Goal: Information Seeking & Learning: Learn about a topic

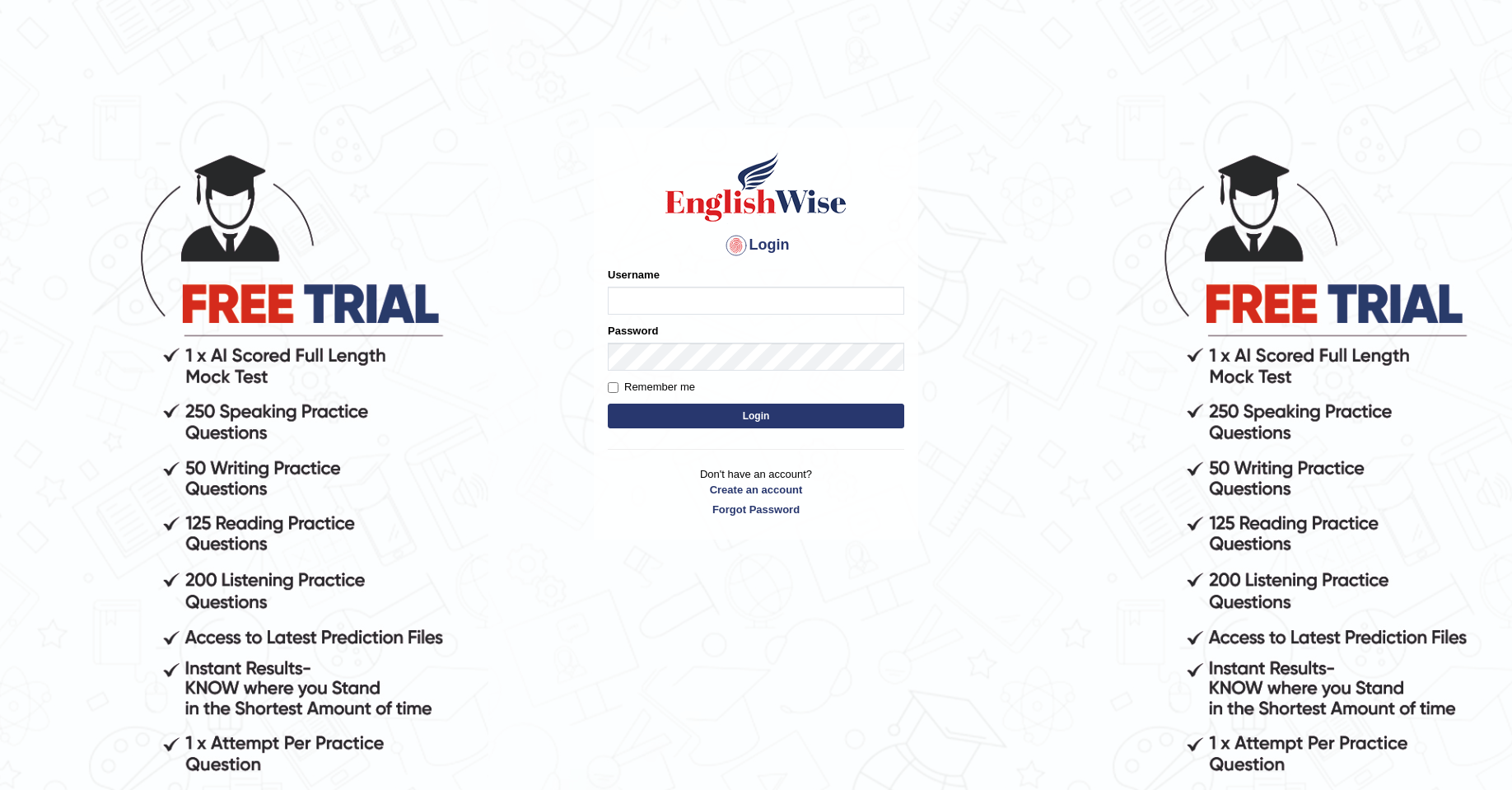
type input "Josephluma_parramatta"
click at [723, 415] on button "Login" at bounding box center [756, 416] width 297 height 25
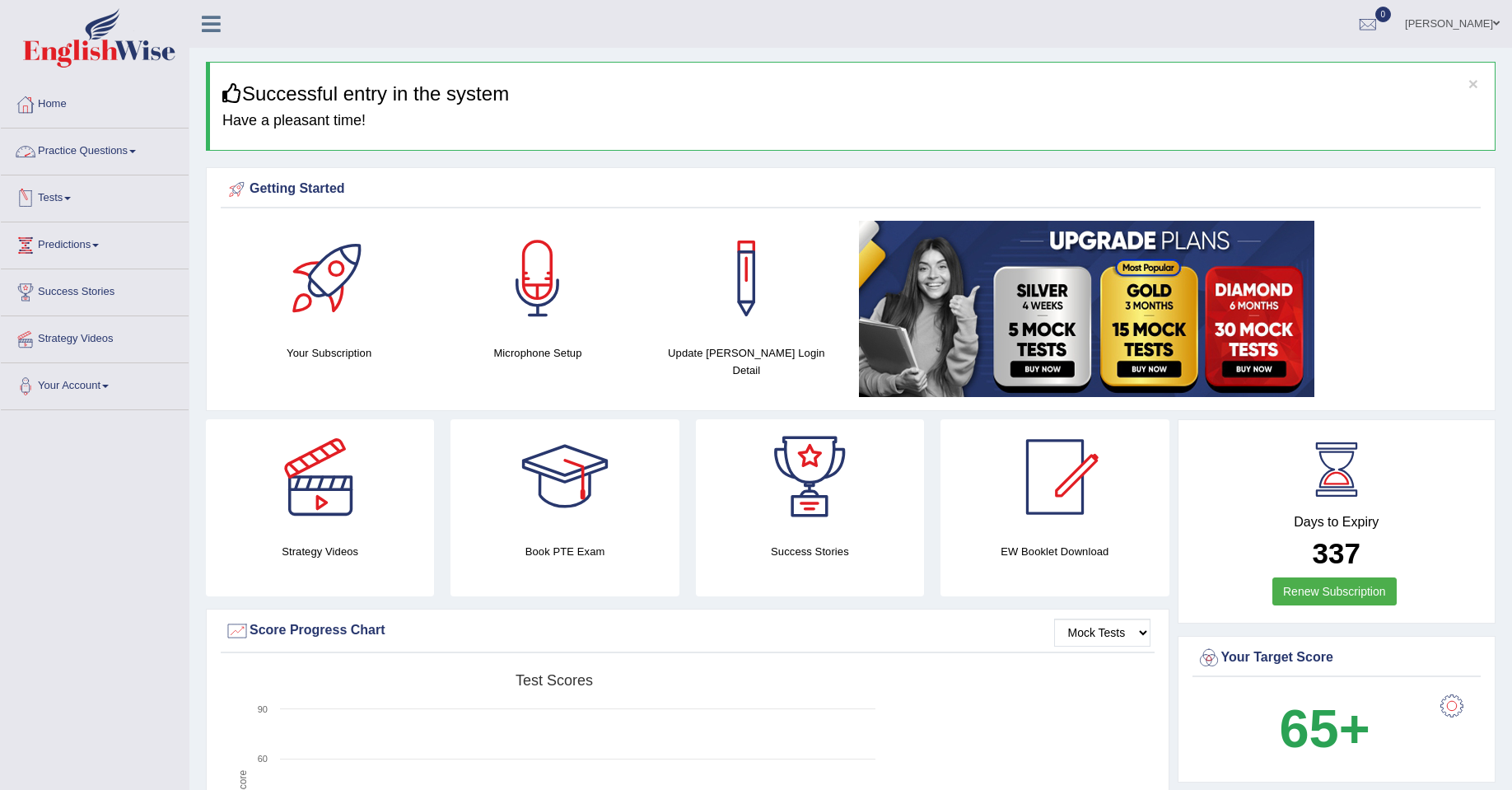
click at [94, 154] on link "Practice Questions" at bounding box center [94, 149] width 188 height 41
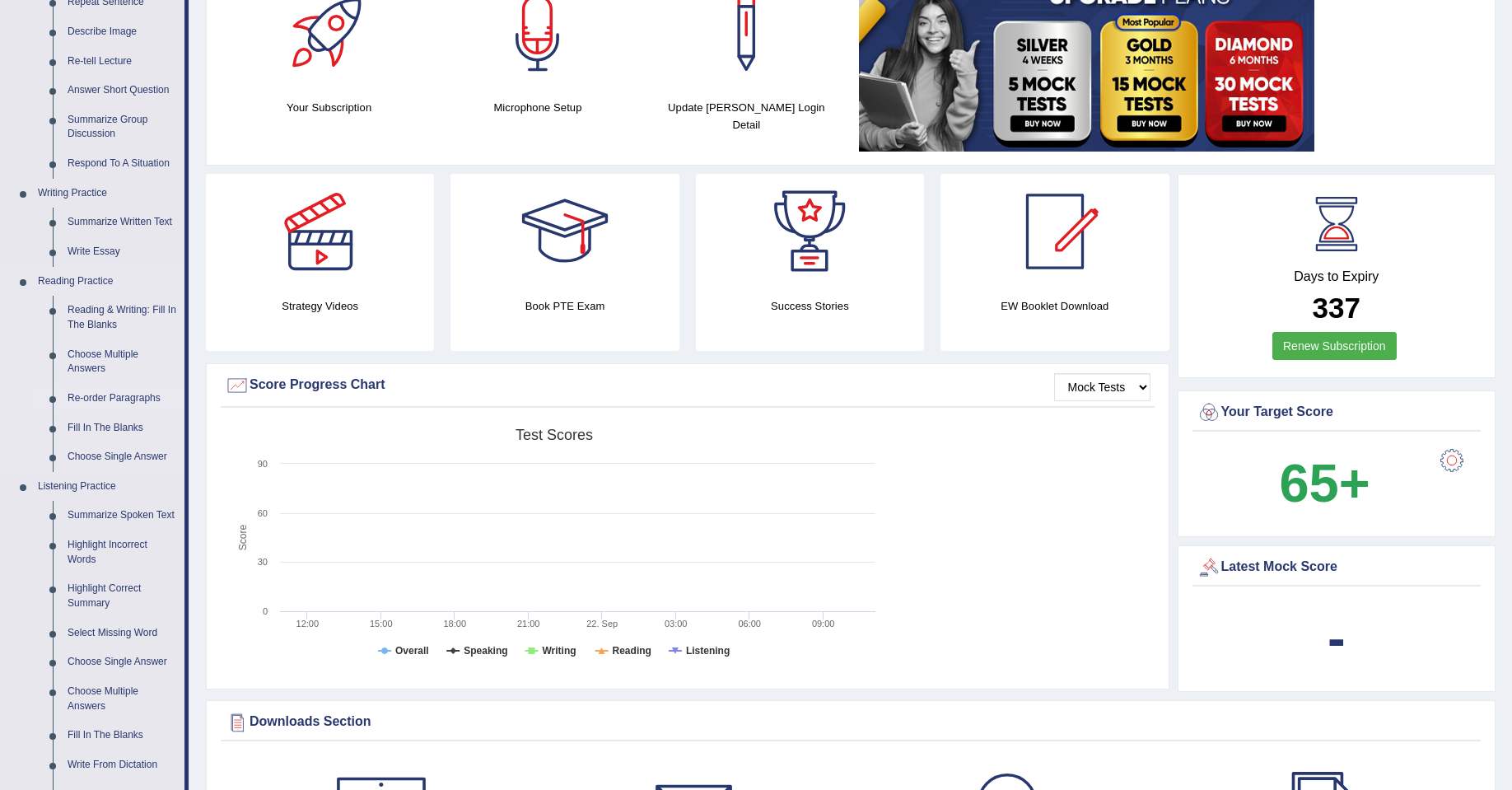
scroll to position [247, 0]
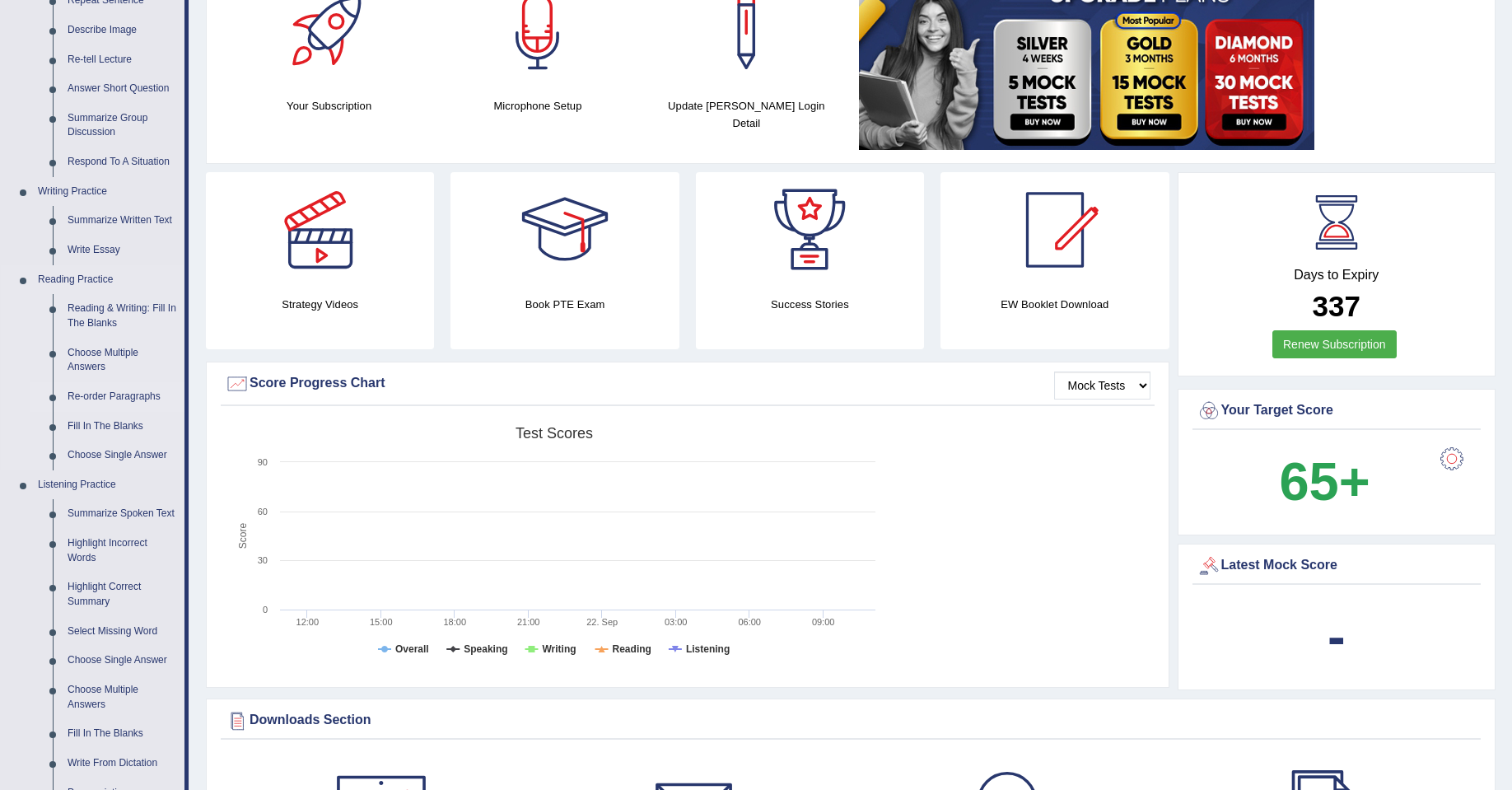
click at [164, 391] on link "Re-order Paragraphs" at bounding box center [122, 397] width 125 height 29
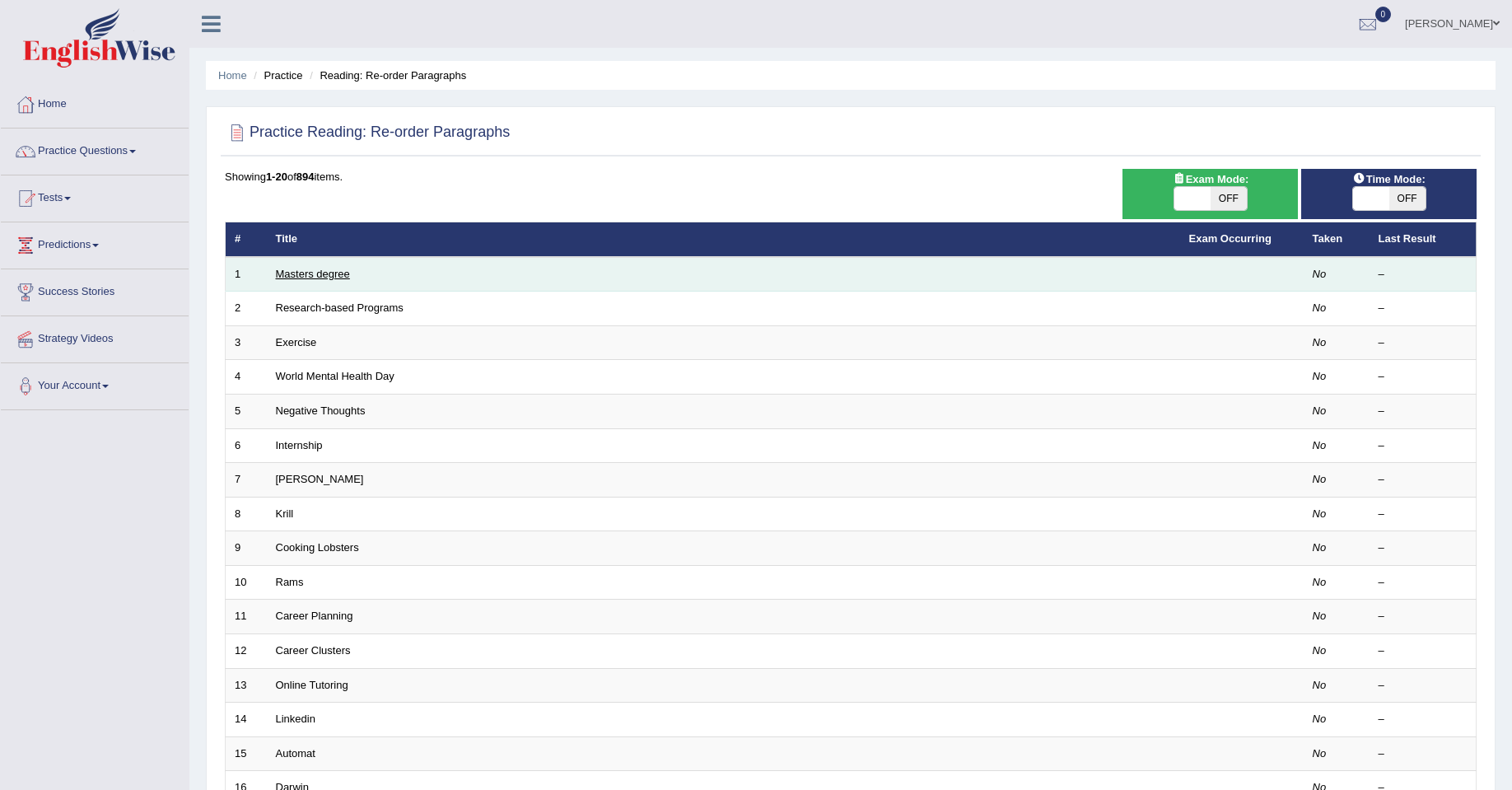
click at [321, 273] on link "Masters degree" at bounding box center [312, 273] width 74 height 13
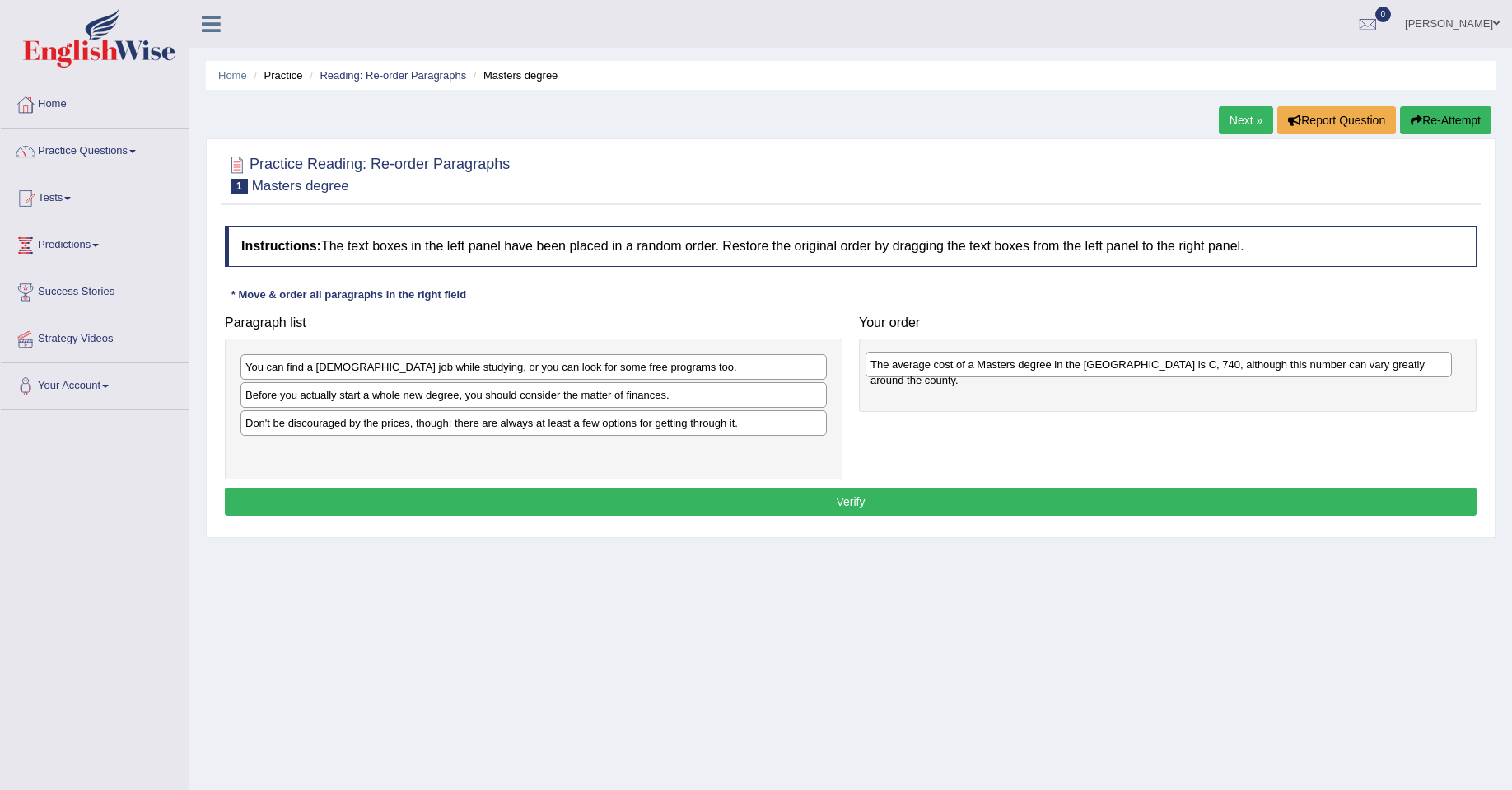
drag, startPoint x: 573, startPoint y: 403, endPoint x: 1197, endPoint y: 367, distance: 625.0
click at [1199, 369] on div "The average cost of a Masters degree in the UK is C, 740, although this number …" at bounding box center [1158, 365] width 587 height 26
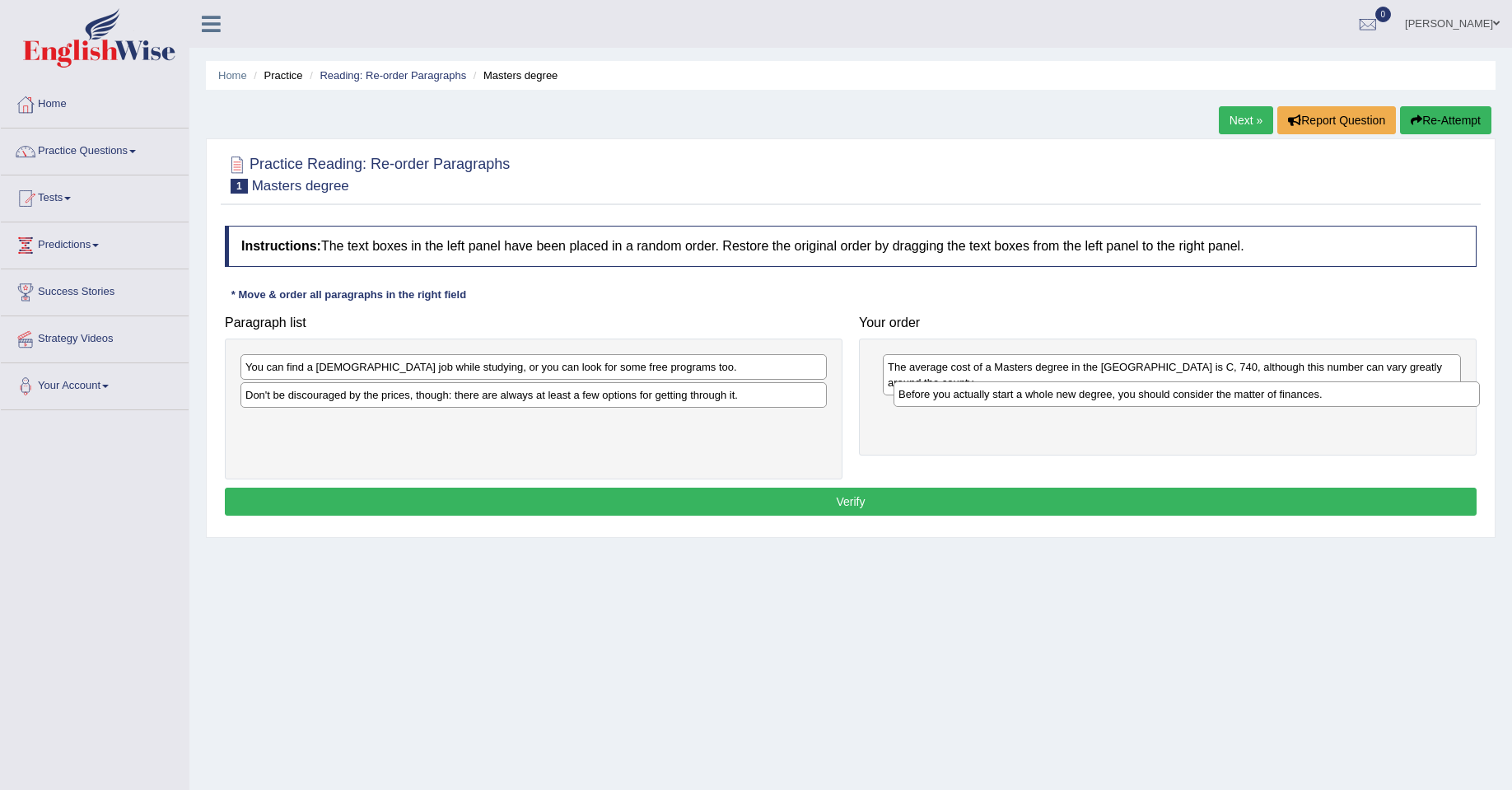
drag, startPoint x: 412, startPoint y: 401, endPoint x: 1055, endPoint y: 404, distance: 643.0
click at [1055, 404] on div "Before you actually start a whole new degree, you should consider the matter of…" at bounding box center [1186, 394] width 587 height 26
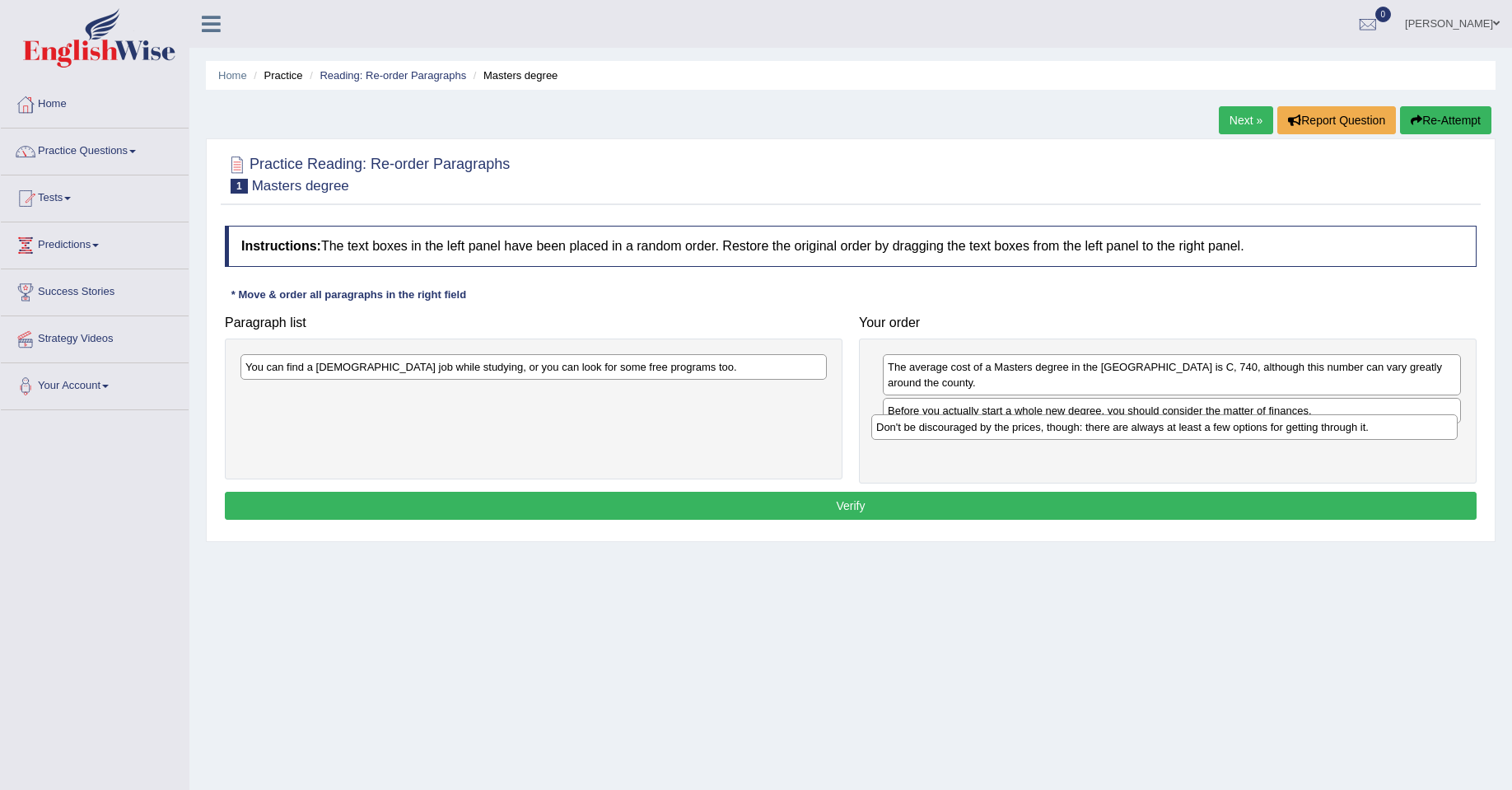
drag, startPoint x: 482, startPoint y: 400, endPoint x: 1117, endPoint y: 431, distance: 635.8
click at [1117, 431] on div "Don't be discouraged by the prices, though: there are always at least a few opt…" at bounding box center [1164, 427] width 587 height 26
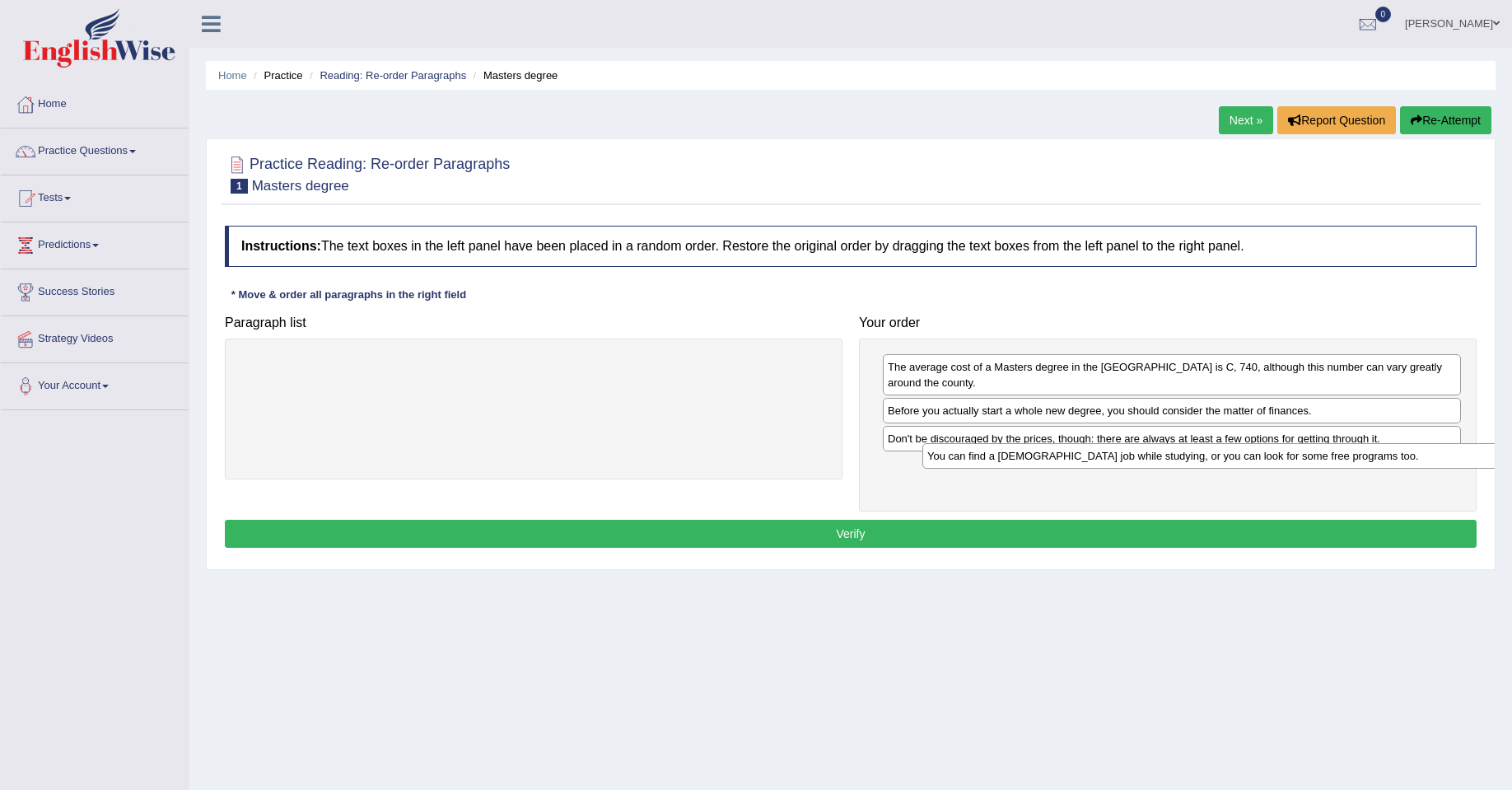
drag, startPoint x: 730, startPoint y: 371, endPoint x: 1412, endPoint y: 461, distance: 687.9
click at [1412, 461] on div "You can find a part-time job while studying, or you can look for some free prog…" at bounding box center [1215, 456] width 587 height 26
click at [863, 520] on button "Verify" at bounding box center [851, 534] width 1252 height 28
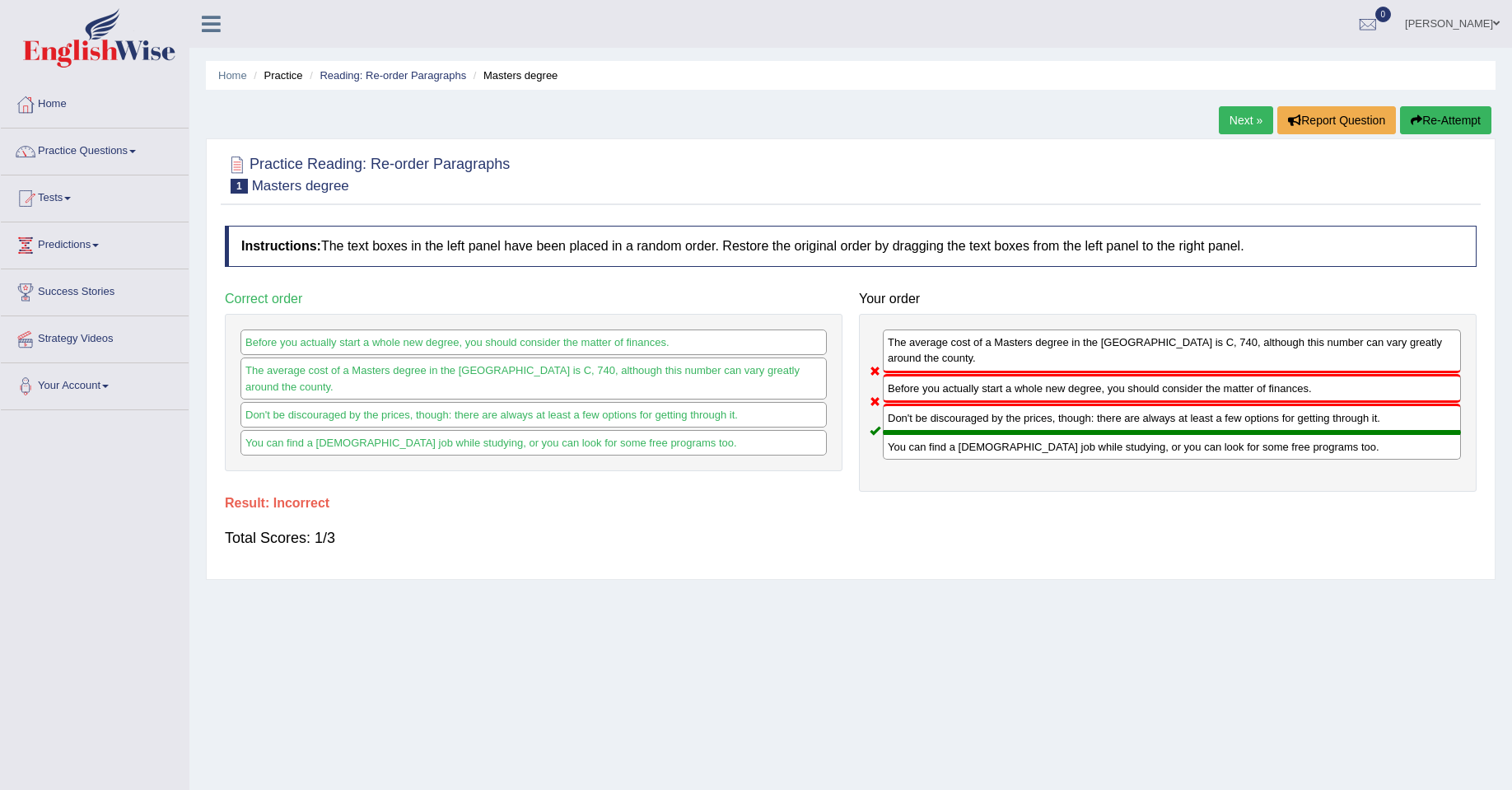
click at [1238, 113] on link "Next »" at bounding box center [1246, 120] width 54 height 28
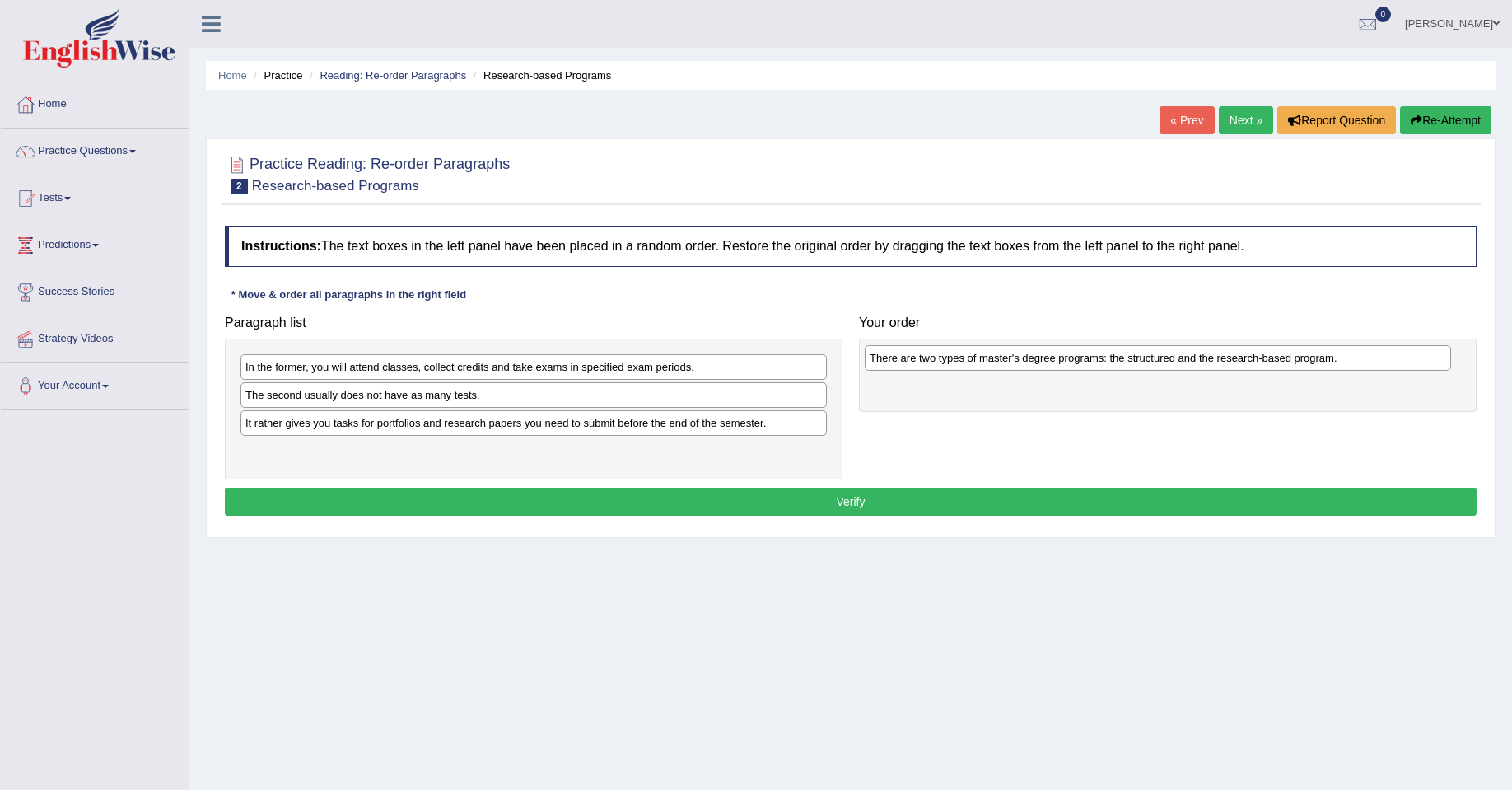
drag, startPoint x: 407, startPoint y: 455, endPoint x: 1035, endPoint y: 361, distance: 635.0
click at [1035, 361] on div "There are two types of master's degree programs: the structured and the researc…" at bounding box center [1157, 358] width 587 height 26
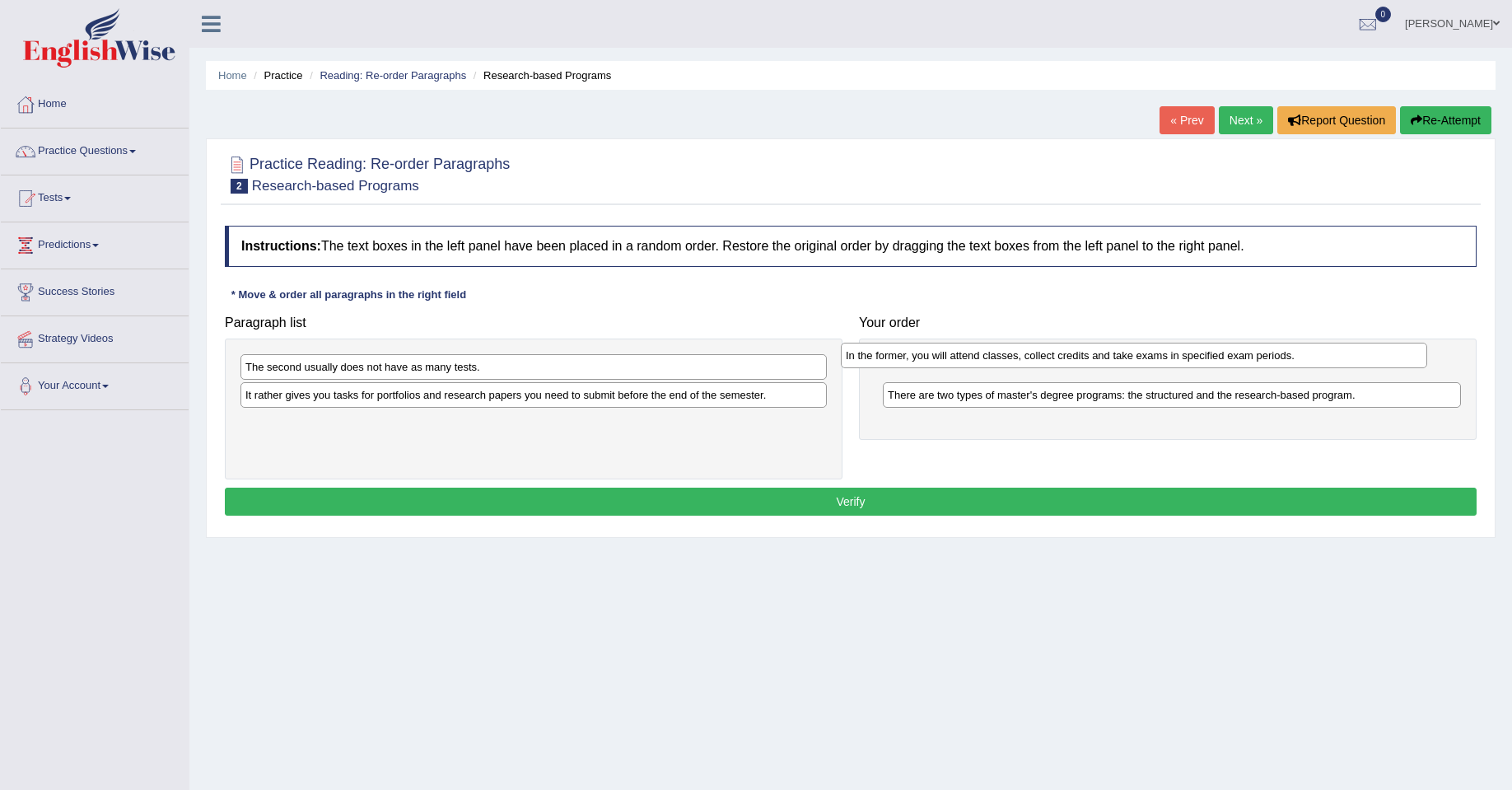
drag, startPoint x: 362, startPoint y: 374, endPoint x: 962, endPoint y: 363, distance: 600.1
click at [962, 363] on div "In the former, you will attend classes, collect credits and take exams in speci…" at bounding box center [1134, 356] width 587 height 26
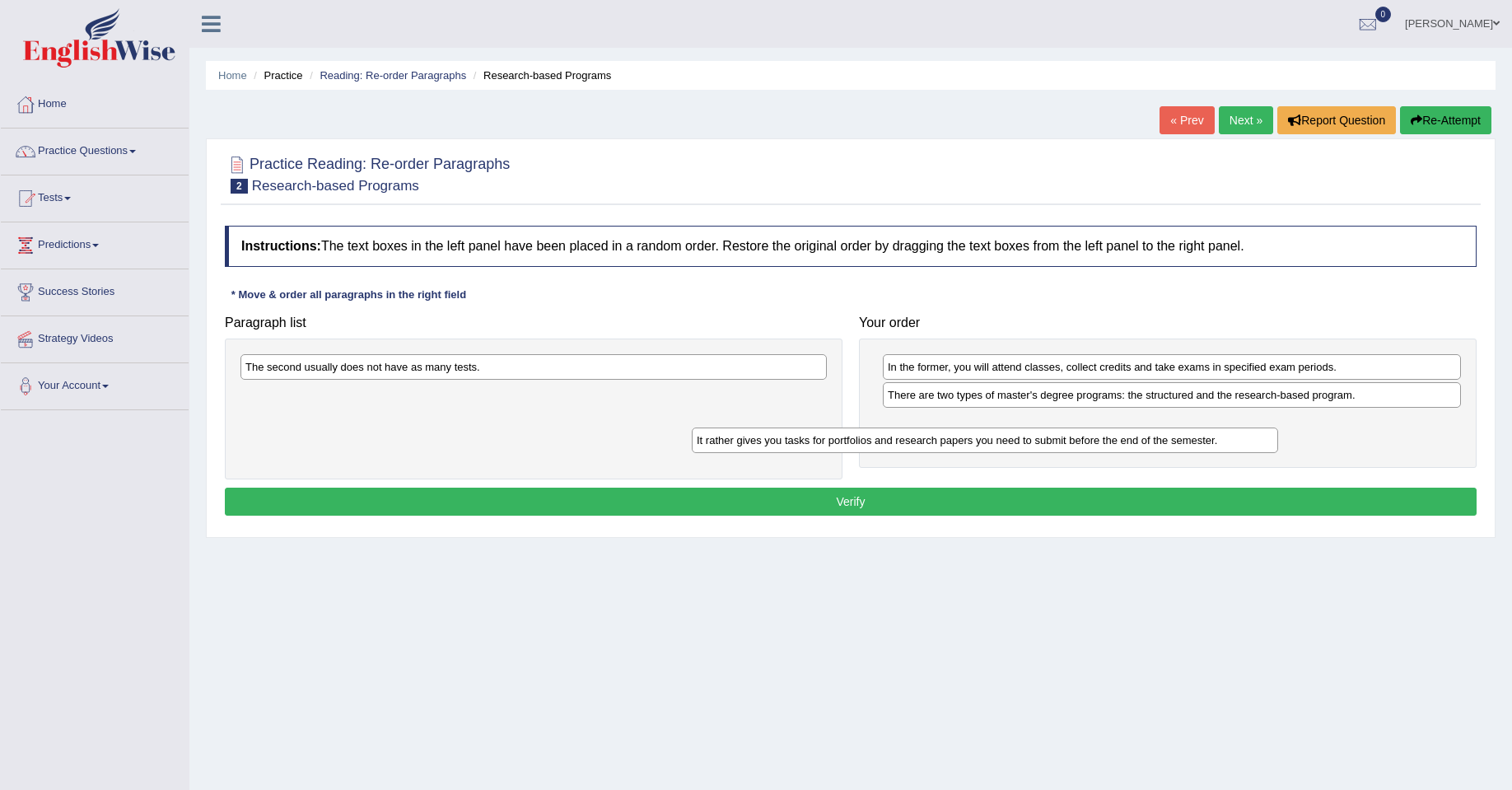
drag, startPoint x: 668, startPoint y: 404, endPoint x: 1119, endPoint y: 449, distance: 453.2
click at [1119, 449] on div "It rather gives you tasks for portfolios and research papers you need to submit…" at bounding box center [984, 440] width 587 height 26
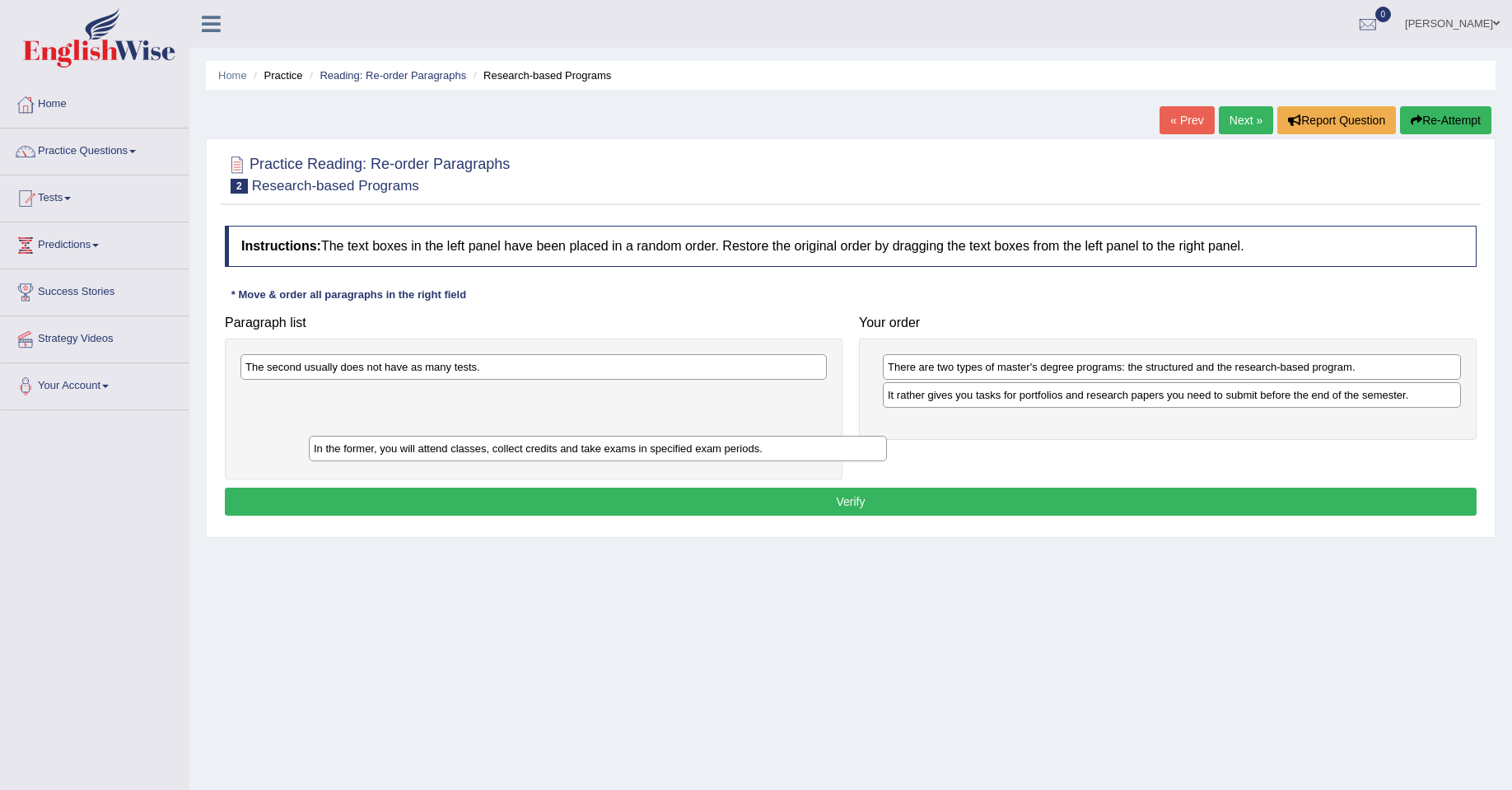
drag, startPoint x: 1048, startPoint y: 375, endPoint x: 455, endPoint y: 450, distance: 597.7
click at [457, 452] on div "In the former, you will attend classes, collect credits and take exams in speci…" at bounding box center [597, 448] width 578 height 26
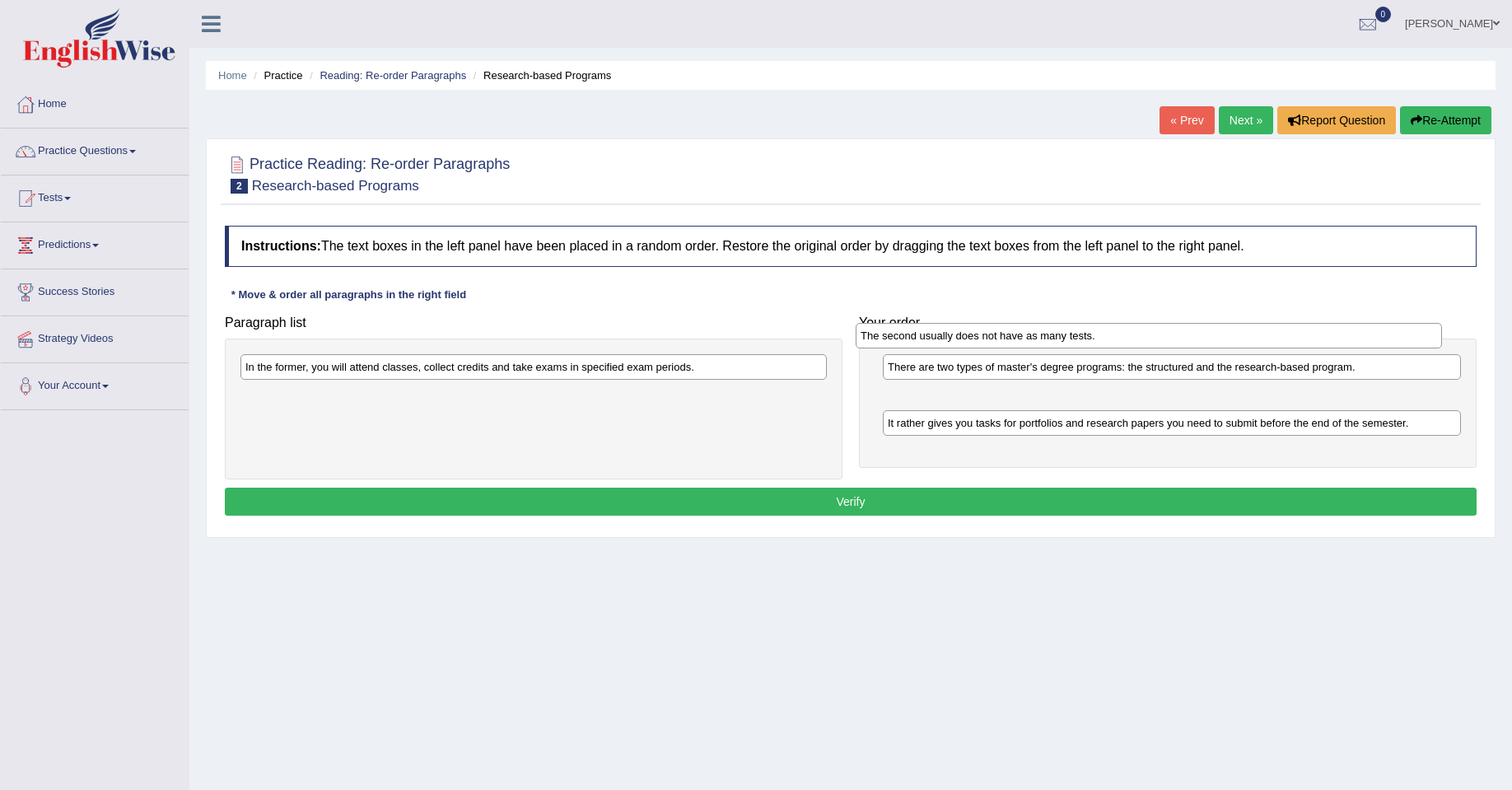
drag, startPoint x: 506, startPoint y: 369, endPoint x: 1120, endPoint y: 338, distance: 614.8
click at [1120, 338] on div "The second usually does not have as many tests." at bounding box center [1148, 336] width 587 height 26
drag, startPoint x: 1136, startPoint y: 365, endPoint x: 1141, endPoint y: 405, distance: 40.3
click at [1145, 410] on div "There are two types of master's degree programs: the structured and the researc…" at bounding box center [1187, 418] width 578 height 26
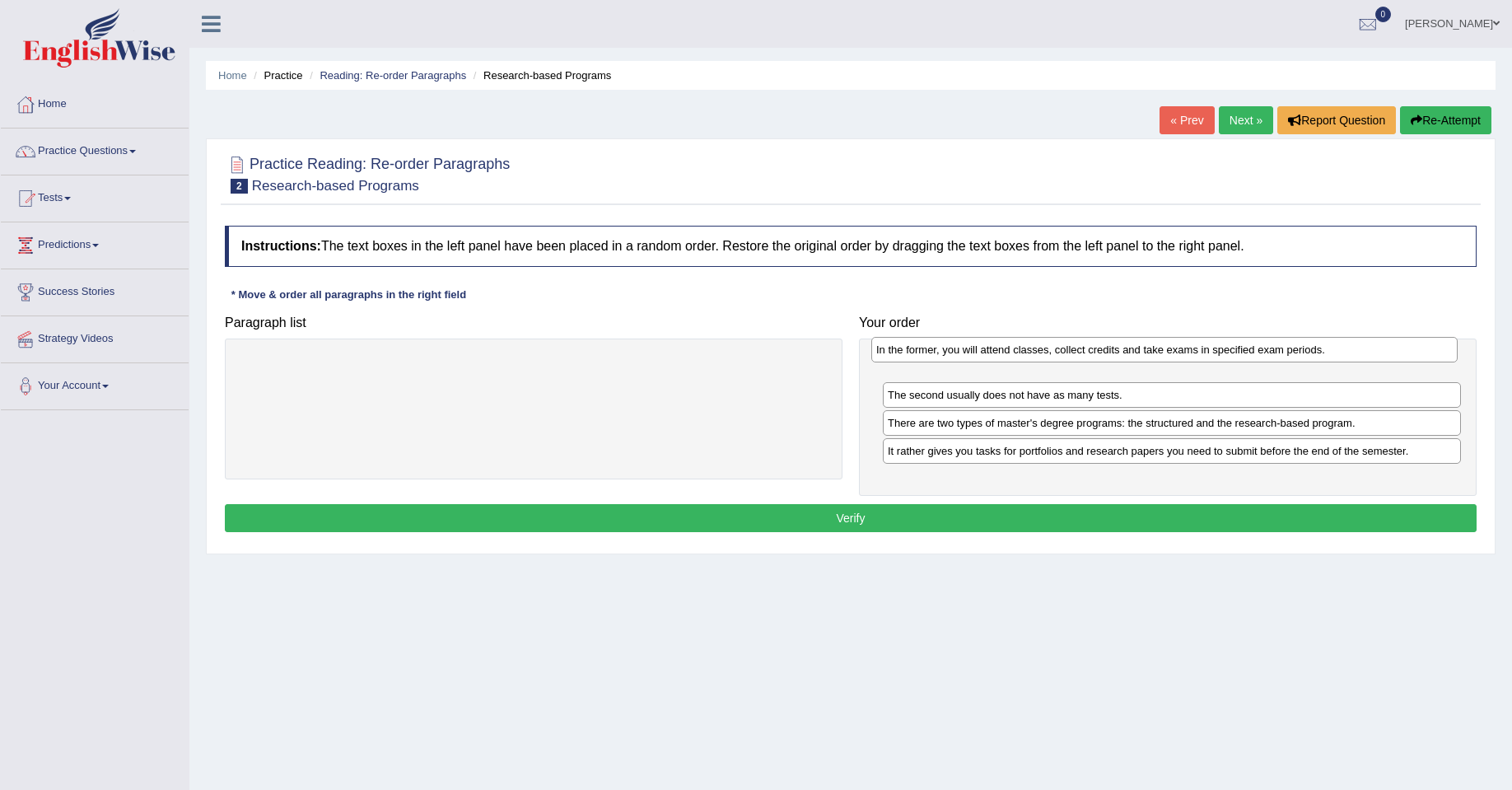
drag, startPoint x: 637, startPoint y: 371, endPoint x: 1270, endPoint y: 353, distance: 633.3
click at [1268, 354] on div "In the former, you will attend classes, collect credits and take exams in speci…" at bounding box center [1164, 350] width 587 height 26
drag, startPoint x: 1049, startPoint y: 432, endPoint x: 1031, endPoint y: 361, distance: 73.2
click at [1031, 361] on div "There are two types of master's degree programs: the structured and the researc…" at bounding box center [1152, 352] width 578 height 26
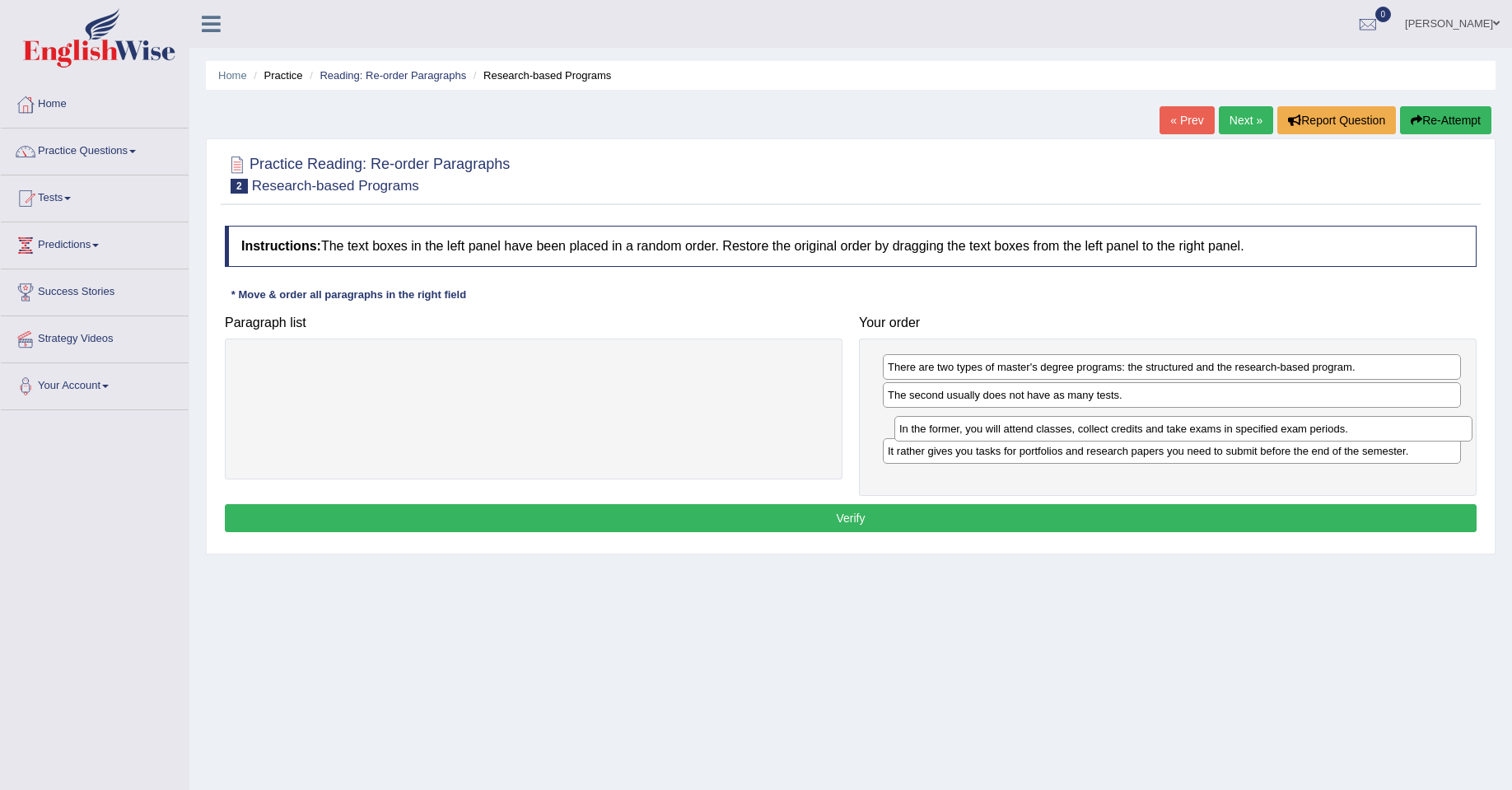
drag, startPoint x: 1062, startPoint y: 404, endPoint x: 1074, endPoint y: 437, distance: 35.1
click at [1074, 437] on div "In the former, you will attend classes, collect credits and take exams in speci…" at bounding box center [1183, 428] width 578 height 26
click at [848, 517] on button "Verify" at bounding box center [851, 518] width 1252 height 28
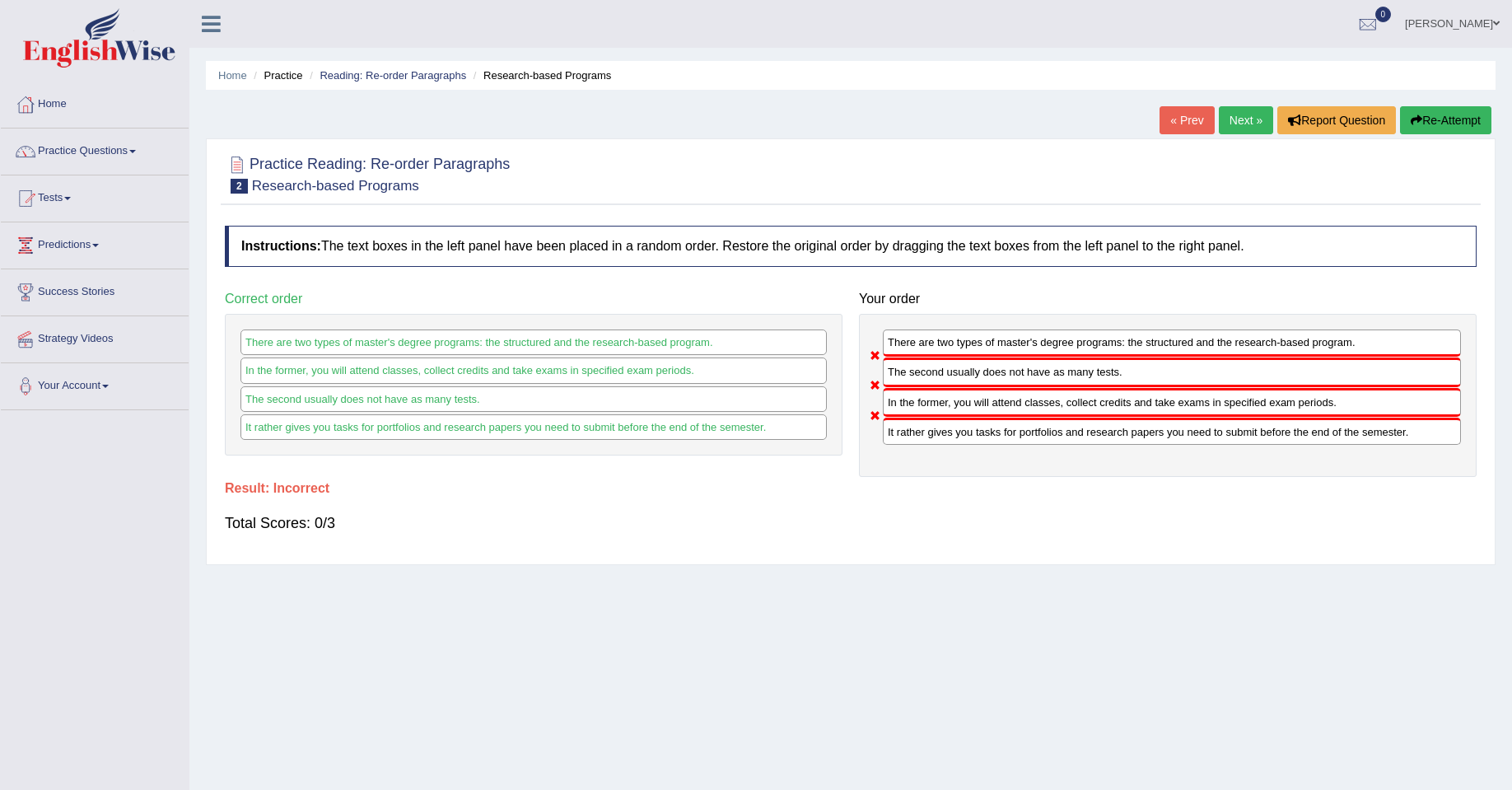
click at [1236, 118] on link "Next »" at bounding box center [1246, 120] width 54 height 28
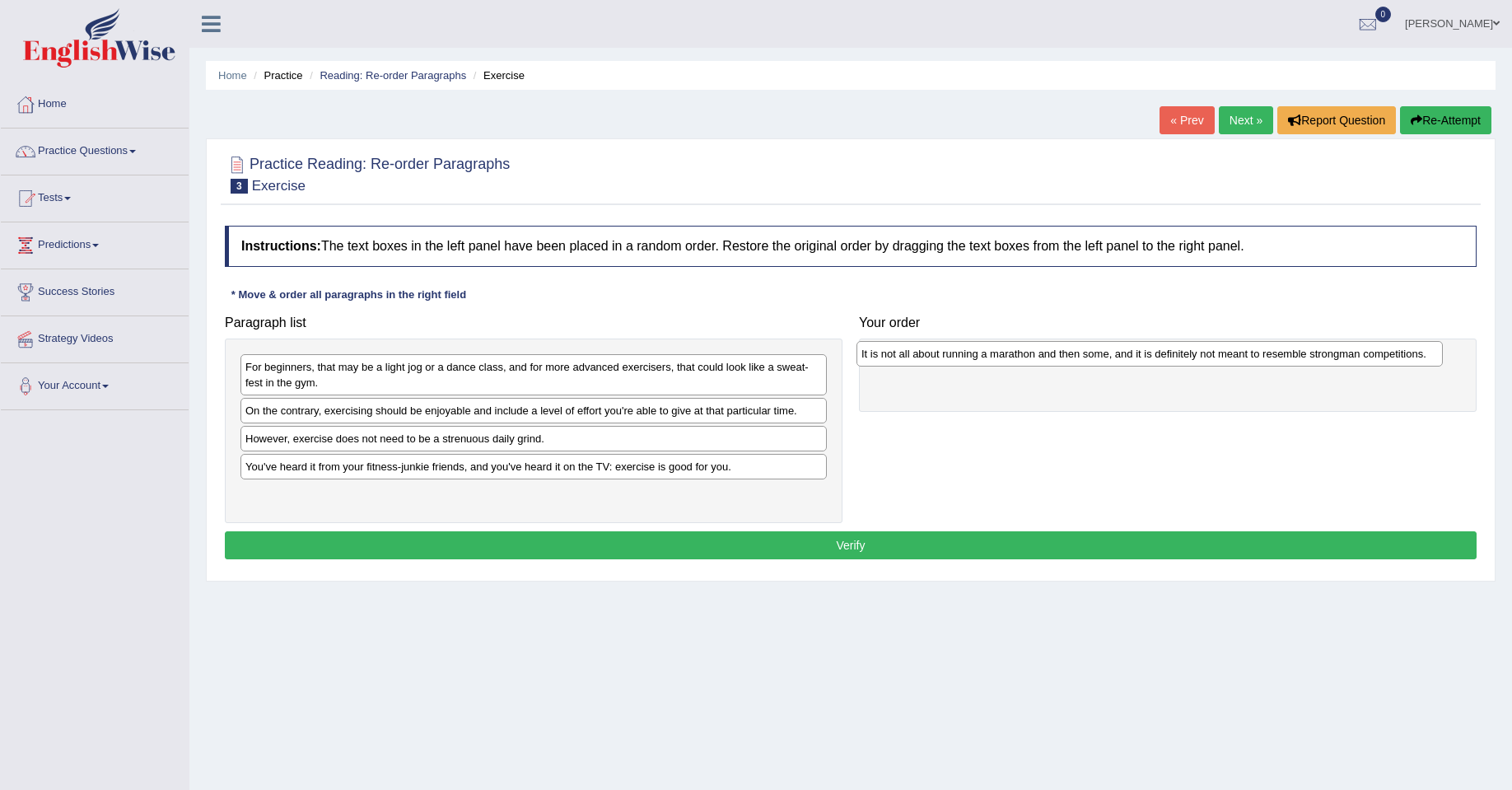
drag, startPoint x: 357, startPoint y: 368, endPoint x: 936, endPoint y: 363, distance: 579.0
click at [936, 363] on div "It is not all about running a marathon and then some, and it is definitely not …" at bounding box center [1149, 354] width 587 height 26
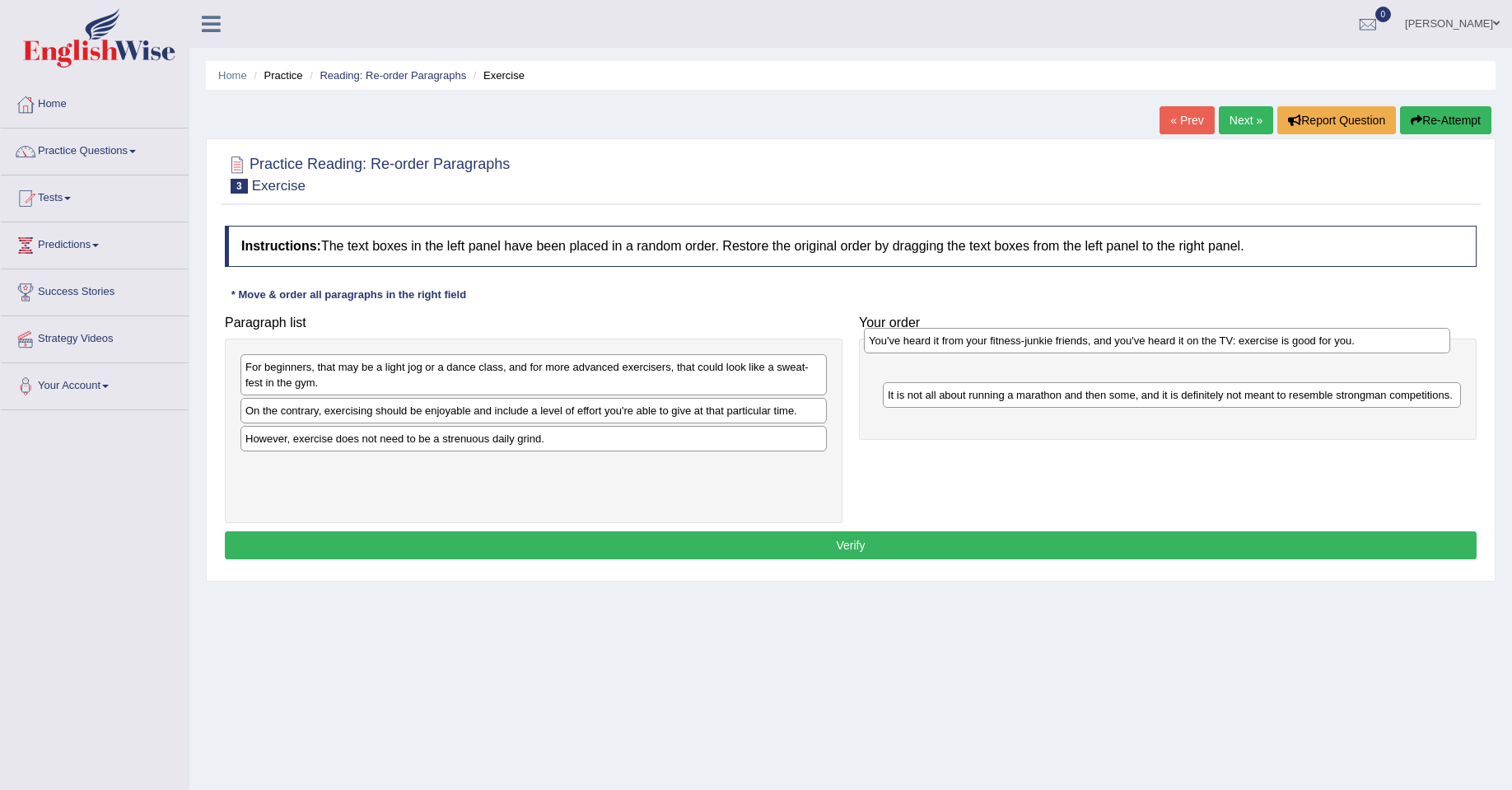
drag, startPoint x: 468, startPoint y: 472, endPoint x: 1069, endPoint y: 352, distance: 612.9
click at [1069, 352] on div "You've heard it from your fitness-junkie friends, and you've heard it on the TV…" at bounding box center [1156, 341] width 587 height 26
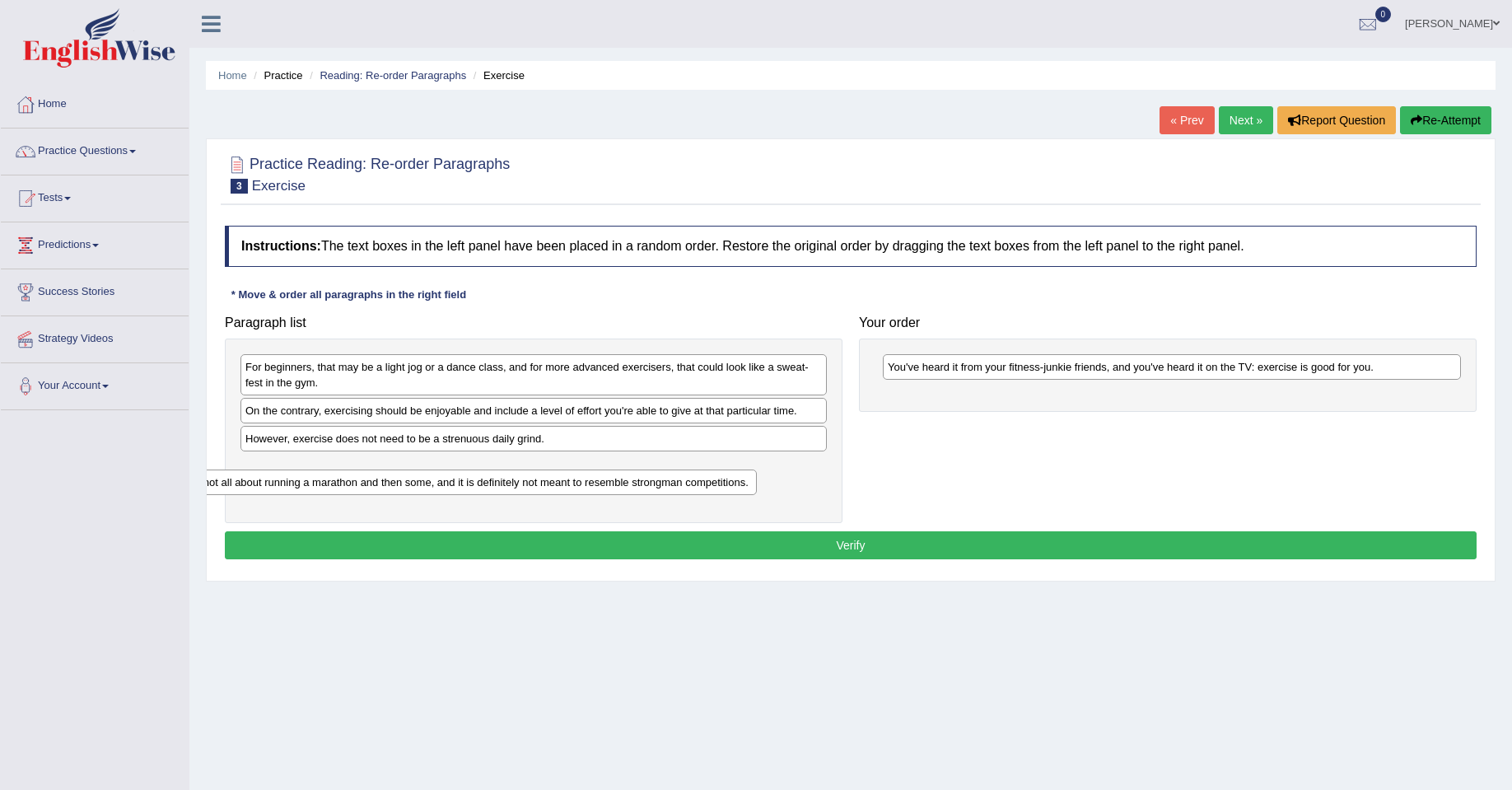
drag, startPoint x: 1170, startPoint y: 397, endPoint x: 458, endPoint y: 482, distance: 717.1
click at [461, 485] on div "It is not all about running a marathon and then some, and it is definitely not …" at bounding box center [468, 482] width 578 height 26
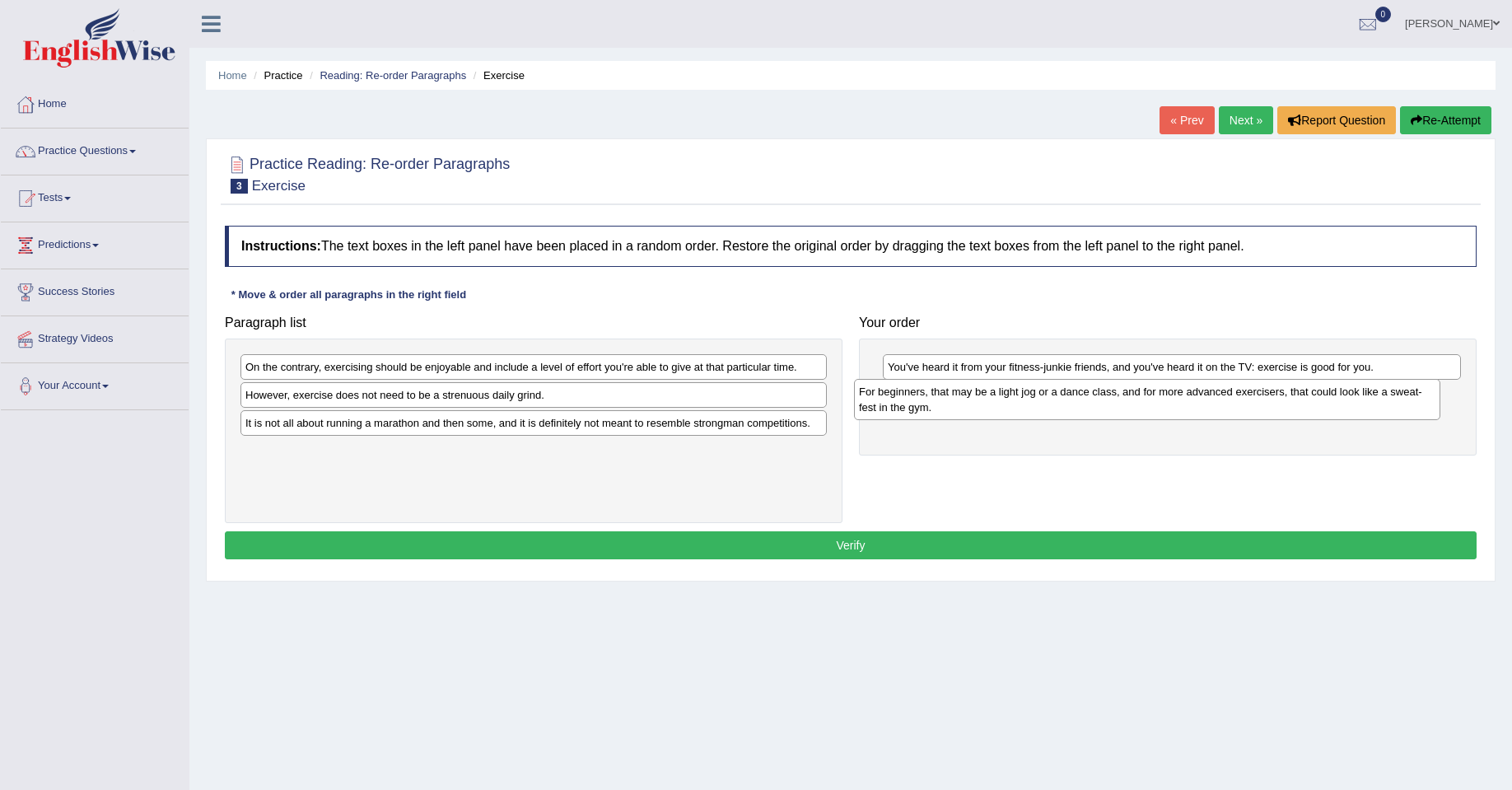
drag, startPoint x: 436, startPoint y: 384, endPoint x: 1048, endPoint y: 409, distance: 612.5
click at [1048, 409] on div "For beginners, that may be a light jog or a dance class, and for more advanced …" at bounding box center [1147, 400] width 587 height 41
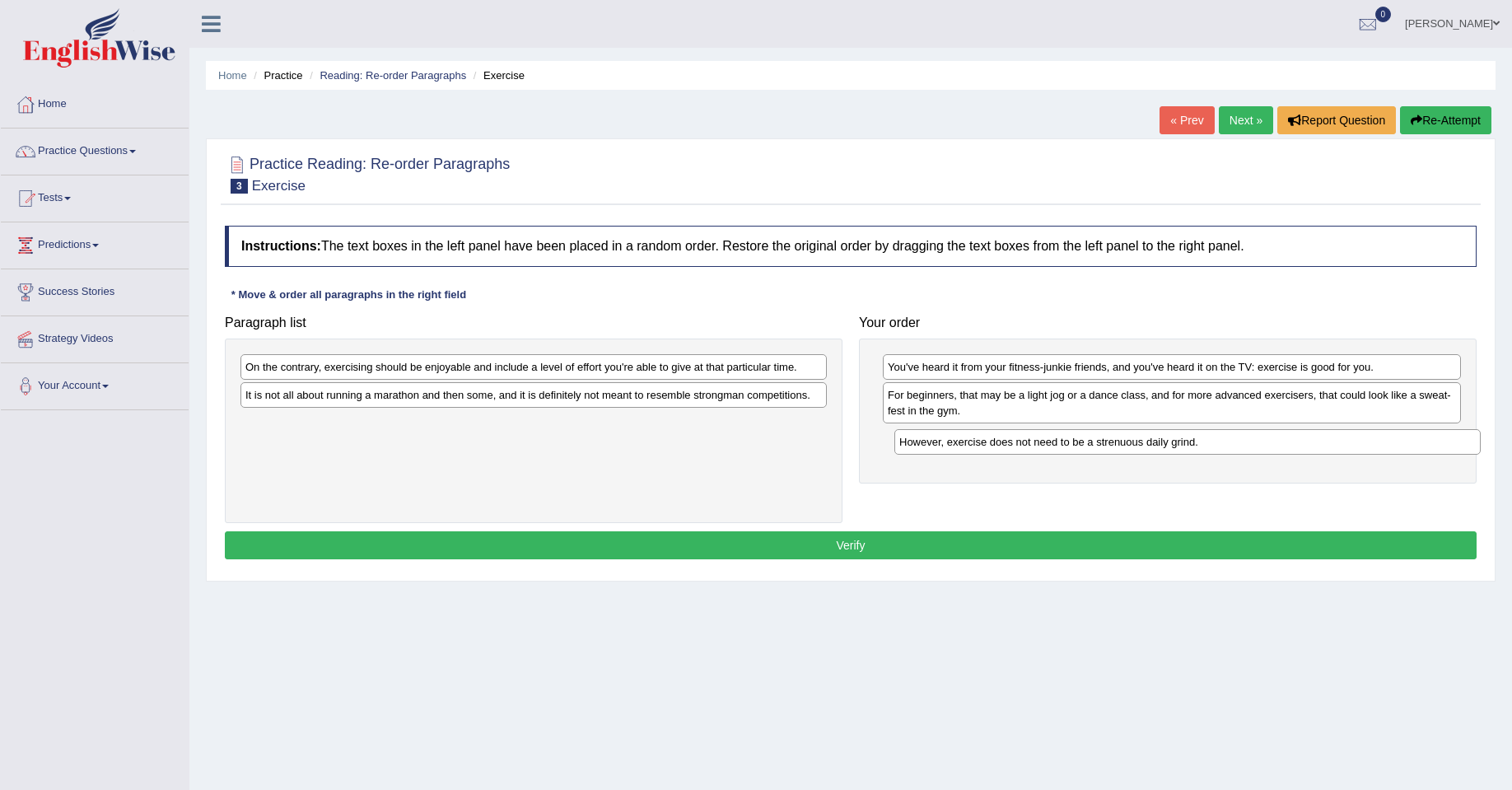
drag, startPoint x: 424, startPoint y: 395, endPoint x: 1078, endPoint y: 441, distance: 655.6
click at [1078, 441] on div "However, exercise does not need to be a strenuous daily grind." at bounding box center [1187, 442] width 587 height 26
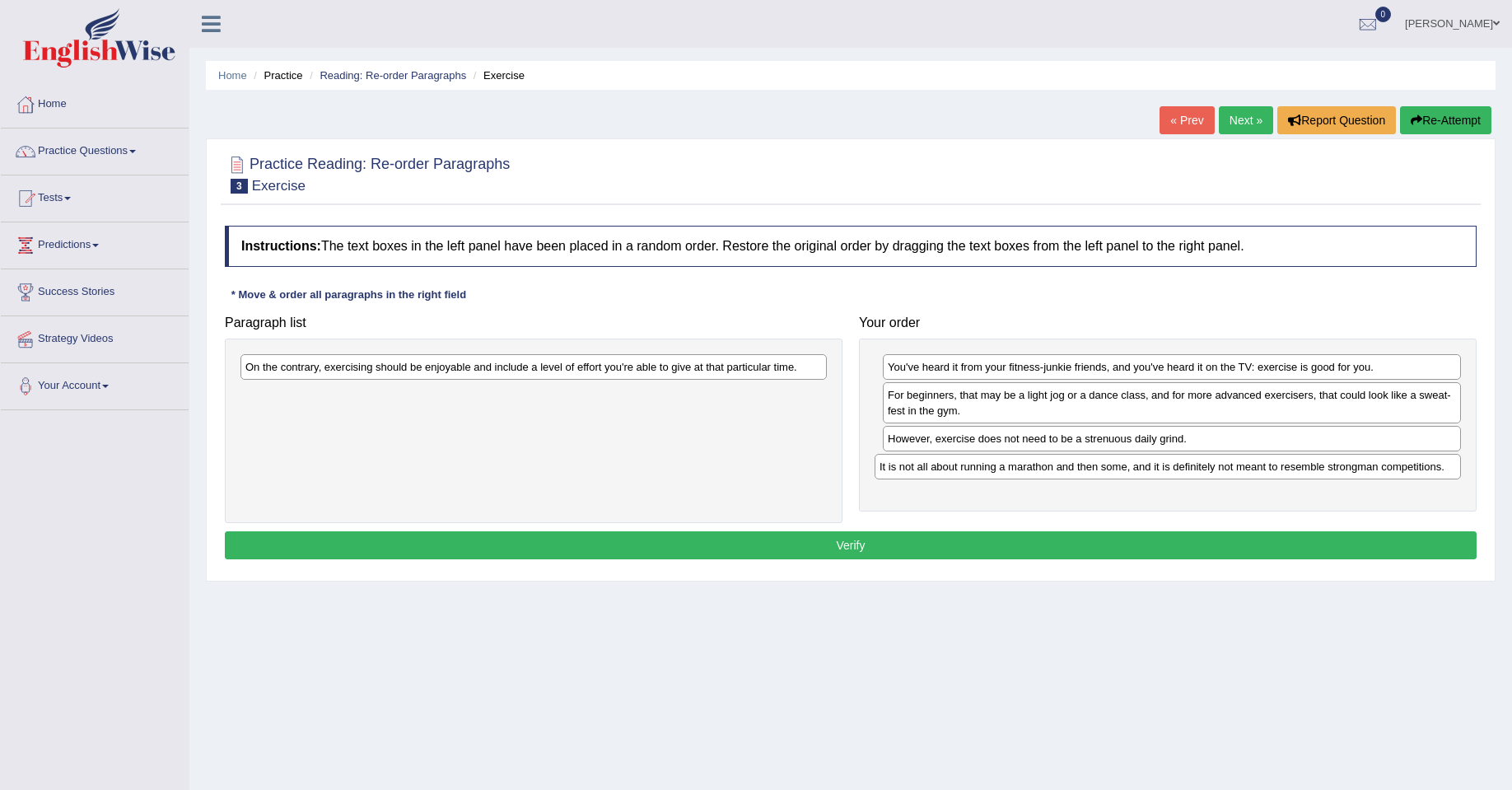
drag, startPoint x: 515, startPoint y: 401, endPoint x: 1139, endPoint y: 465, distance: 627.3
click at [1139, 465] on div "It is not all about running a marathon and then some, and it is definitely not …" at bounding box center [1167, 467] width 587 height 26
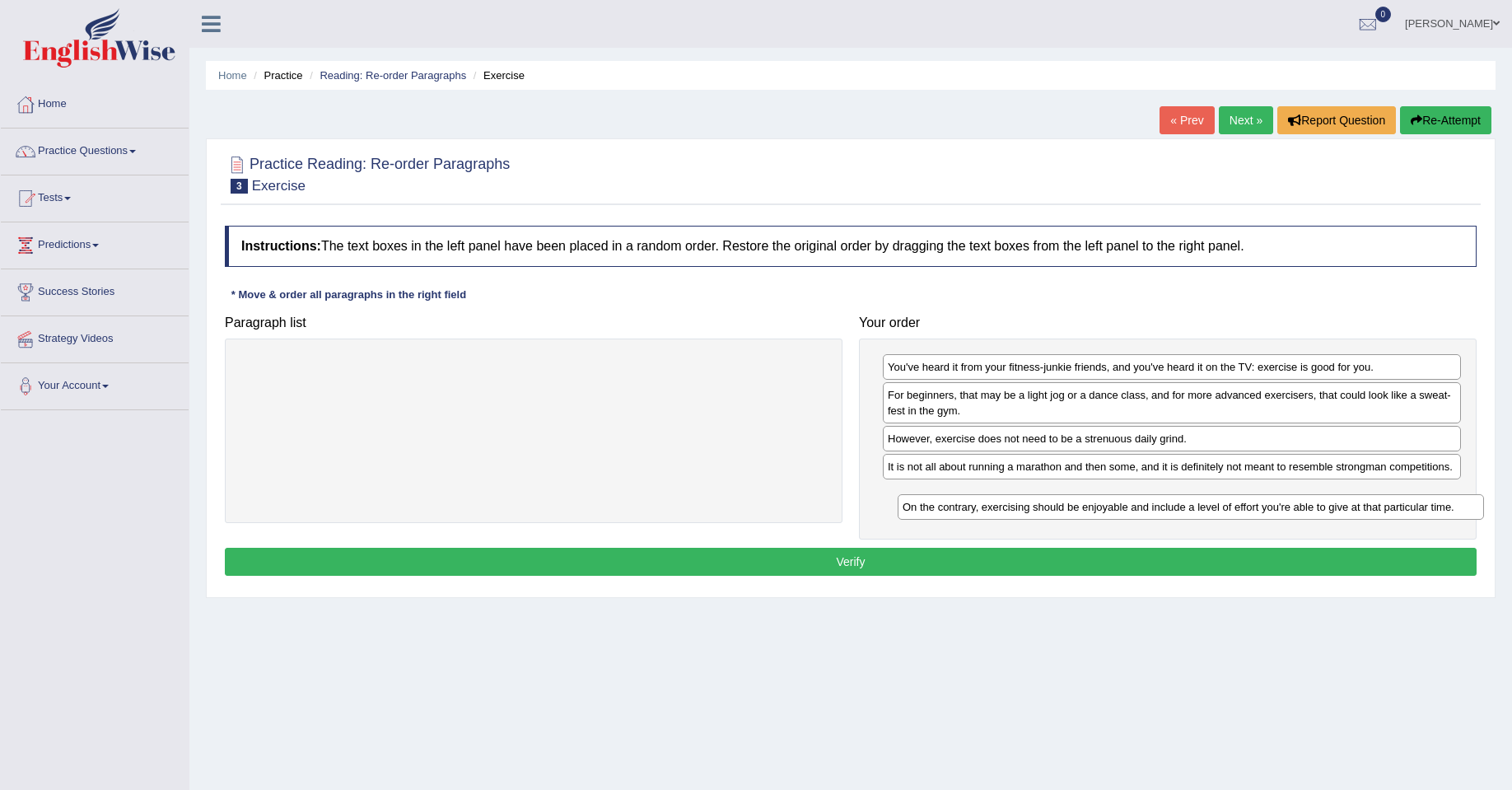
drag, startPoint x: 657, startPoint y: 367, endPoint x: 1305, endPoint y: 502, distance: 661.9
click at [1305, 502] on div "On the contrary, exercising should be enjoyable and include a level of effort y…" at bounding box center [1191, 507] width 587 height 26
click at [595, 559] on button "Verify" at bounding box center [851, 561] width 1252 height 28
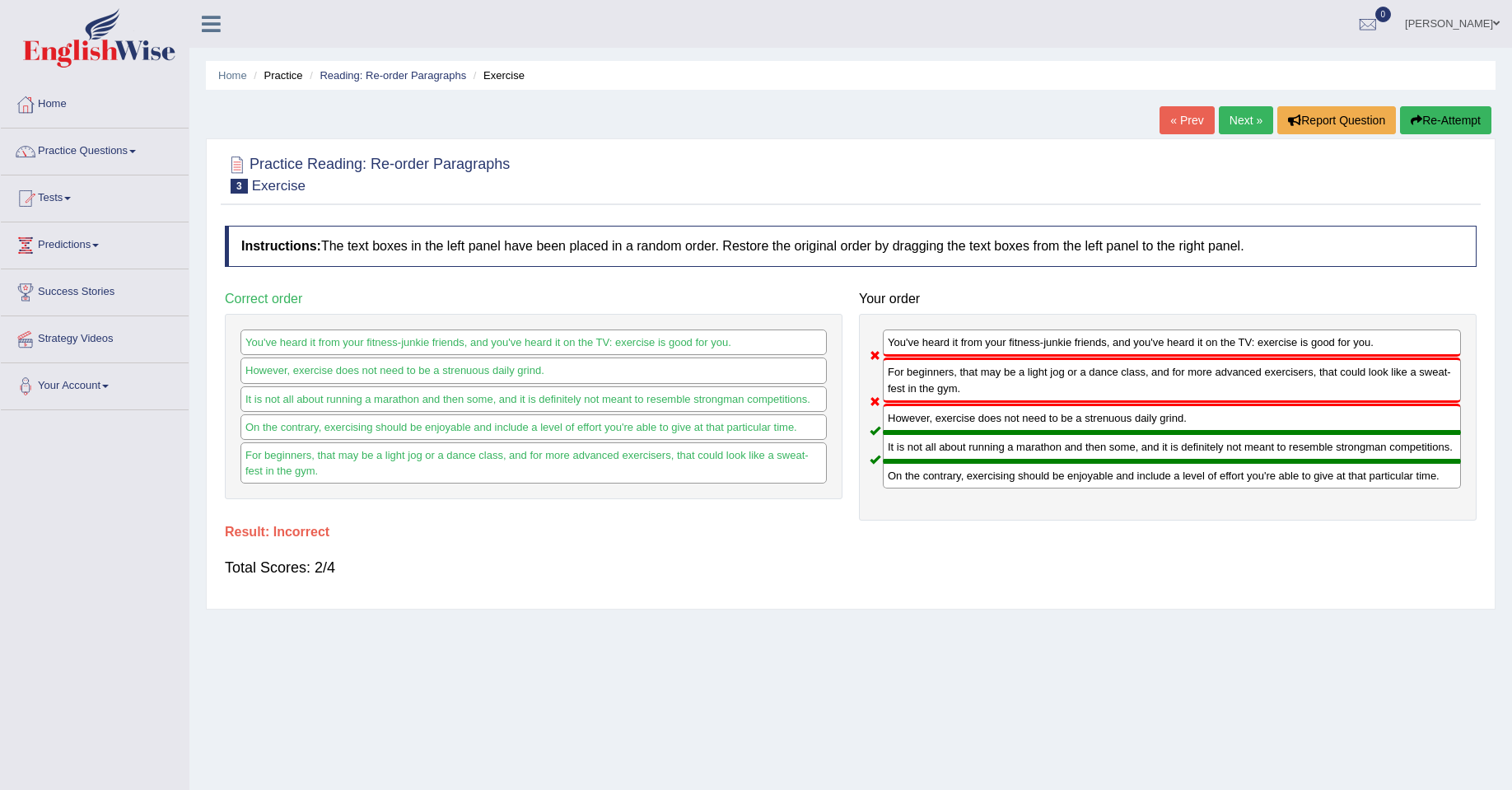
click at [1249, 116] on link "Next »" at bounding box center [1246, 120] width 54 height 28
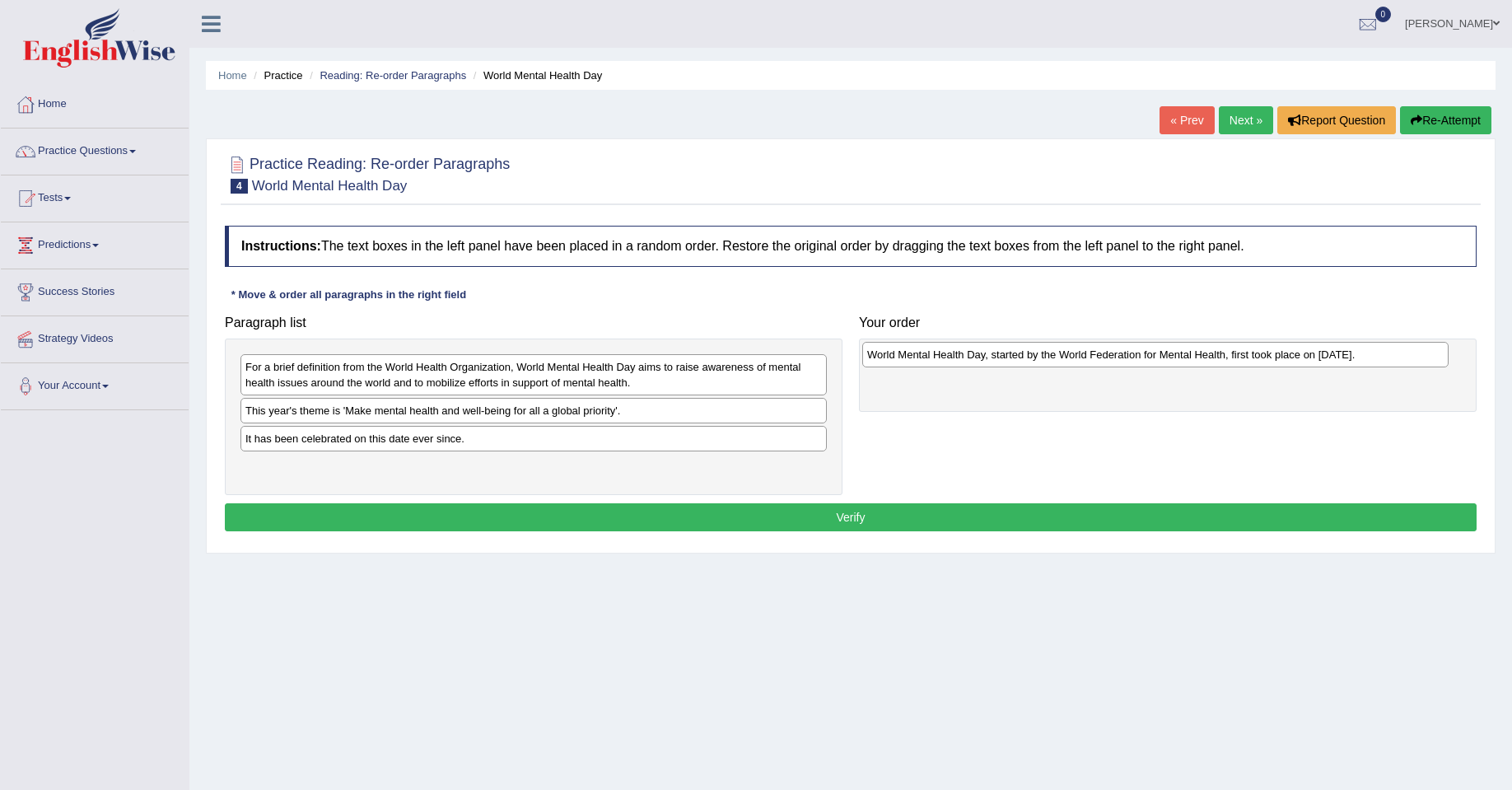
drag, startPoint x: 540, startPoint y: 369, endPoint x: 1162, endPoint y: 357, distance: 622.1
click at [1162, 357] on div "World Mental Health Day, started by the World Federation for Mental Health, fir…" at bounding box center [1155, 355] width 587 height 26
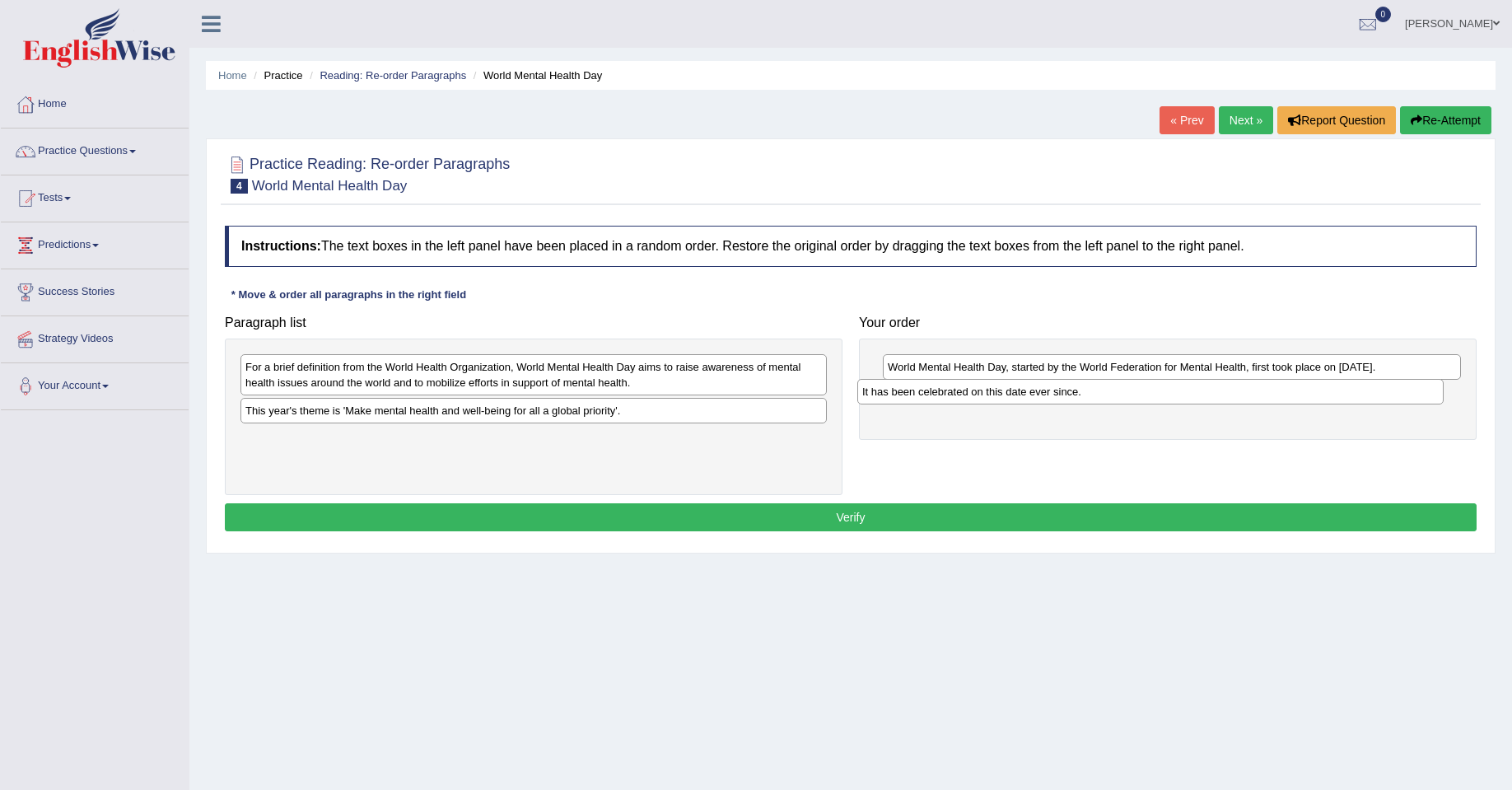
drag, startPoint x: 502, startPoint y: 443, endPoint x: 1119, endPoint y: 396, distance: 618.8
click at [1119, 396] on div "It has been celebrated on this date ever since." at bounding box center [1150, 392] width 587 height 26
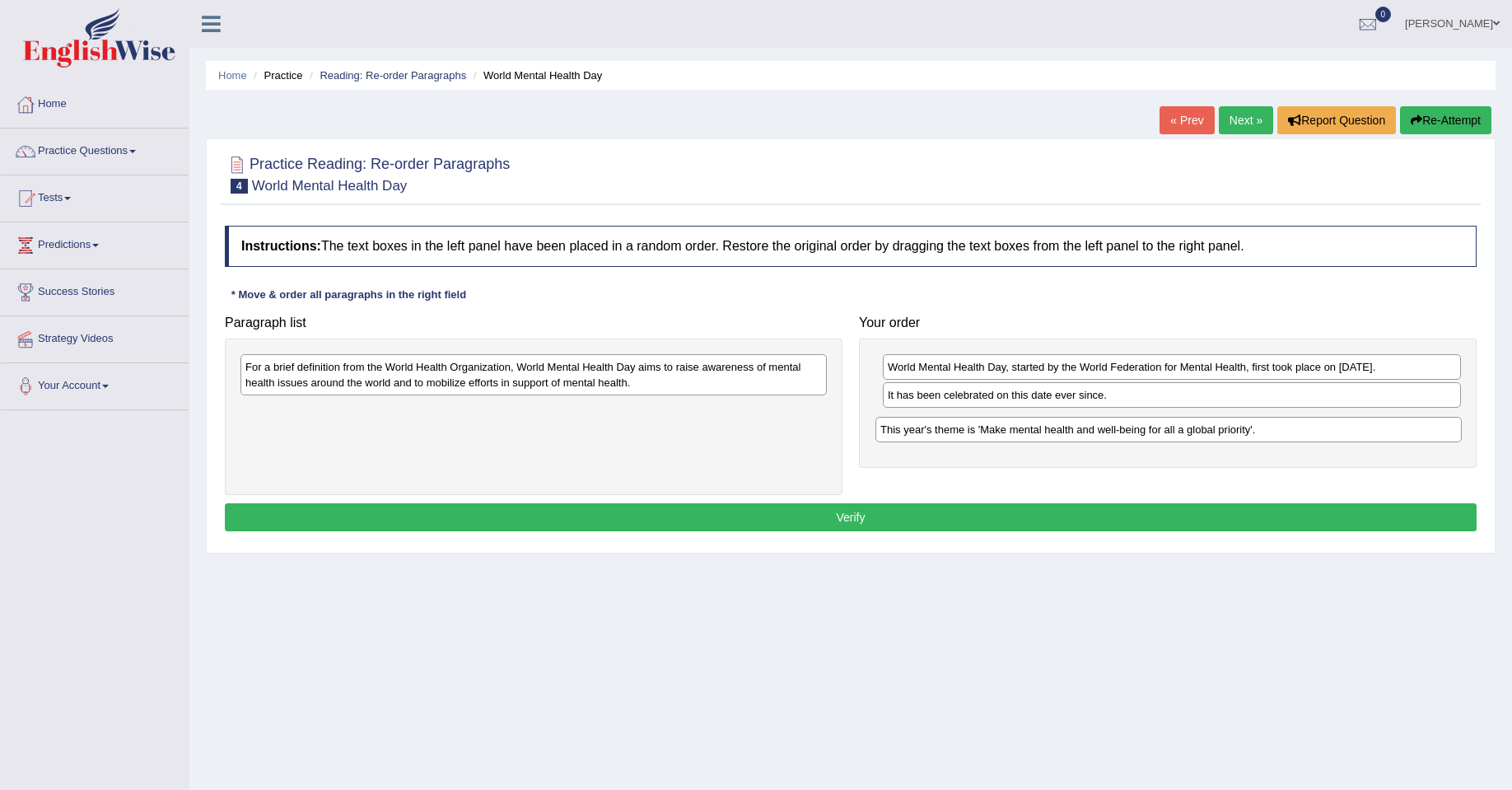
drag, startPoint x: 476, startPoint y: 413, endPoint x: 1109, endPoint y: 431, distance: 633.3
click at [1109, 431] on div "This year's theme is 'Make mental health and well-being for all a global priori…" at bounding box center [1168, 429] width 587 height 26
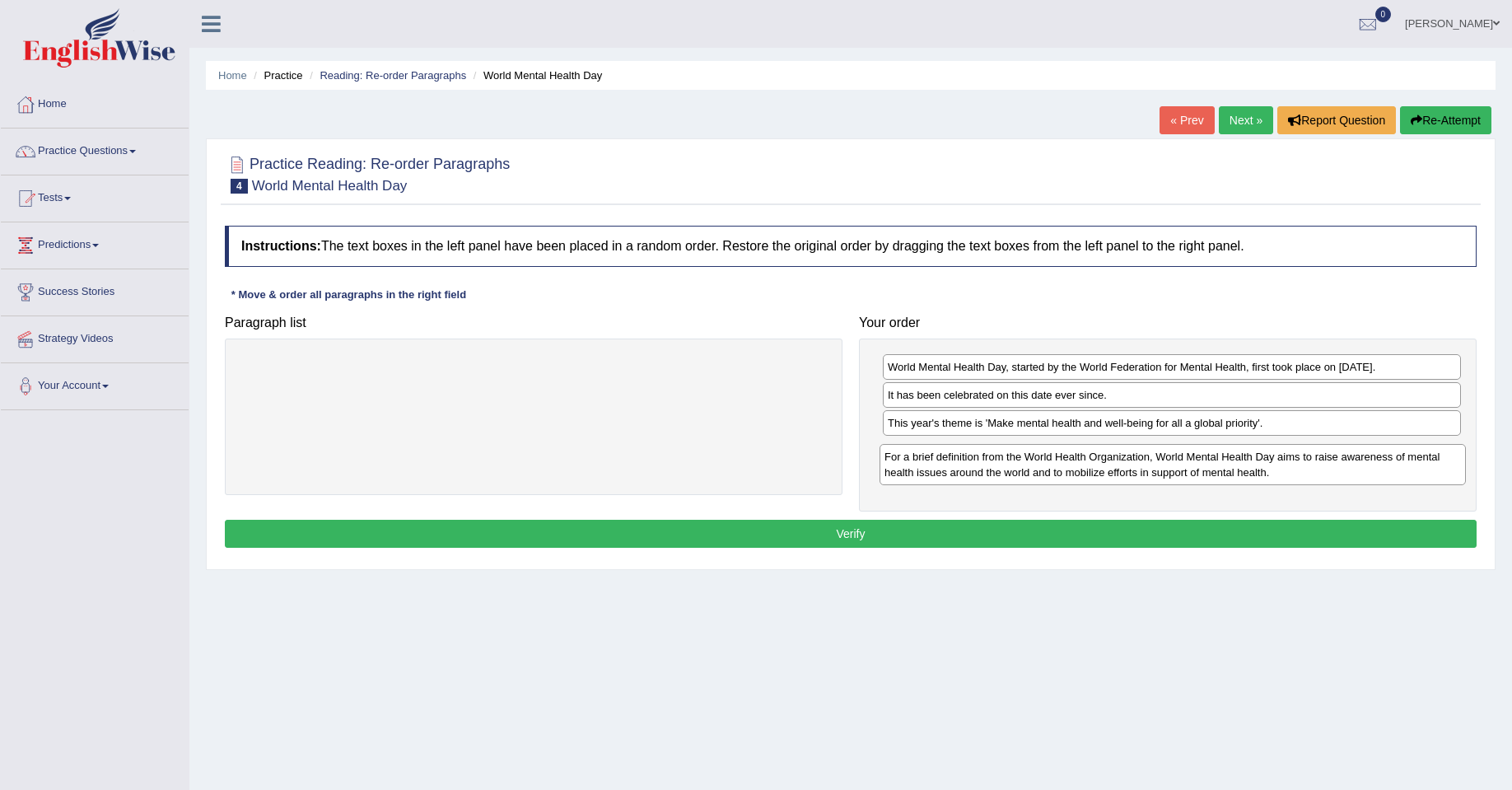
drag, startPoint x: 594, startPoint y: 375, endPoint x: 1234, endPoint y: 466, distance: 646.4
click at [1234, 466] on div "For a brief definition from the World Health Organization, World Mental Health …" at bounding box center [1172, 465] width 587 height 41
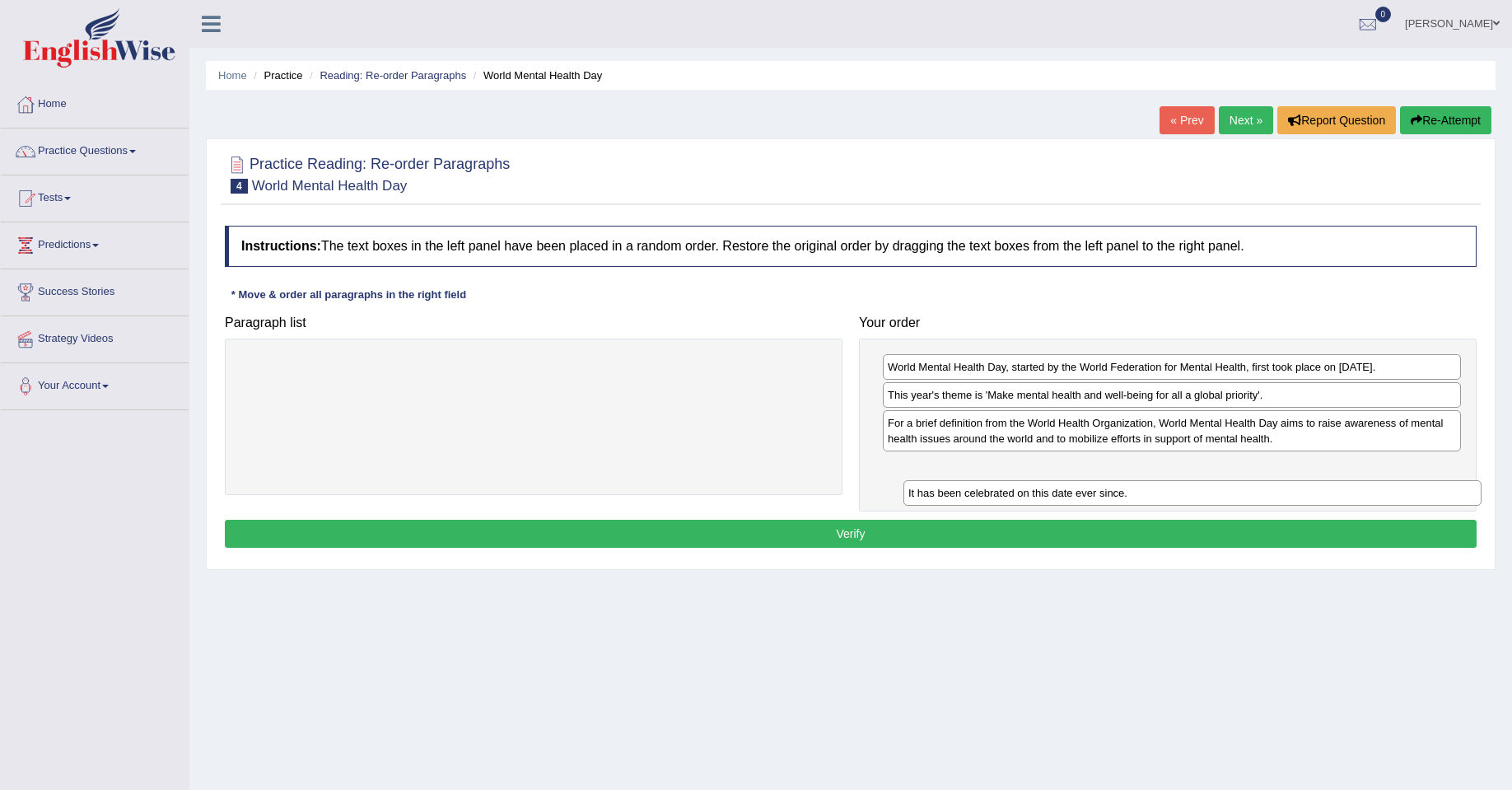
drag, startPoint x: 1017, startPoint y: 401, endPoint x: 1016, endPoint y: 481, distance: 80.0
click at [1032, 492] on div "It has been celebrated on this date ever since." at bounding box center [1193, 493] width 578 height 26
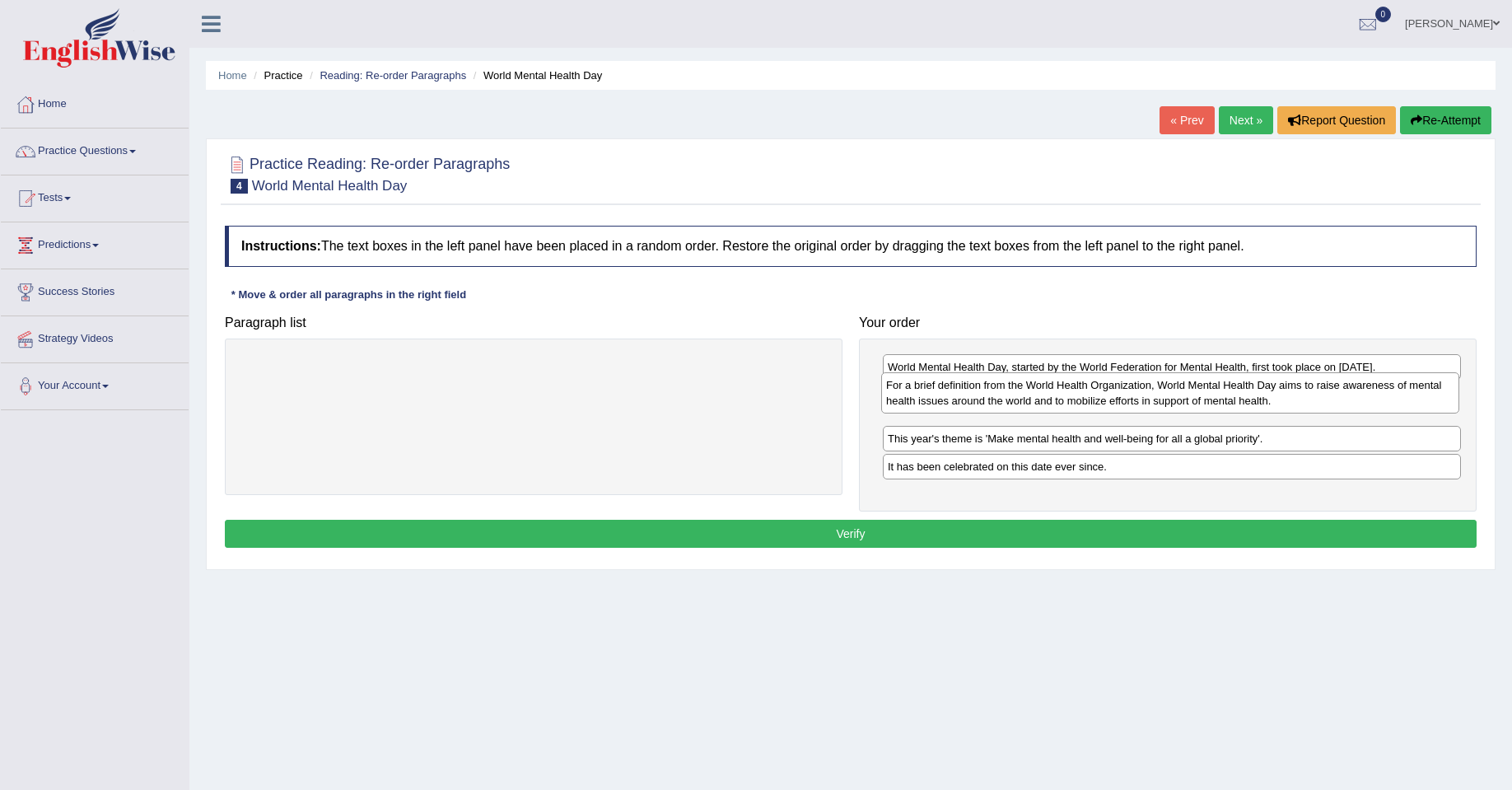
drag, startPoint x: 980, startPoint y: 432, endPoint x: 975, endPoint y: 400, distance: 32.4
click at [975, 400] on div "For a brief definition from the World Health Organization, World Mental Health …" at bounding box center [1170, 393] width 578 height 41
click at [1046, 524] on button "Verify" at bounding box center [851, 534] width 1252 height 28
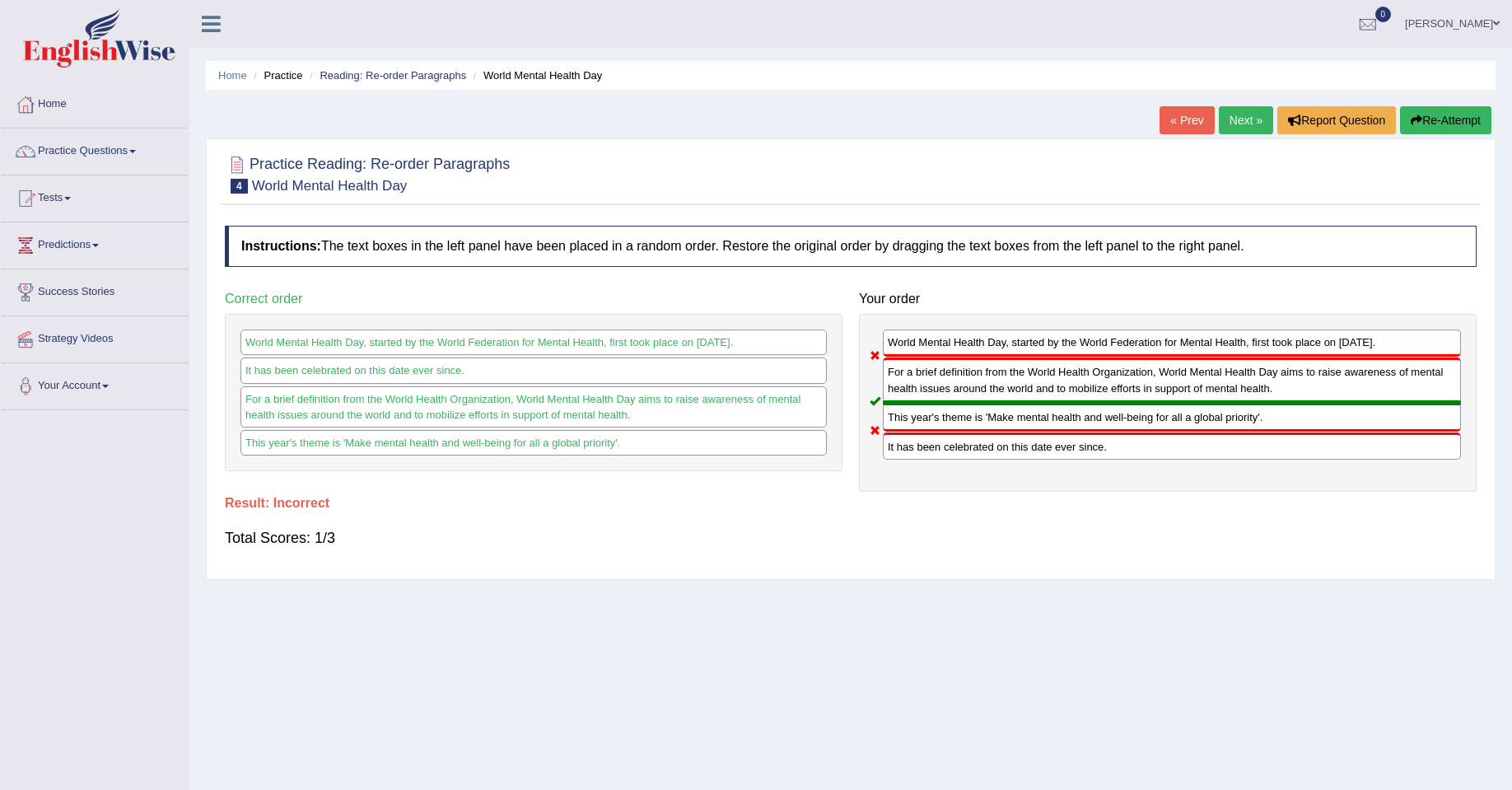
click at [1239, 118] on link "Next »" at bounding box center [1246, 120] width 54 height 28
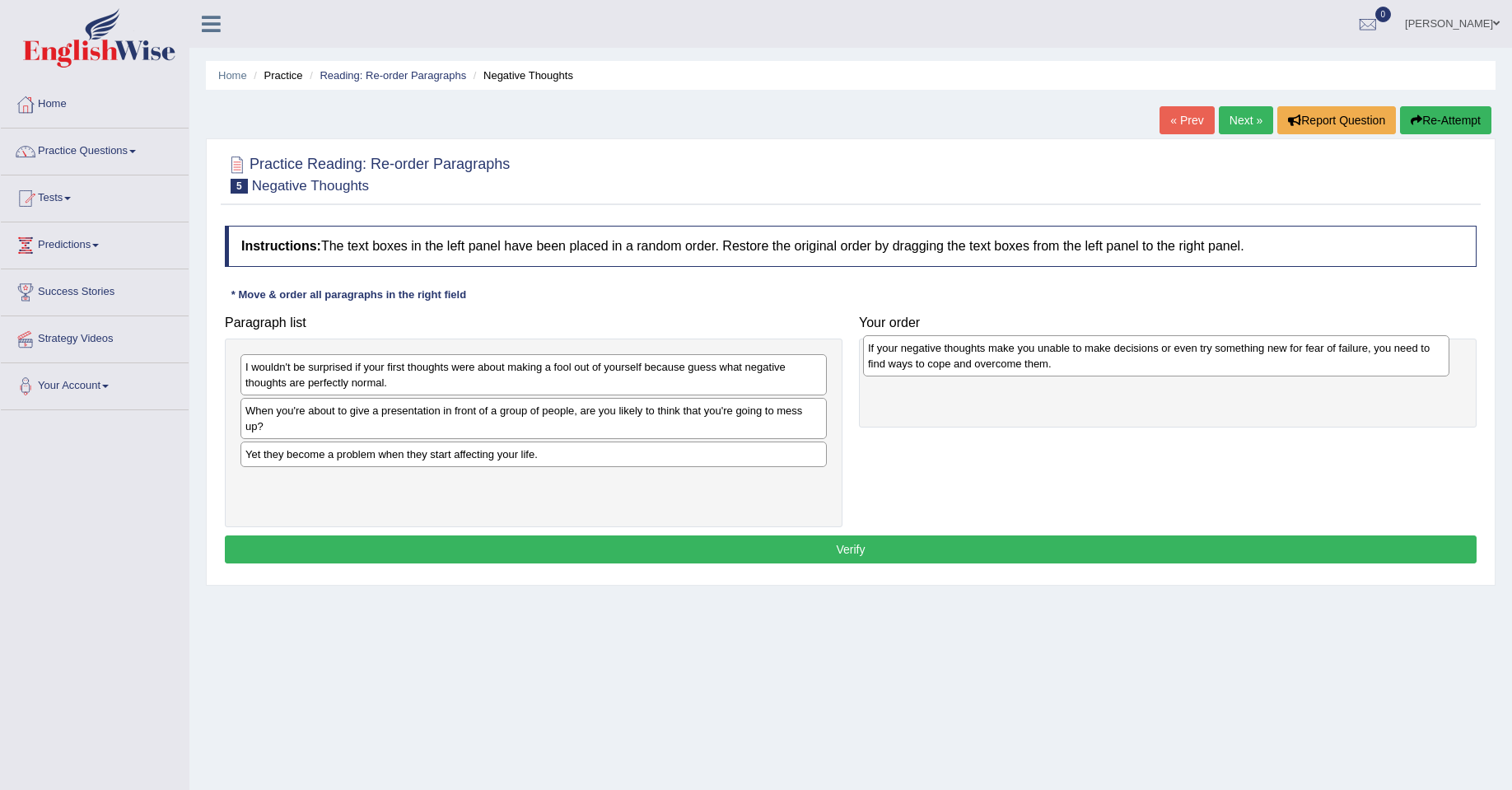
drag, startPoint x: 527, startPoint y: 429, endPoint x: 1149, endPoint y: 367, distance: 625.1
click at [1149, 367] on div "If your negative thoughts make you unable to make decisions or even try somethi…" at bounding box center [1155, 356] width 587 height 41
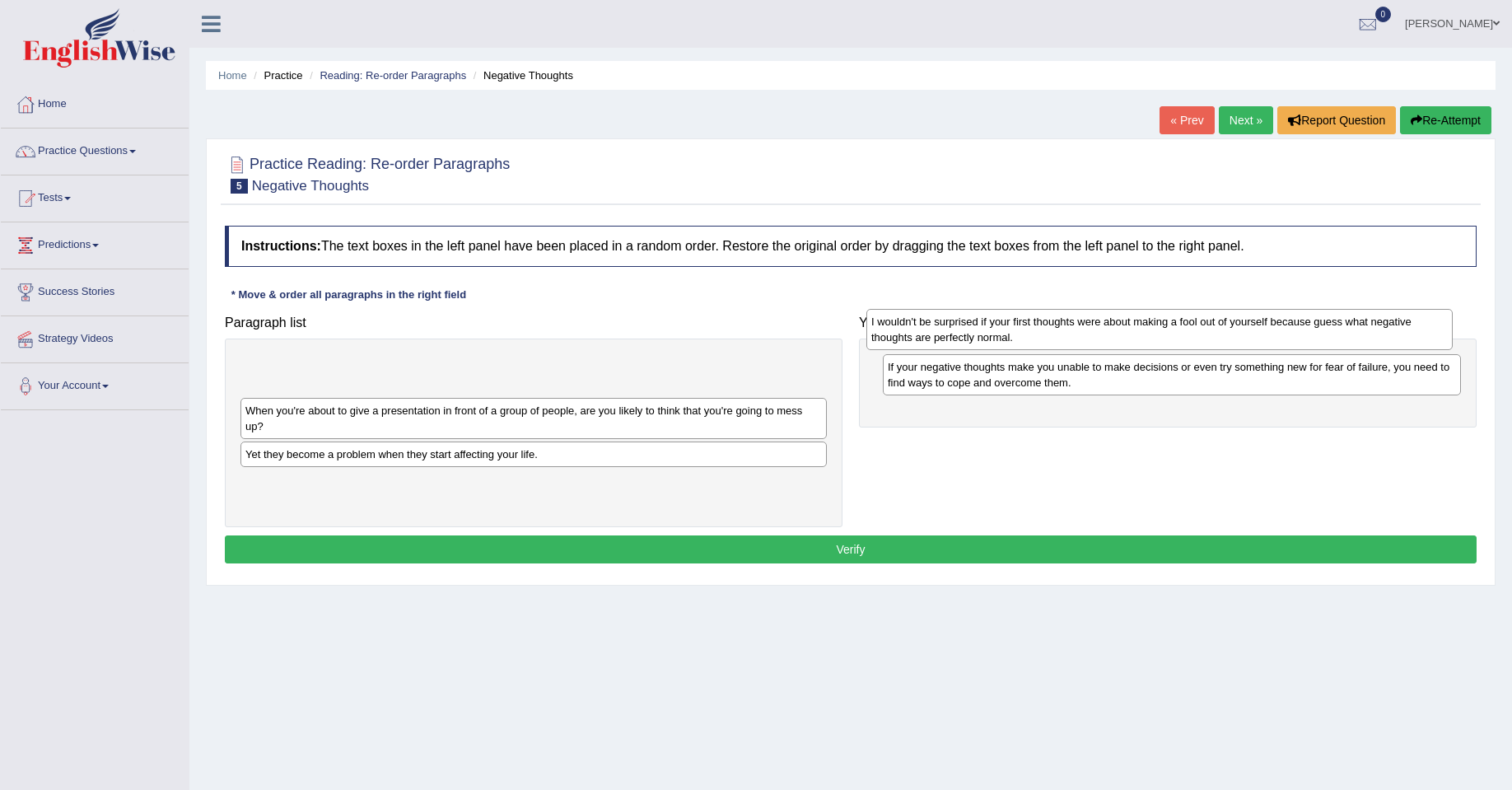
drag, startPoint x: 674, startPoint y: 389, endPoint x: 1304, endPoint y: 346, distance: 631.5
click at [1304, 346] on div "I wouldn't be surprised if your first thoughts were about making a fool out of …" at bounding box center [1159, 329] width 587 height 41
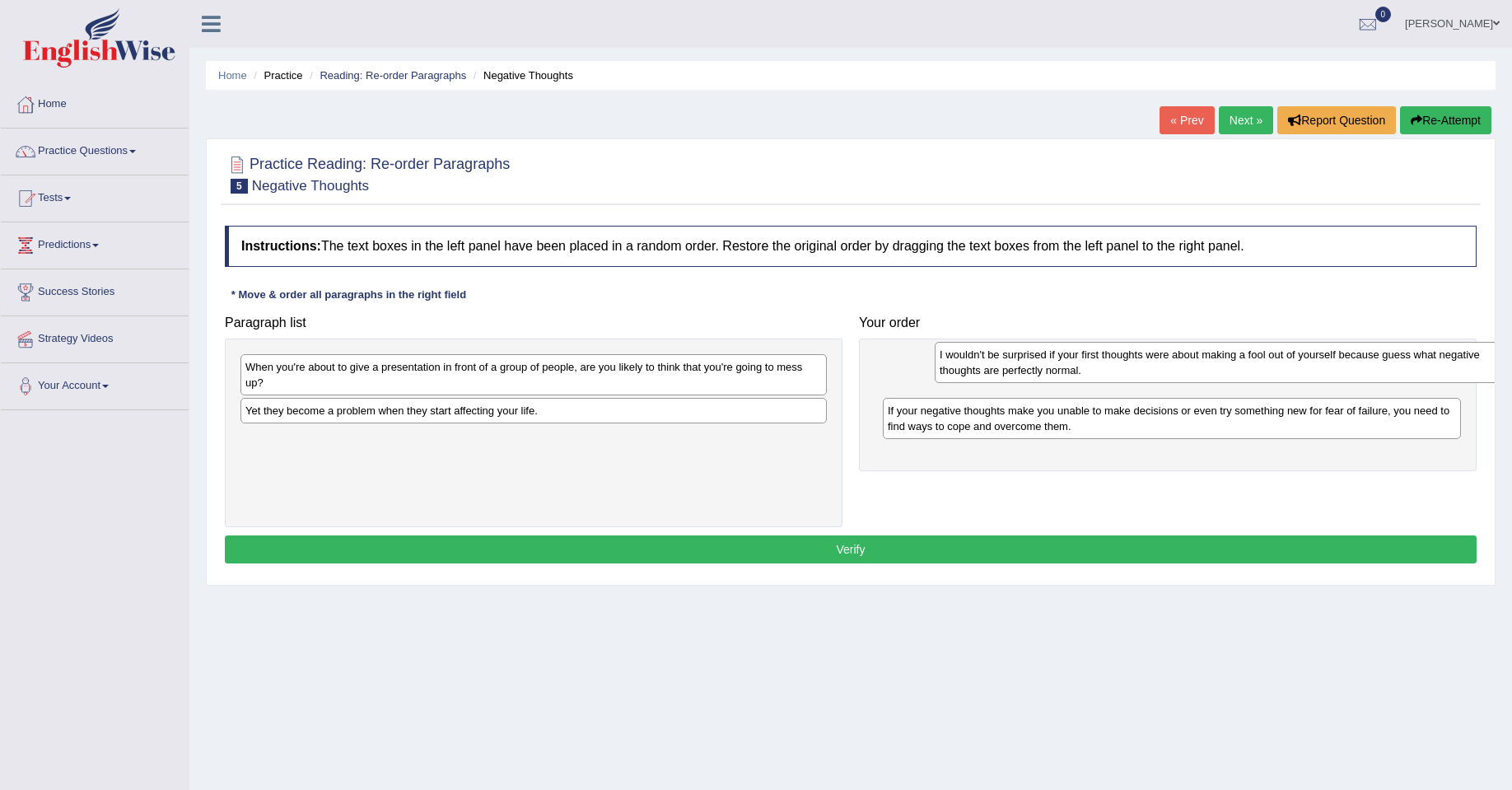
drag, startPoint x: 751, startPoint y: 387, endPoint x: 1428, endPoint y: 369, distance: 677.2
click at [1438, 373] on div "I wouldn't be surprised if your first thoughts were about making a fool out of …" at bounding box center [1227, 363] width 587 height 41
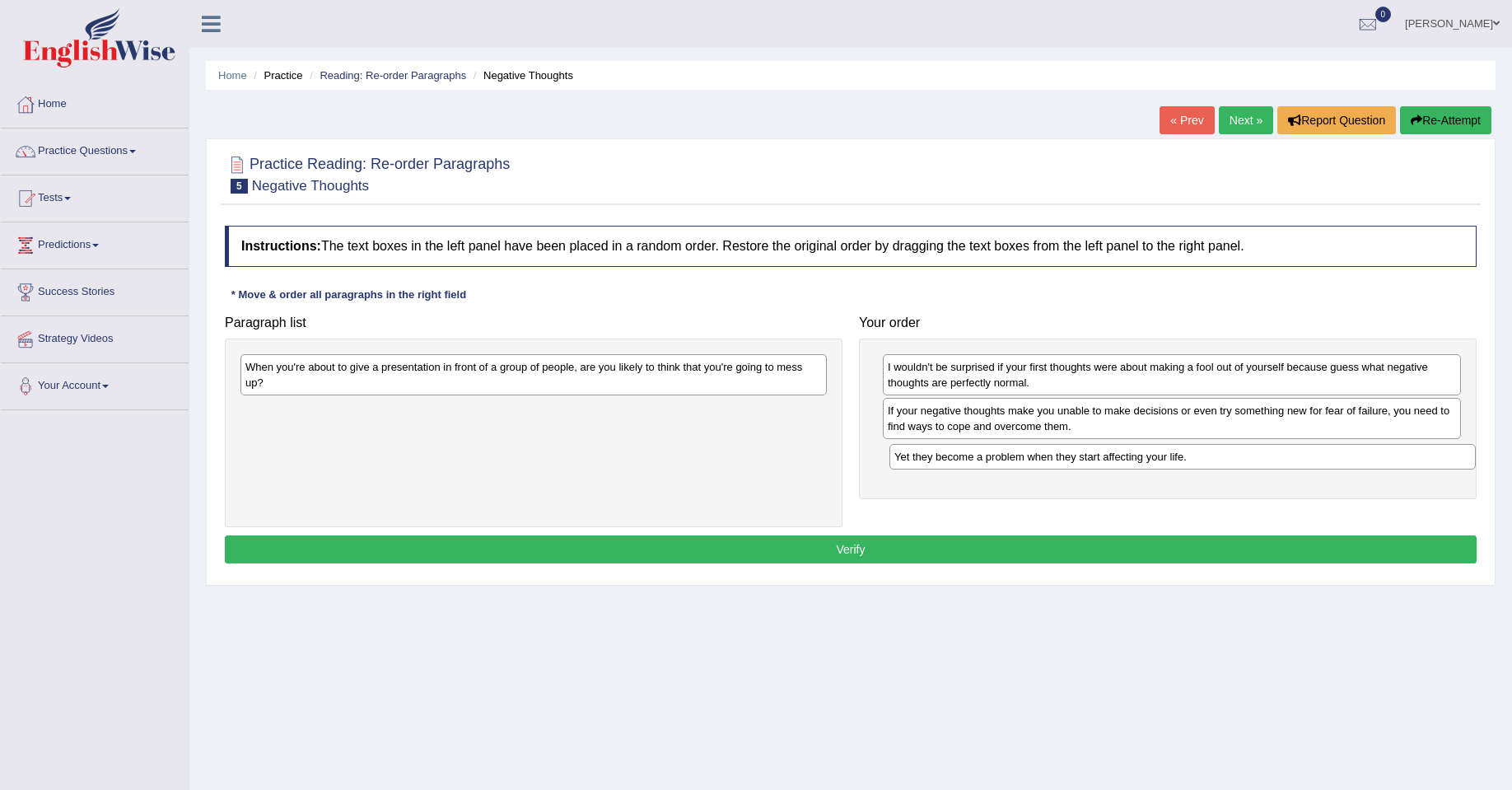
drag, startPoint x: 588, startPoint y: 415, endPoint x: 1236, endPoint y: 461, distance: 649.6
click at [1236, 461] on div "Yet they become a problem when they start affecting your life." at bounding box center [1182, 457] width 587 height 26
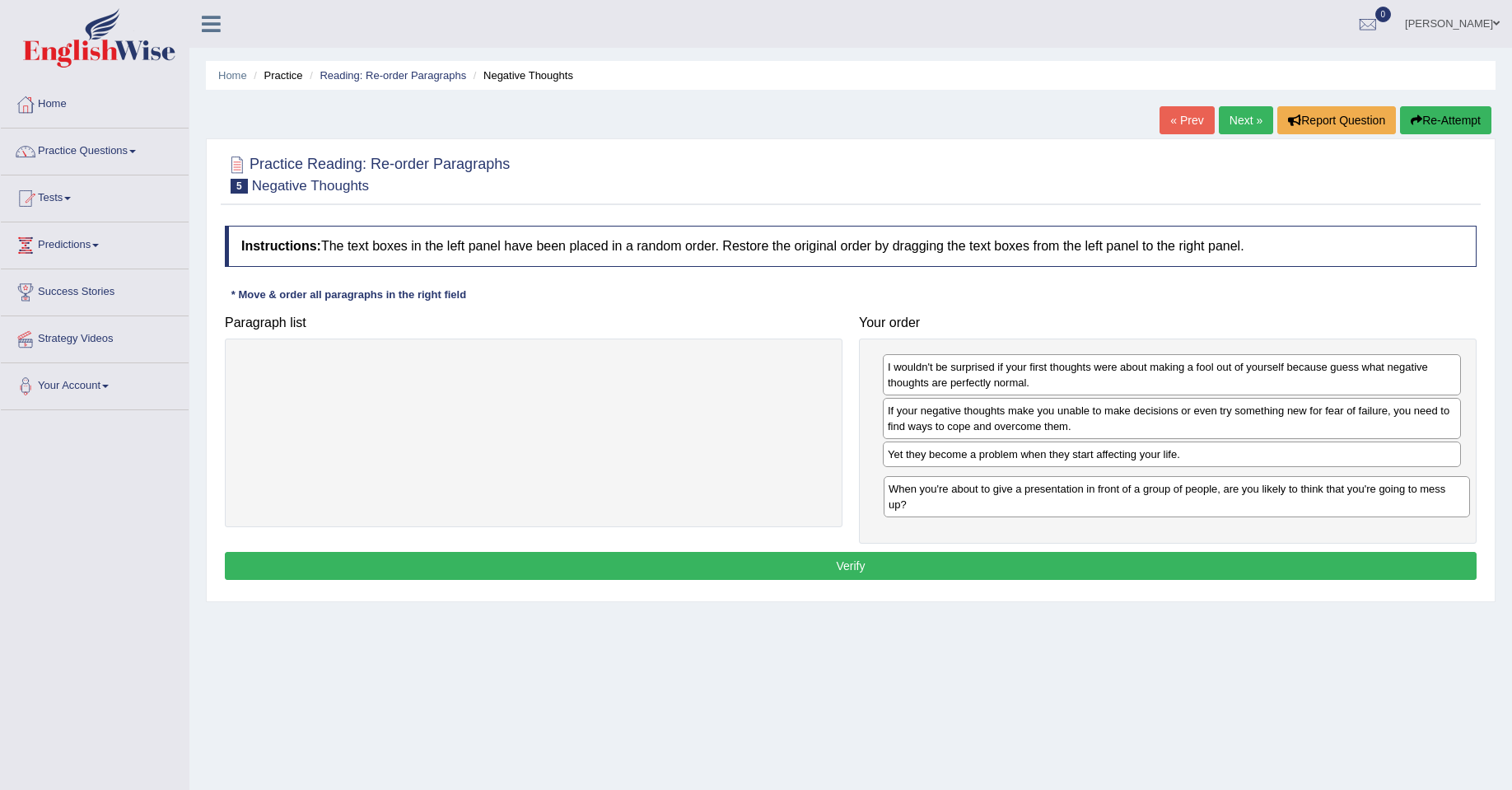
drag, startPoint x: 567, startPoint y: 385, endPoint x: 1209, endPoint y: 507, distance: 653.5
click at [1209, 507] on div "When you're about to give a presentation in front of a group of people, are you…" at bounding box center [1176, 497] width 587 height 41
click at [826, 563] on button "Verify" at bounding box center [851, 566] width 1252 height 28
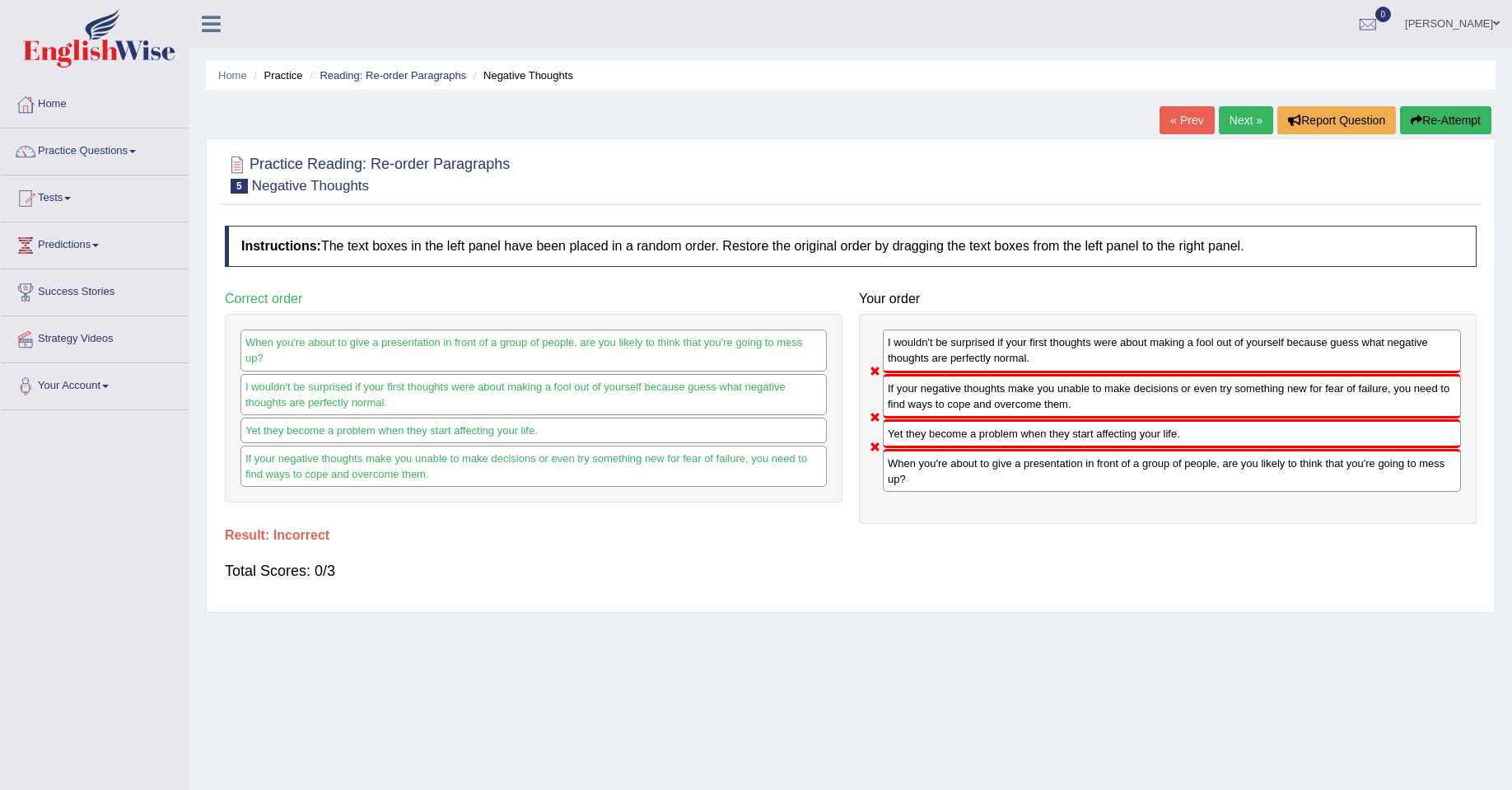
drag, startPoint x: 1192, startPoint y: 482, endPoint x: 1000, endPoint y: 421, distance: 201.5
click at [999, 440] on div "I wouldn't be surprised if your first thoughts were about making a fool out of …" at bounding box center [1167, 419] width 618 height 210
click at [1230, 120] on link "Next »" at bounding box center [1246, 120] width 54 height 28
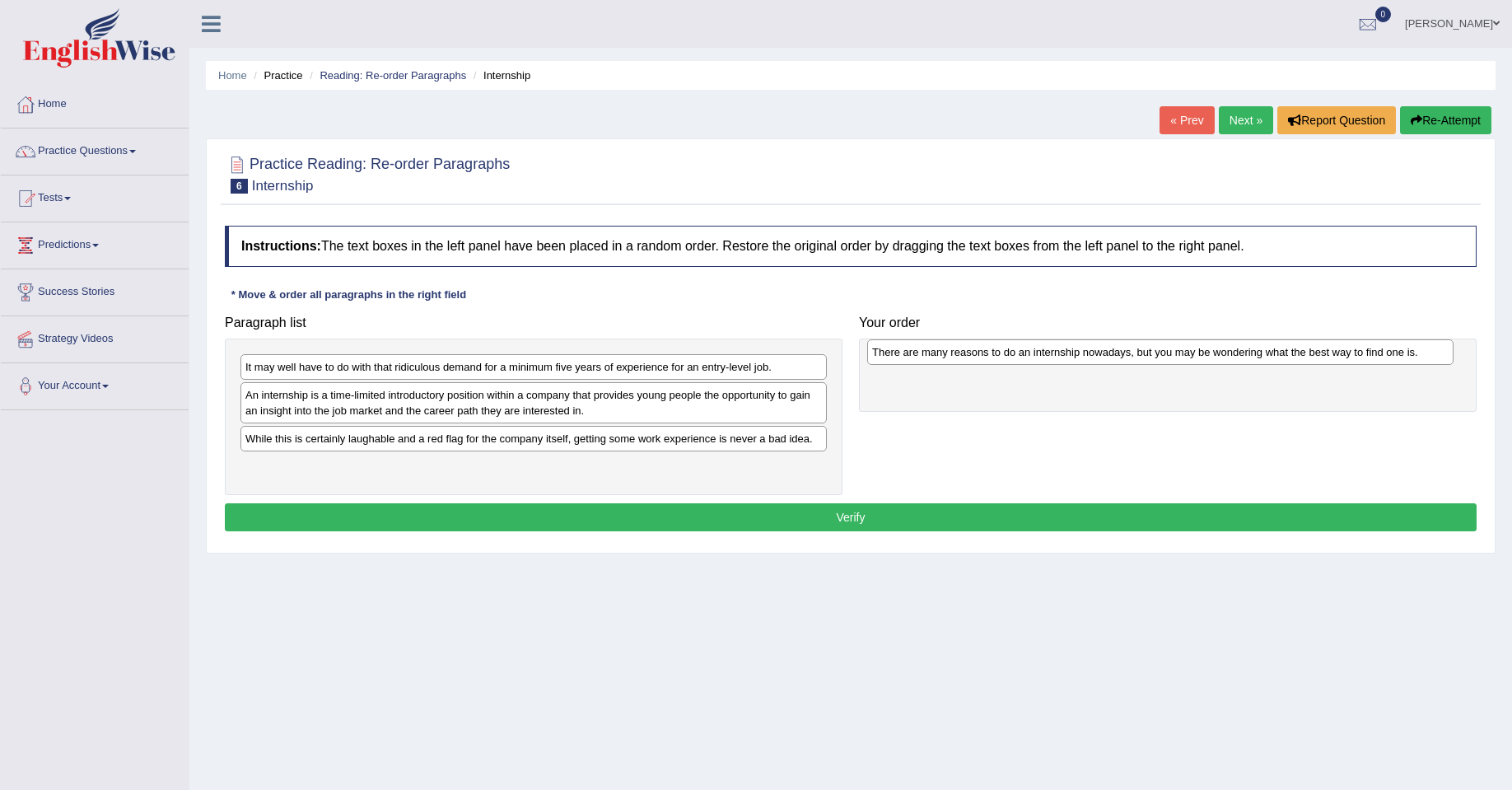
drag, startPoint x: 443, startPoint y: 401, endPoint x: 1067, endPoint y: 359, distance: 625.4
click at [1067, 359] on div "There are many reasons to do an internship nowadays, but you may be wondering w…" at bounding box center [1160, 352] width 587 height 26
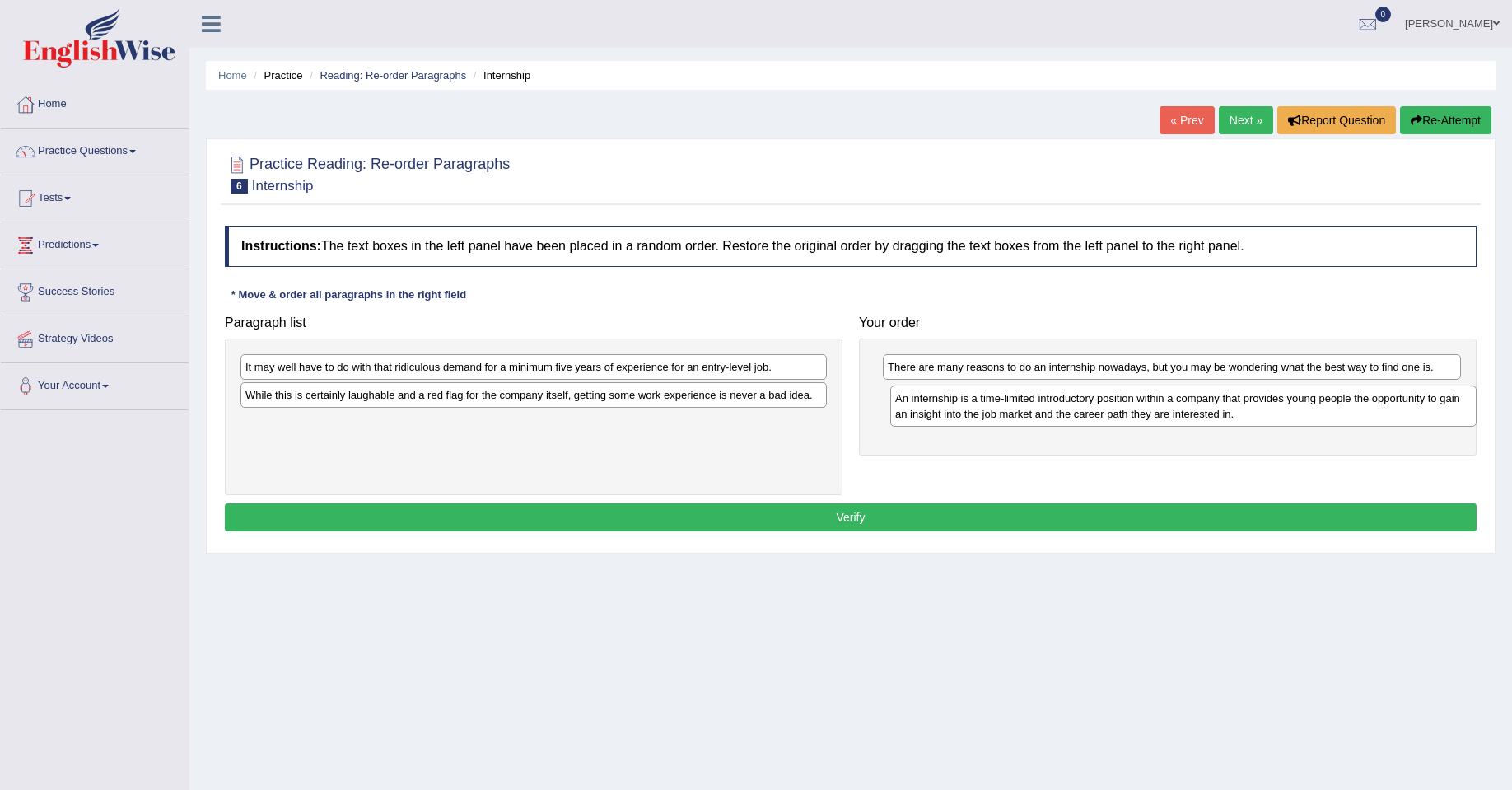
drag, startPoint x: 568, startPoint y: 405, endPoint x: 1217, endPoint y: 409, distance: 649.0
click at [1217, 409] on div "An internship is a time-limited introductory position within a company that pro…" at bounding box center [1183, 406] width 587 height 41
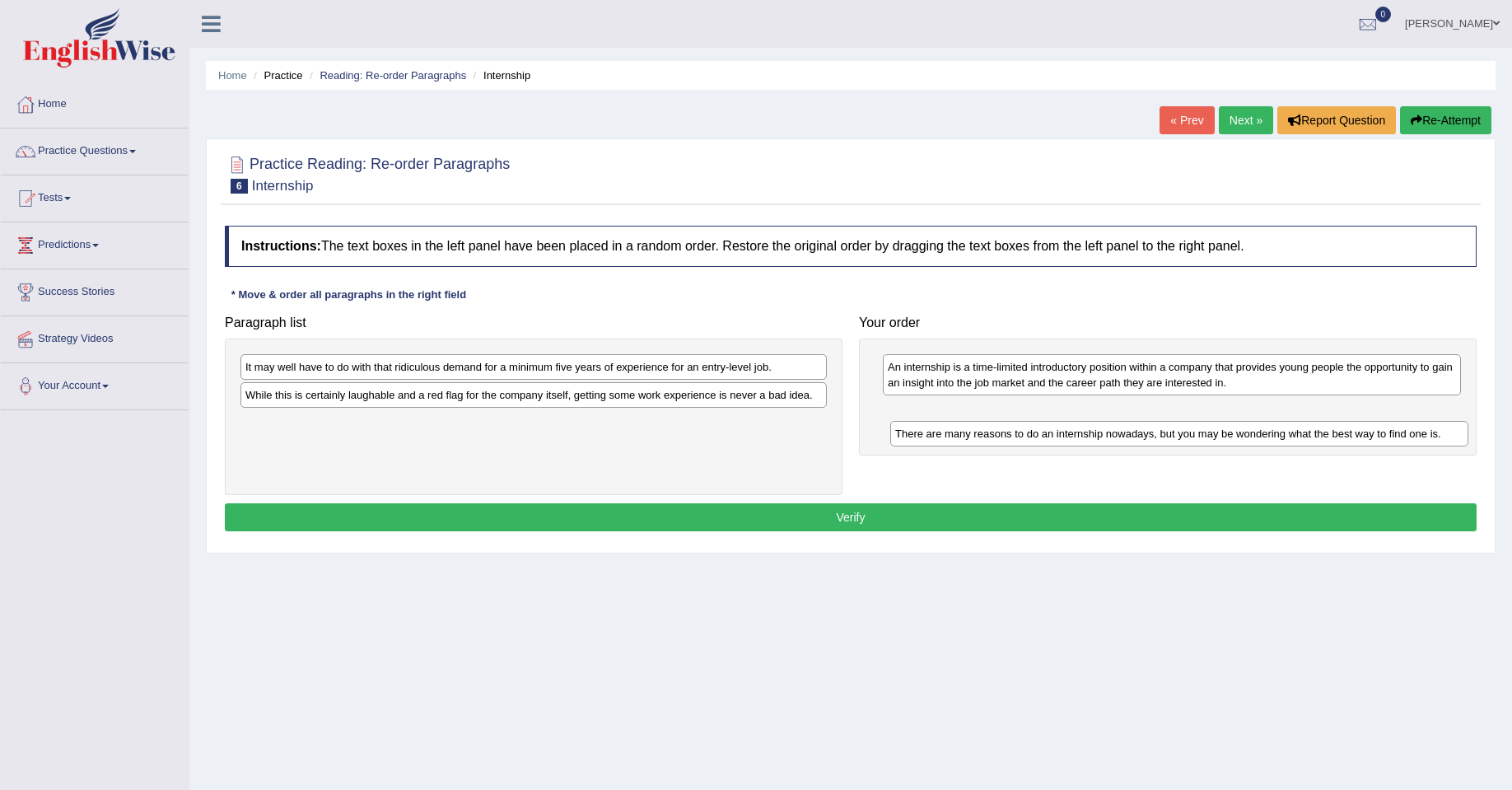
drag, startPoint x: 1133, startPoint y: 372, endPoint x: 1128, endPoint y: 423, distance: 51.2
click at [1133, 429] on div "There are many reasons to do an internship nowadays, but you may be wondering w…" at bounding box center [1179, 433] width 578 height 26
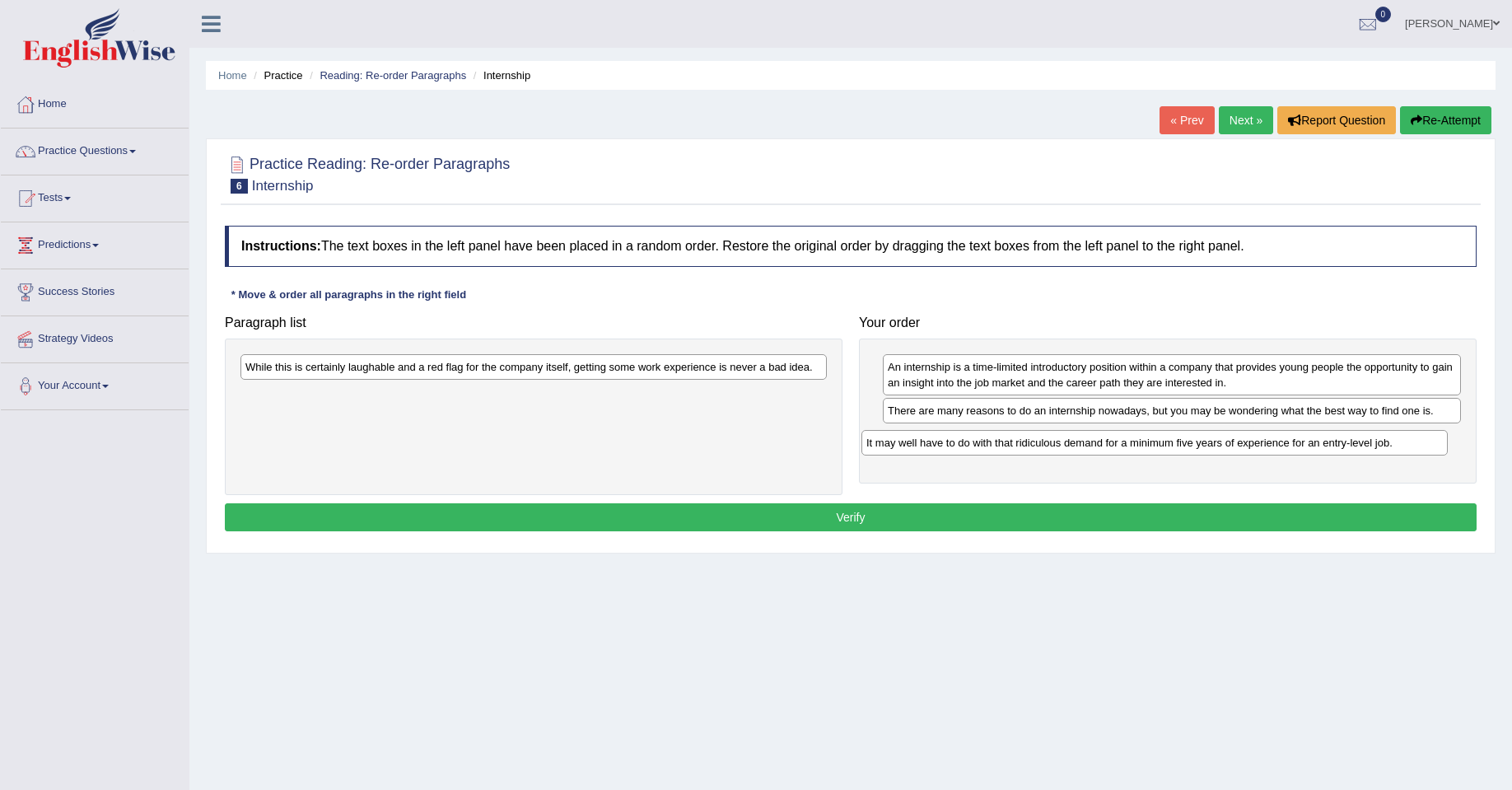
drag, startPoint x: 384, startPoint y: 375, endPoint x: 1013, endPoint y: 450, distance: 633.5
click at [1013, 450] on div "It may well have to do with that ridiculous demand for a minimum five years of …" at bounding box center [1154, 443] width 587 height 26
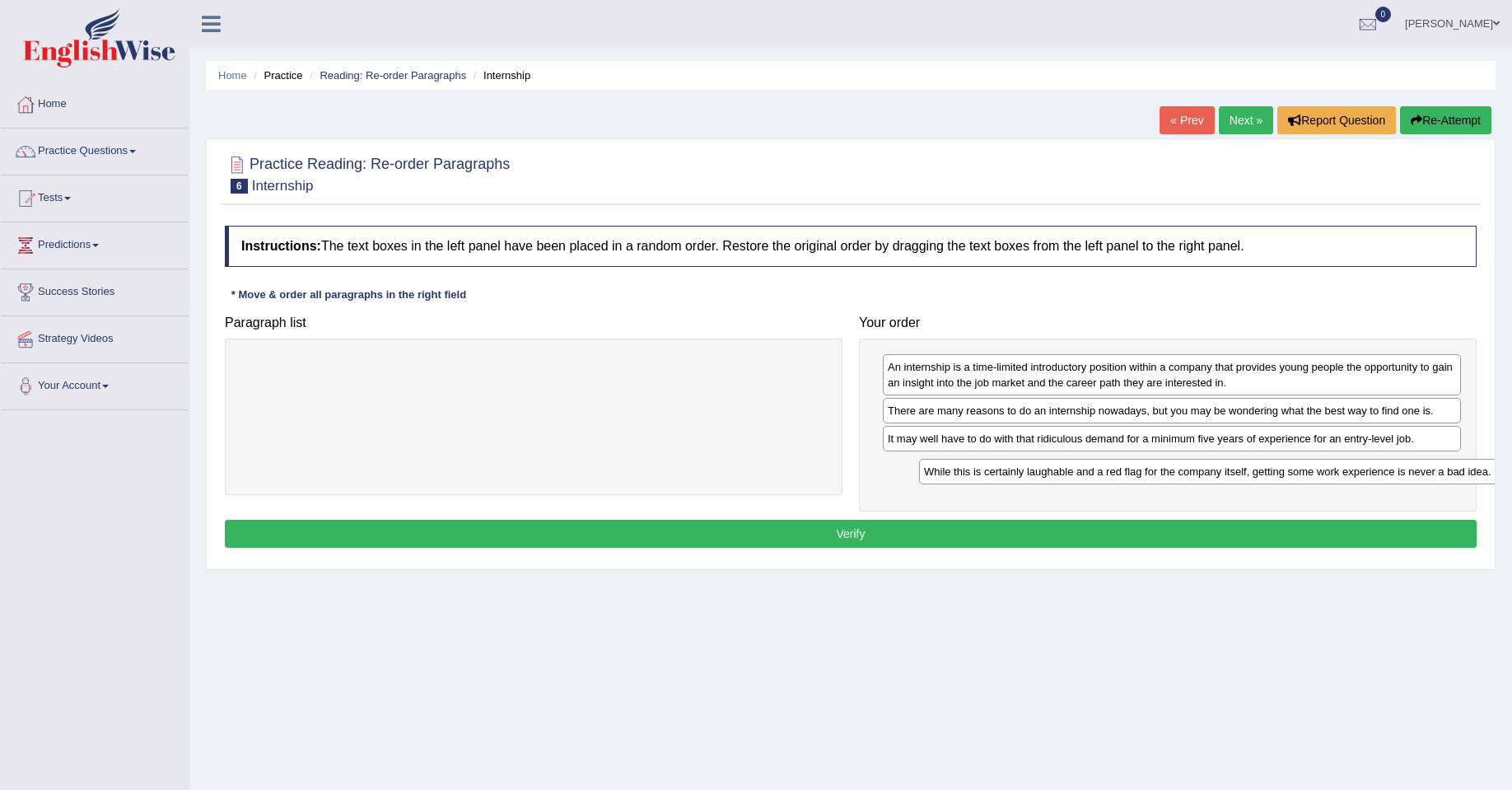
drag, startPoint x: 554, startPoint y: 376, endPoint x: 1233, endPoint y: 481, distance: 687.1
click at [1233, 481] on div "While this is certainly laughable and a red flag for the company itself, gettin…" at bounding box center [1211, 472] width 587 height 26
click at [839, 536] on button "Verify" at bounding box center [851, 534] width 1252 height 28
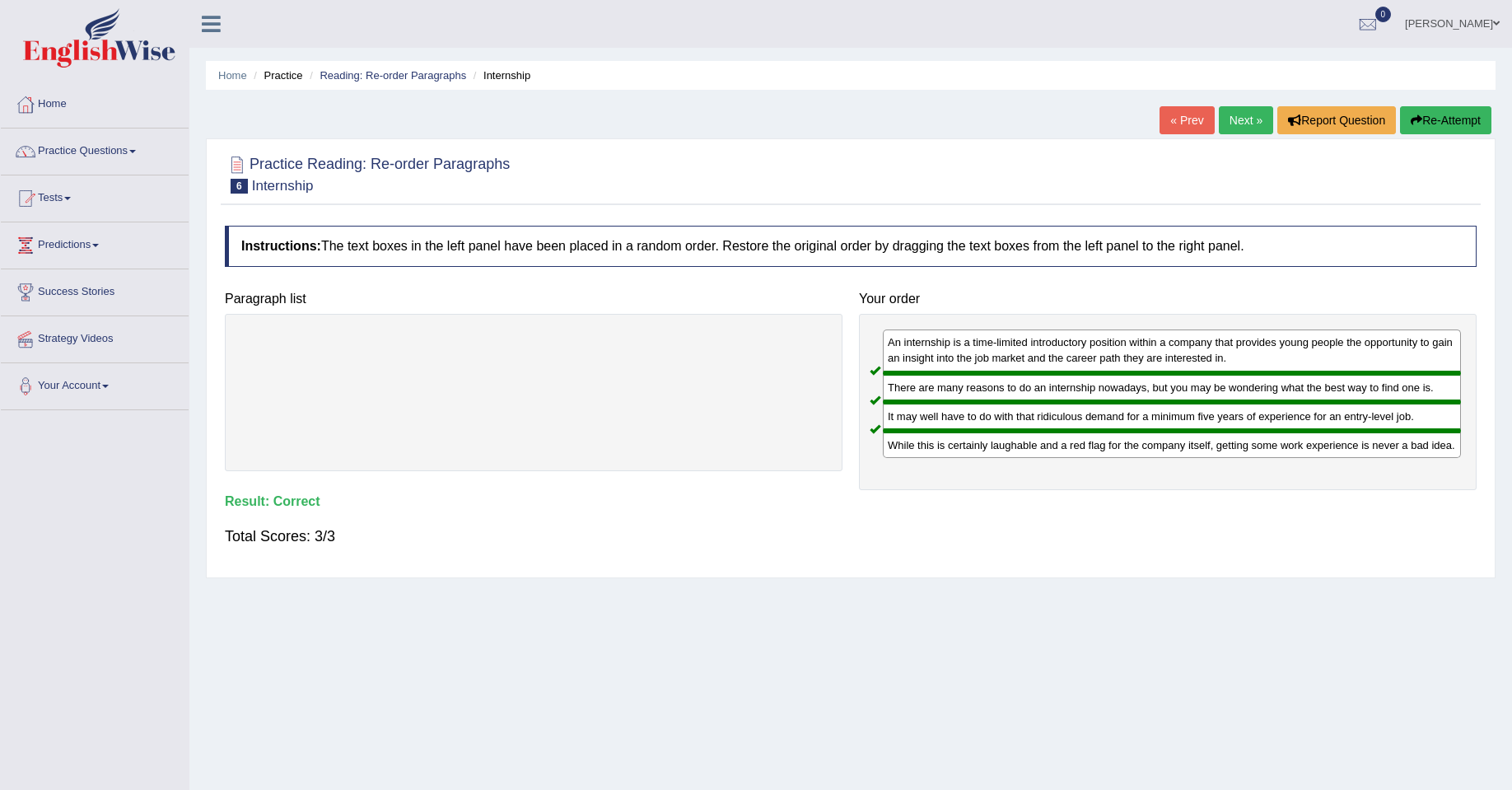
click at [1241, 115] on link "Next »" at bounding box center [1246, 120] width 54 height 28
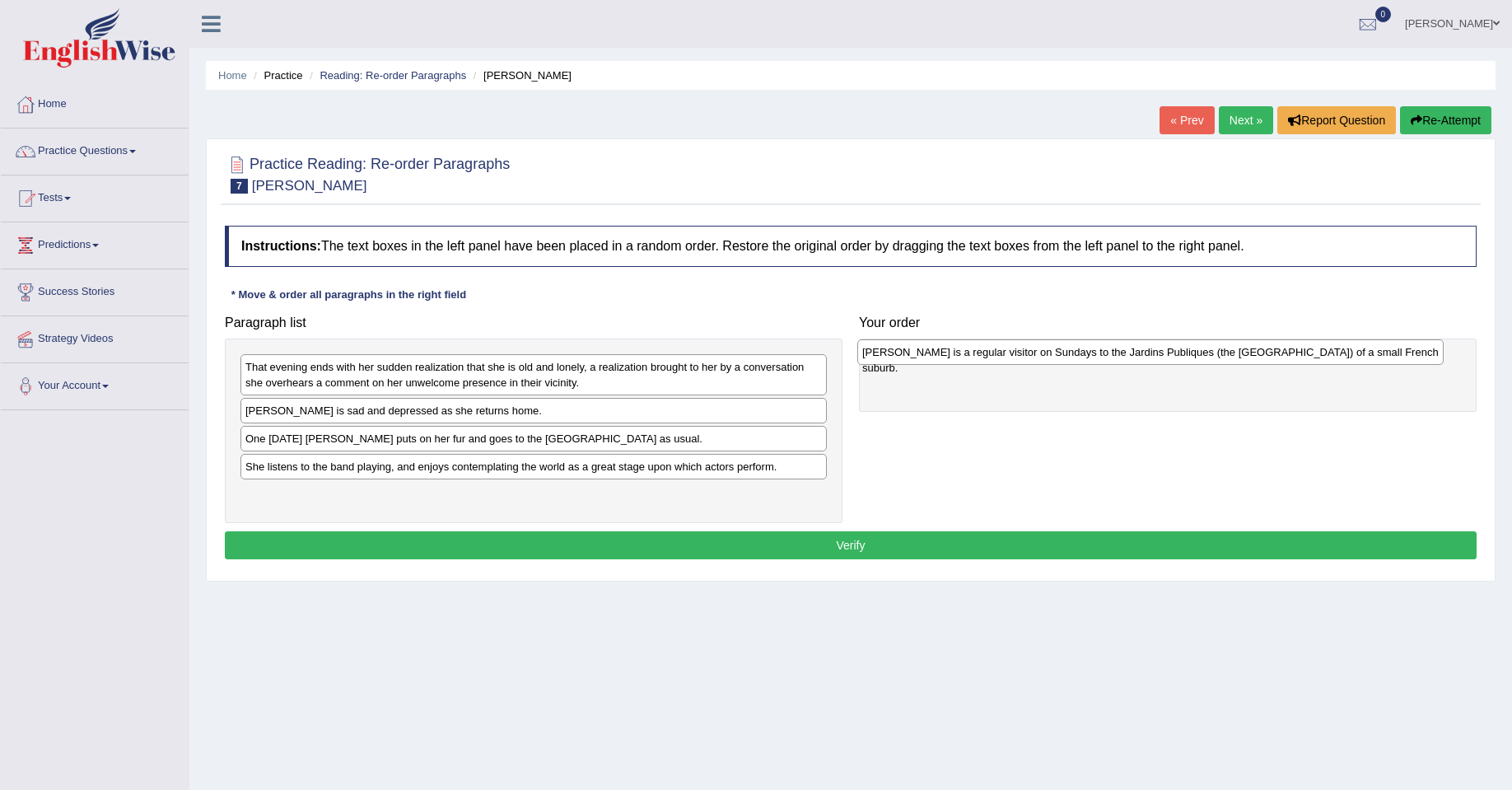
drag, startPoint x: 364, startPoint y: 442, endPoint x: 980, endPoint y: 356, distance: 622.0
click at [980, 356] on div "Miss Brill is a regular visitor on Sundays to the Jardins Publiques (the Public…" at bounding box center [1150, 352] width 587 height 26
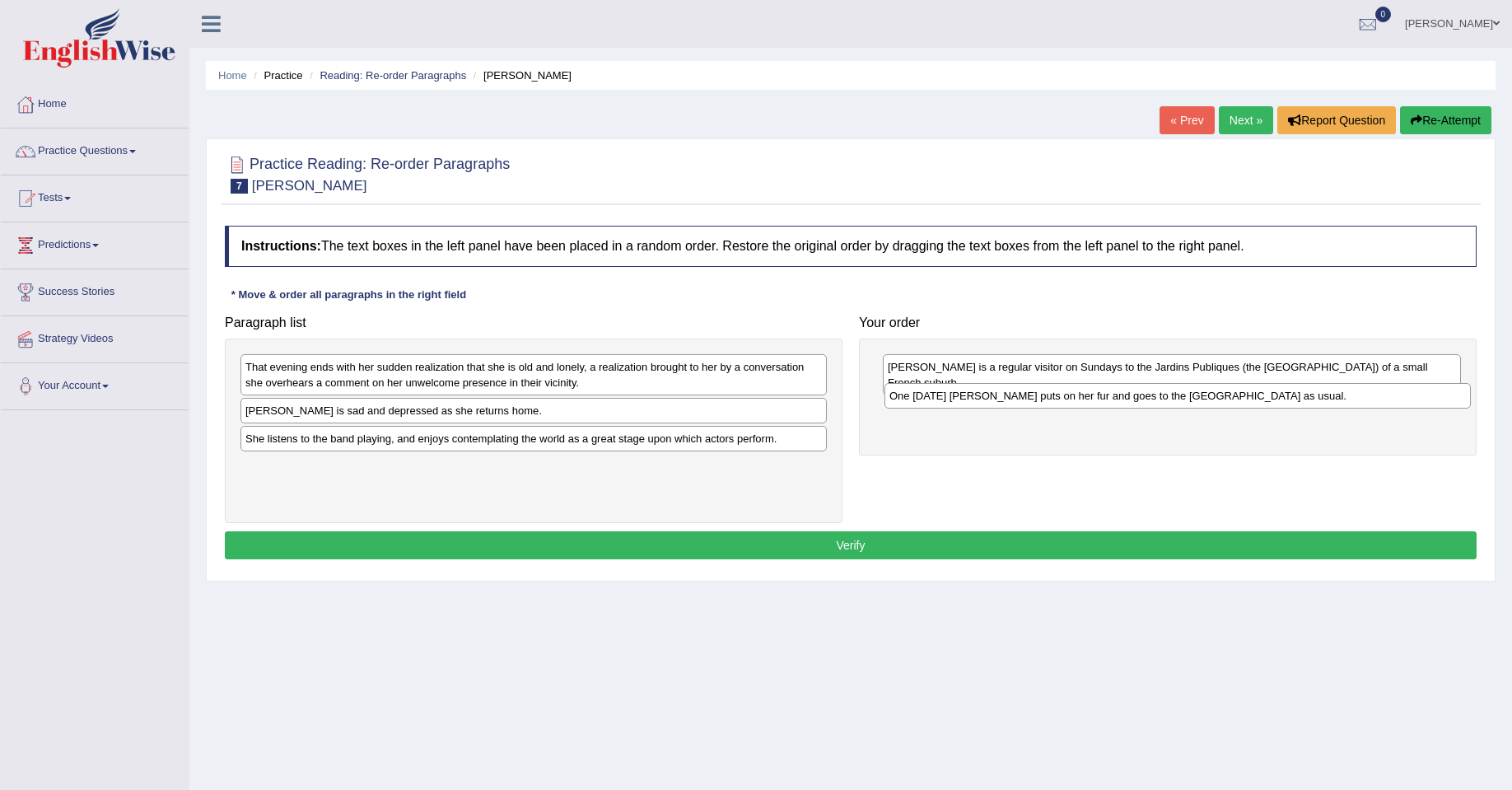
drag, startPoint x: 391, startPoint y: 445, endPoint x: 1036, endPoint y: 400, distance: 646.6
click at [1036, 400] on div "One Sunday Miss Brill puts on her fur and goes to the Public Gardens as usual." at bounding box center [1177, 396] width 587 height 26
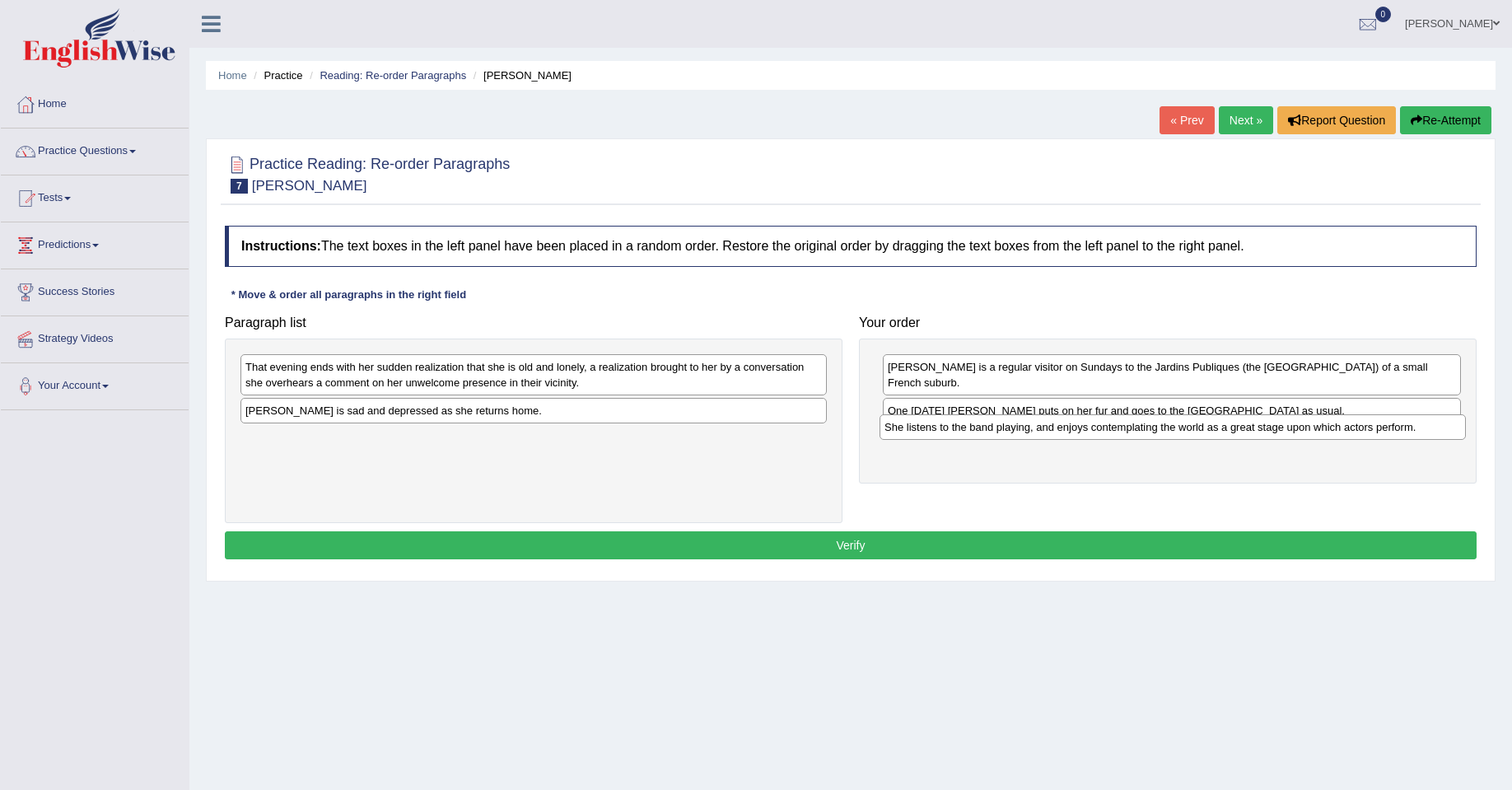
drag, startPoint x: 529, startPoint y: 445, endPoint x: 1168, endPoint y: 433, distance: 639.1
click at [1168, 433] on div "She listens to the band playing, and enjoys contemplating the world as a great …" at bounding box center [1172, 427] width 587 height 26
click at [400, 374] on div "That evening ends with her sudden realization that she is old and lonely, a rea…" at bounding box center [534, 374] width 587 height 41
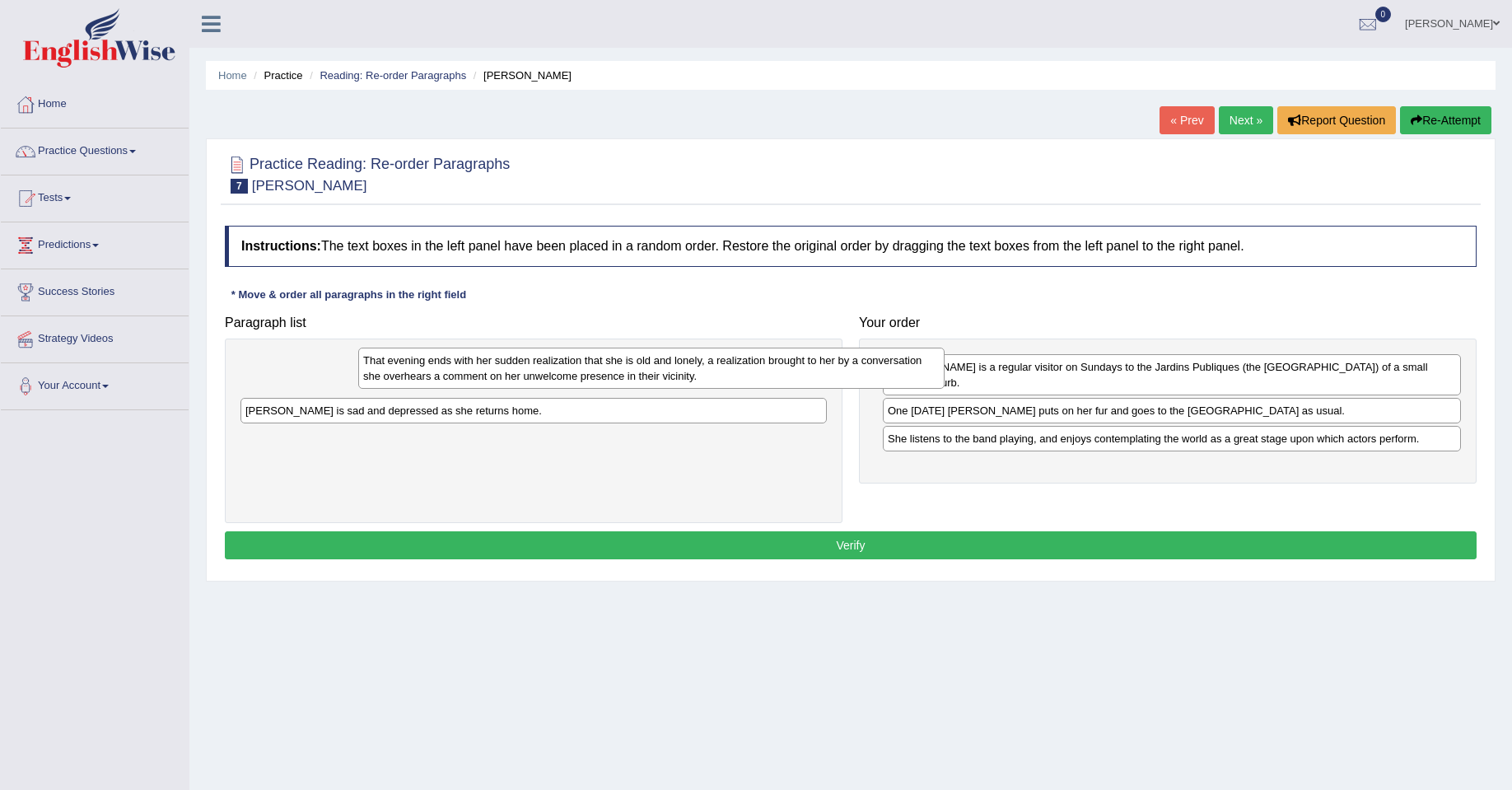
drag, startPoint x: 393, startPoint y: 373, endPoint x: 400, endPoint y: 330, distance: 43.6
click at [402, 348] on div "That evening ends with her sudden realization that she is old and lonely, a rea…" at bounding box center [651, 368] width 587 height 41
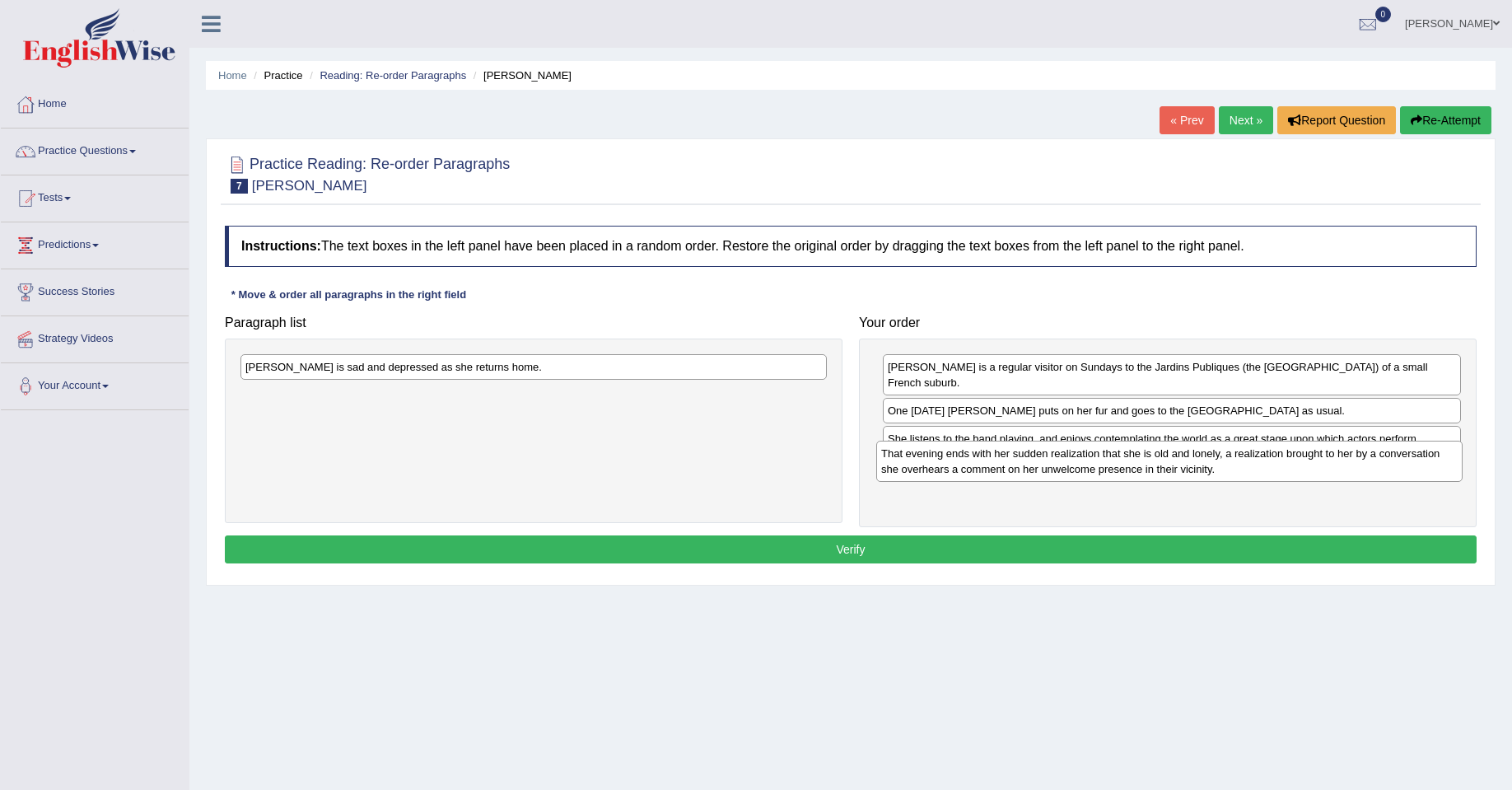
drag, startPoint x: 375, startPoint y: 374, endPoint x: 1012, endPoint y: 461, distance: 642.9
click at [1012, 461] on div "That evening ends with her sudden realization that she is old and lonely, a rea…" at bounding box center [1169, 461] width 587 height 41
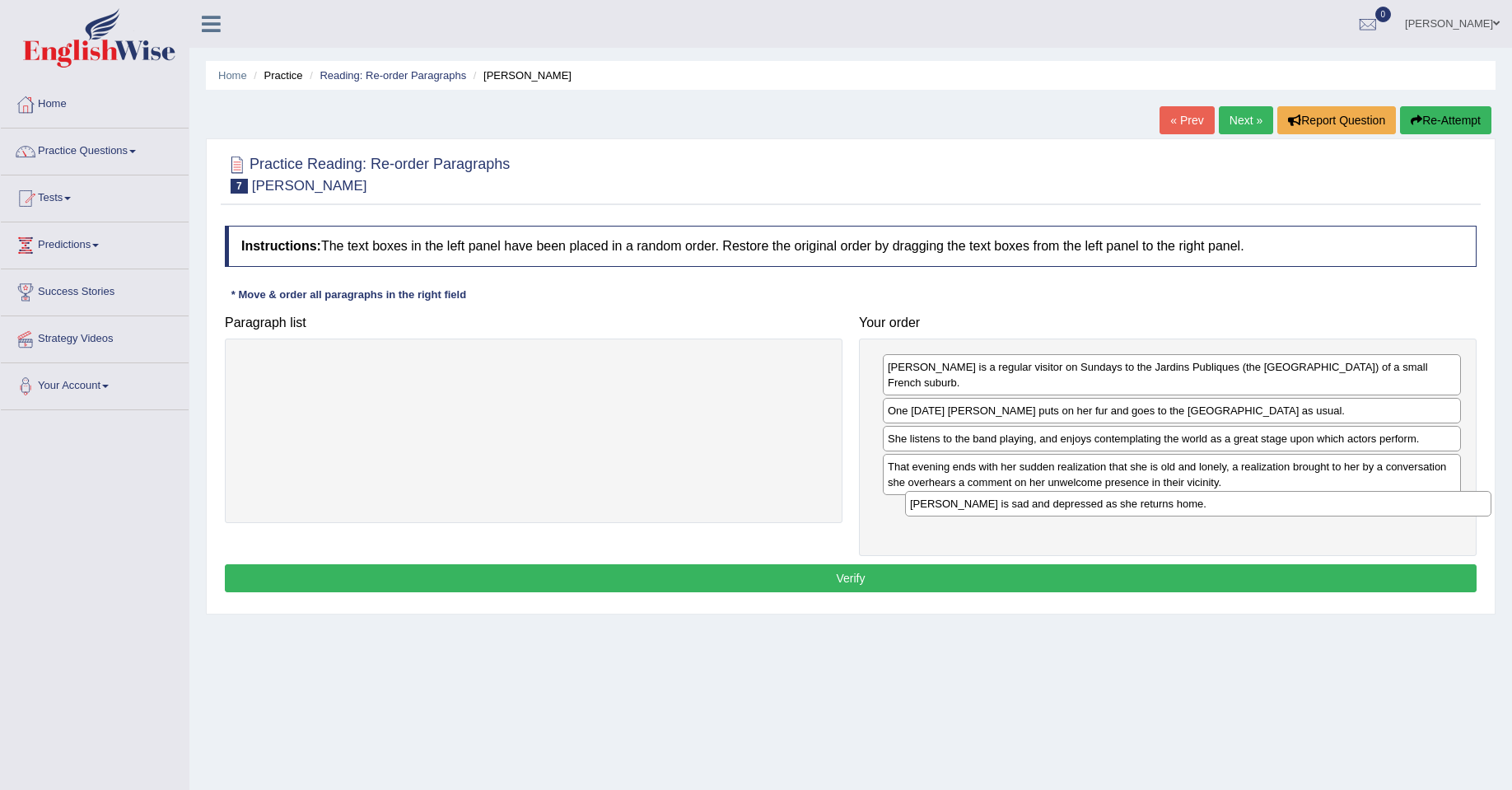
drag, startPoint x: 455, startPoint y: 371, endPoint x: 1119, endPoint y: 508, distance: 678.0
click at [1119, 508] on div "Miss Brill is sad and depressed as she returns home." at bounding box center [1198, 504] width 587 height 26
click at [852, 564] on button "Verify" at bounding box center [851, 578] width 1252 height 28
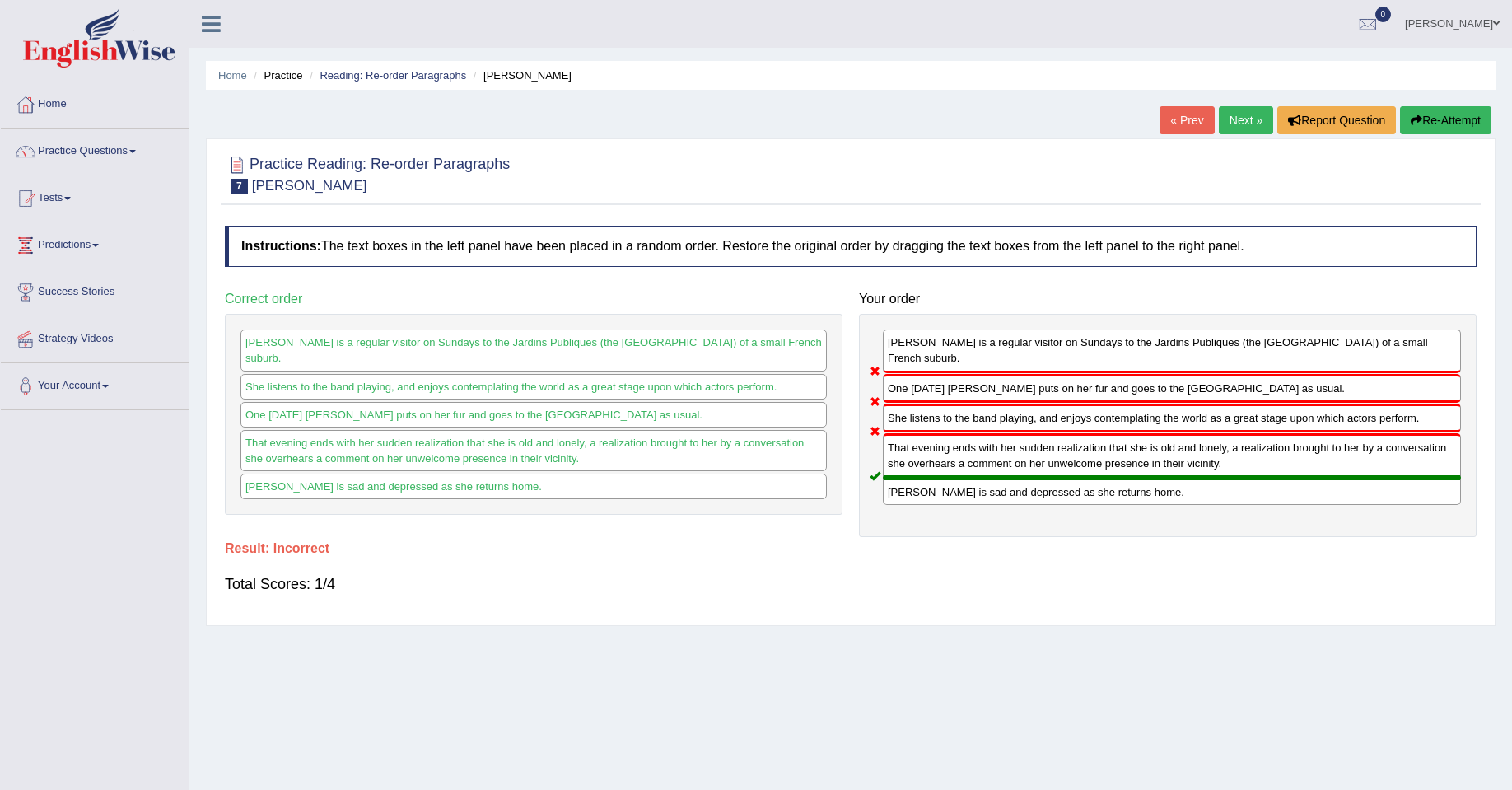
click at [1251, 116] on link "Next »" at bounding box center [1246, 120] width 54 height 28
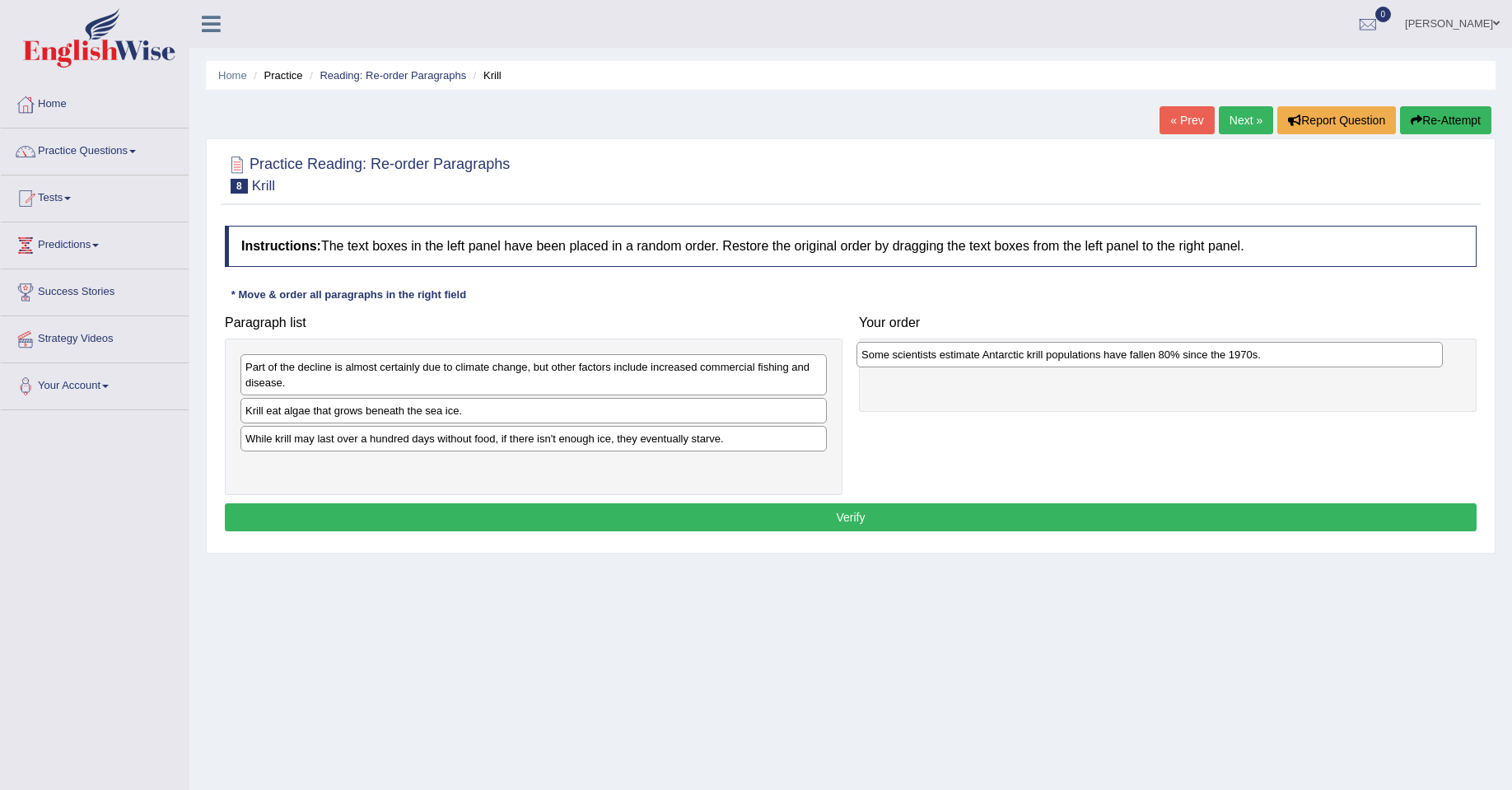
drag, startPoint x: 581, startPoint y: 445, endPoint x: 1197, endPoint y: 361, distance: 621.7
click at [1197, 361] on div "Some scientists estimate Antarctic krill populations have fallen 80% since the …" at bounding box center [1149, 355] width 587 height 26
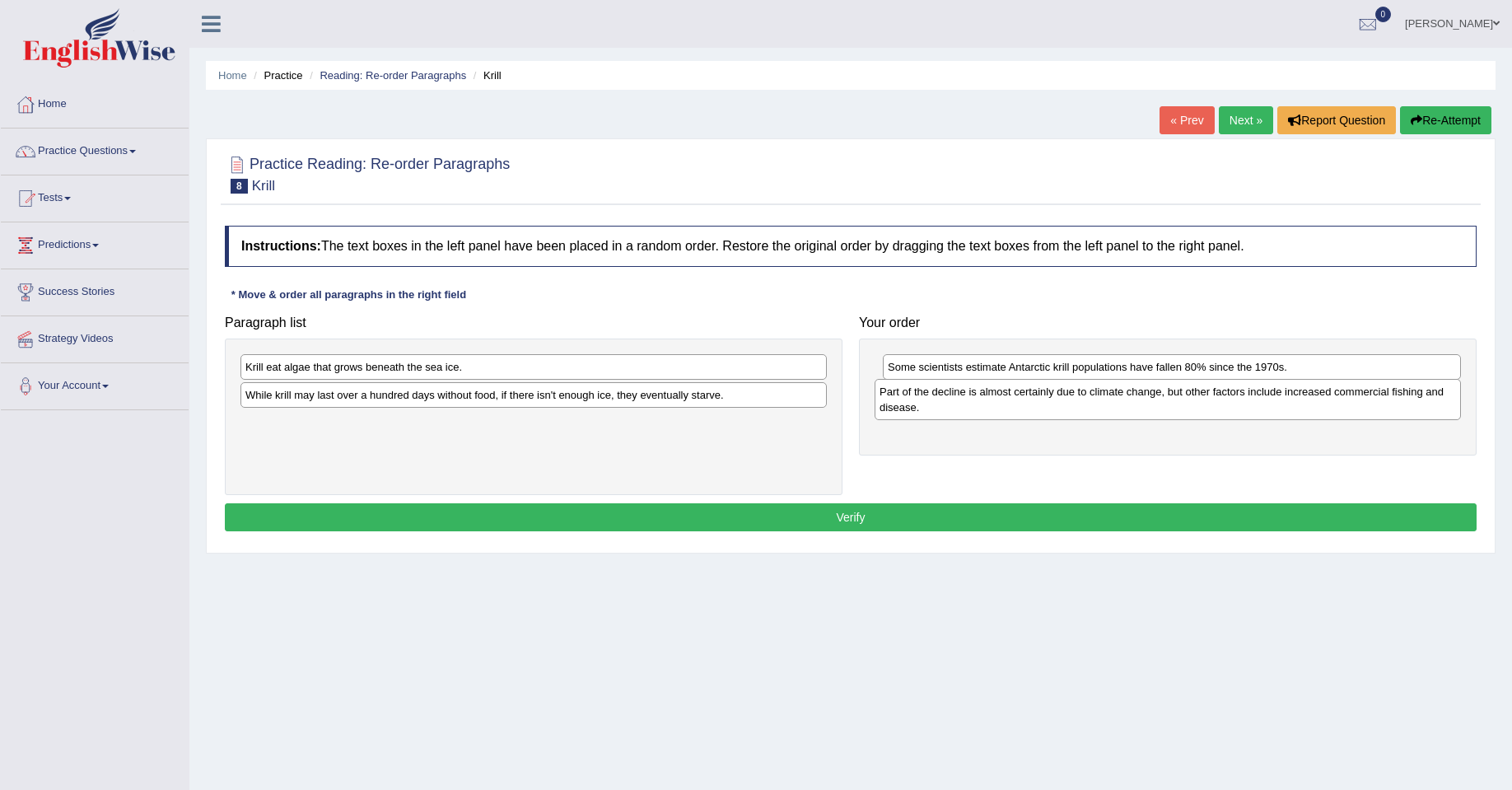
drag, startPoint x: 384, startPoint y: 385, endPoint x: 1020, endPoint y: 408, distance: 636.4
click at [1019, 410] on div "Part of the decline is almost certainly due to climate change, but other factor…" at bounding box center [1167, 400] width 587 height 41
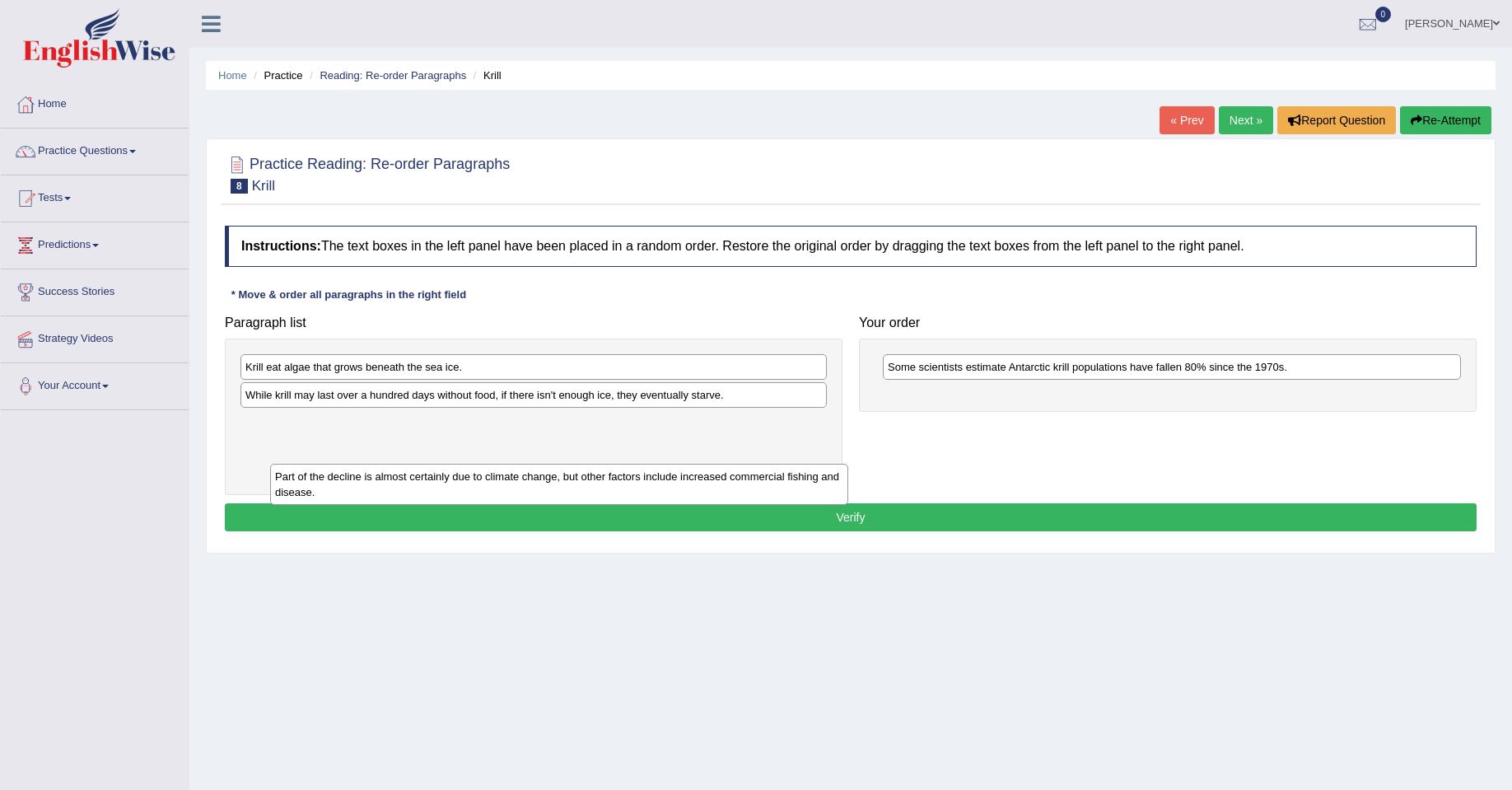
drag, startPoint x: 989, startPoint y: 410, endPoint x: 336, endPoint y: 469, distance: 655.7
click at [349, 488] on div "Part of the decline is almost certainly due to climate change, but other factor…" at bounding box center [559, 484] width 578 height 41
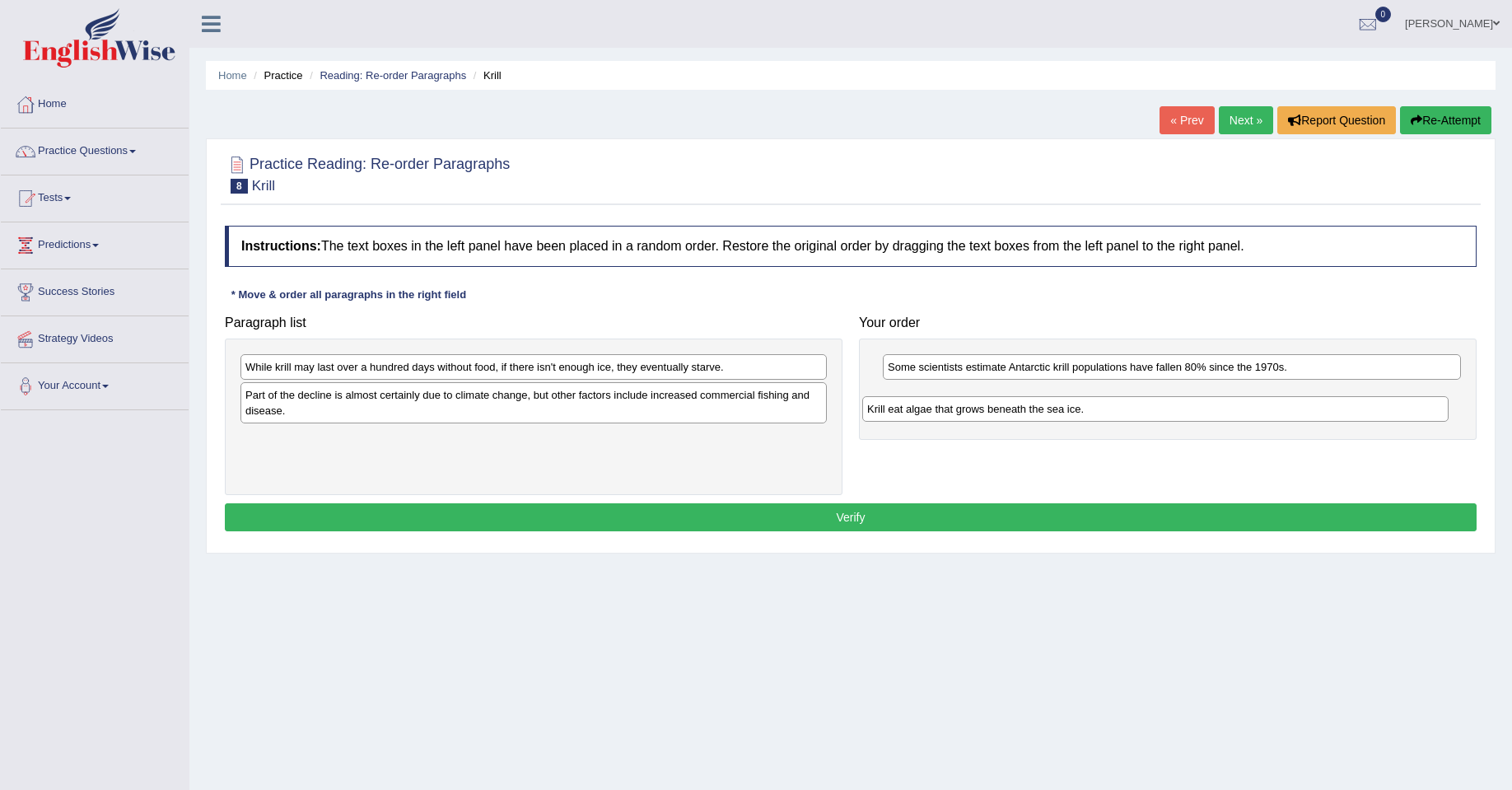
drag, startPoint x: 409, startPoint y: 378, endPoint x: 1035, endPoint y: 411, distance: 626.9
click at [1035, 411] on div "Krill eat algae that grows beneath the sea ice." at bounding box center [1155, 409] width 587 height 26
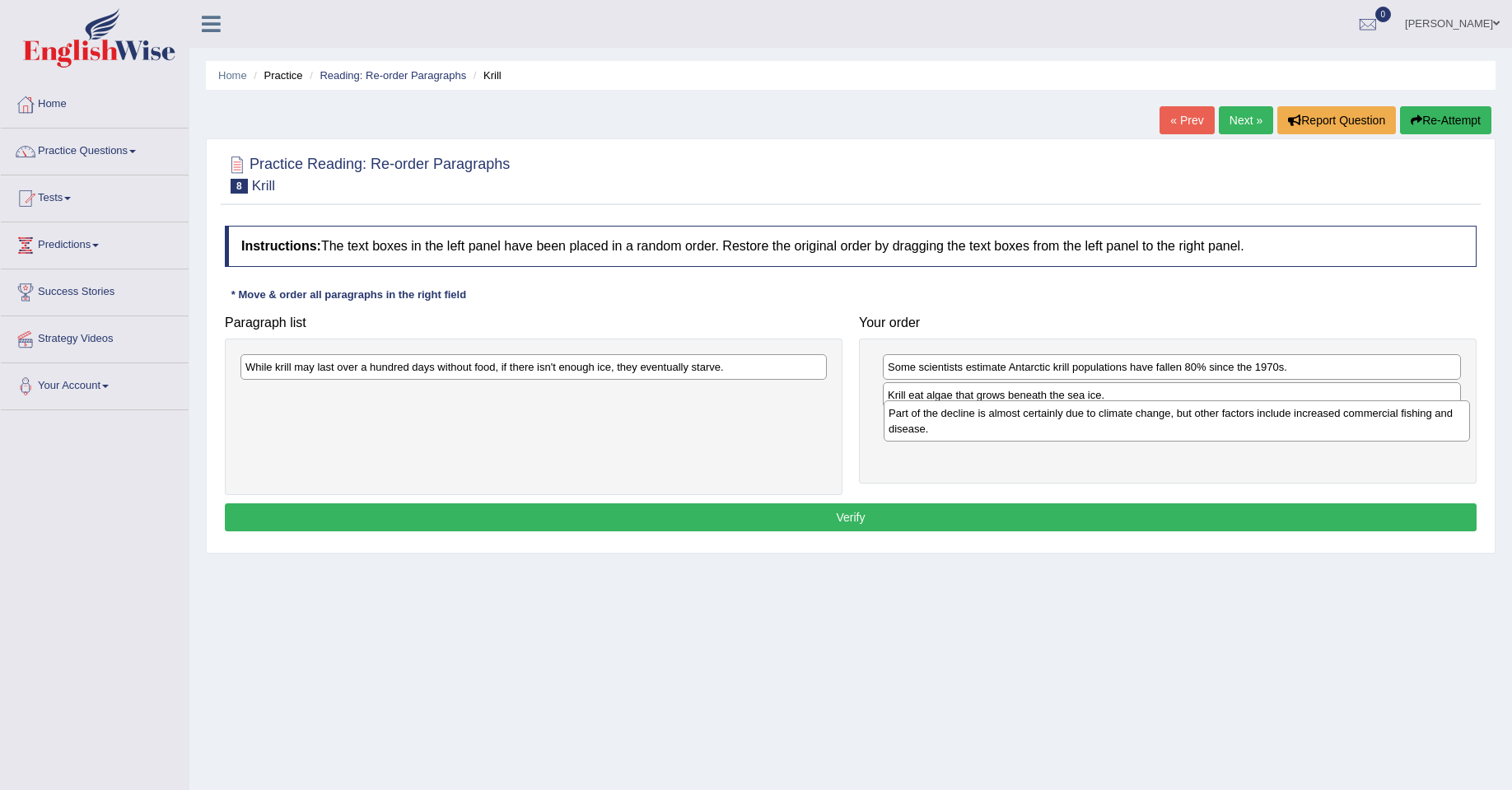
drag, startPoint x: 664, startPoint y: 404, endPoint x: 1307, endPoint y: 422, distance: 643.3
click at [1307, 422] on div "Part of the decline is almost certainly due to climate change, but other factor…" at bounding box center [1176, 421] width 587 height 41
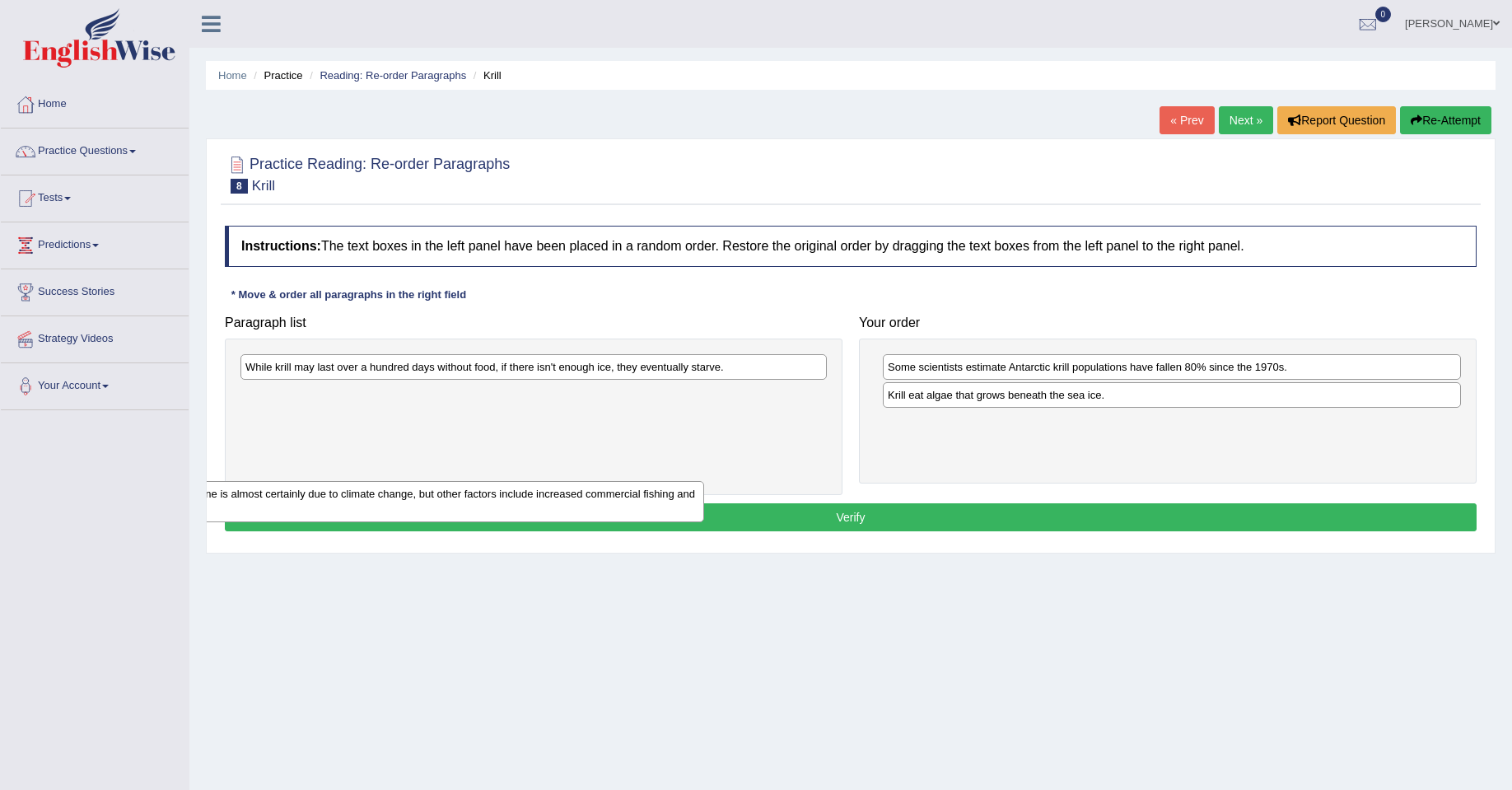
drag, startPoint x: 1092, startPoint y: 441, endPoint x: 126, endPoint y: 486, distance: 967.0
click at [133, 490] on div "Toggle navigation Home Practice Questions Speaking Practice Read Aloud Repeat S…" at bounding box center [756, 428] width 1512 height 857
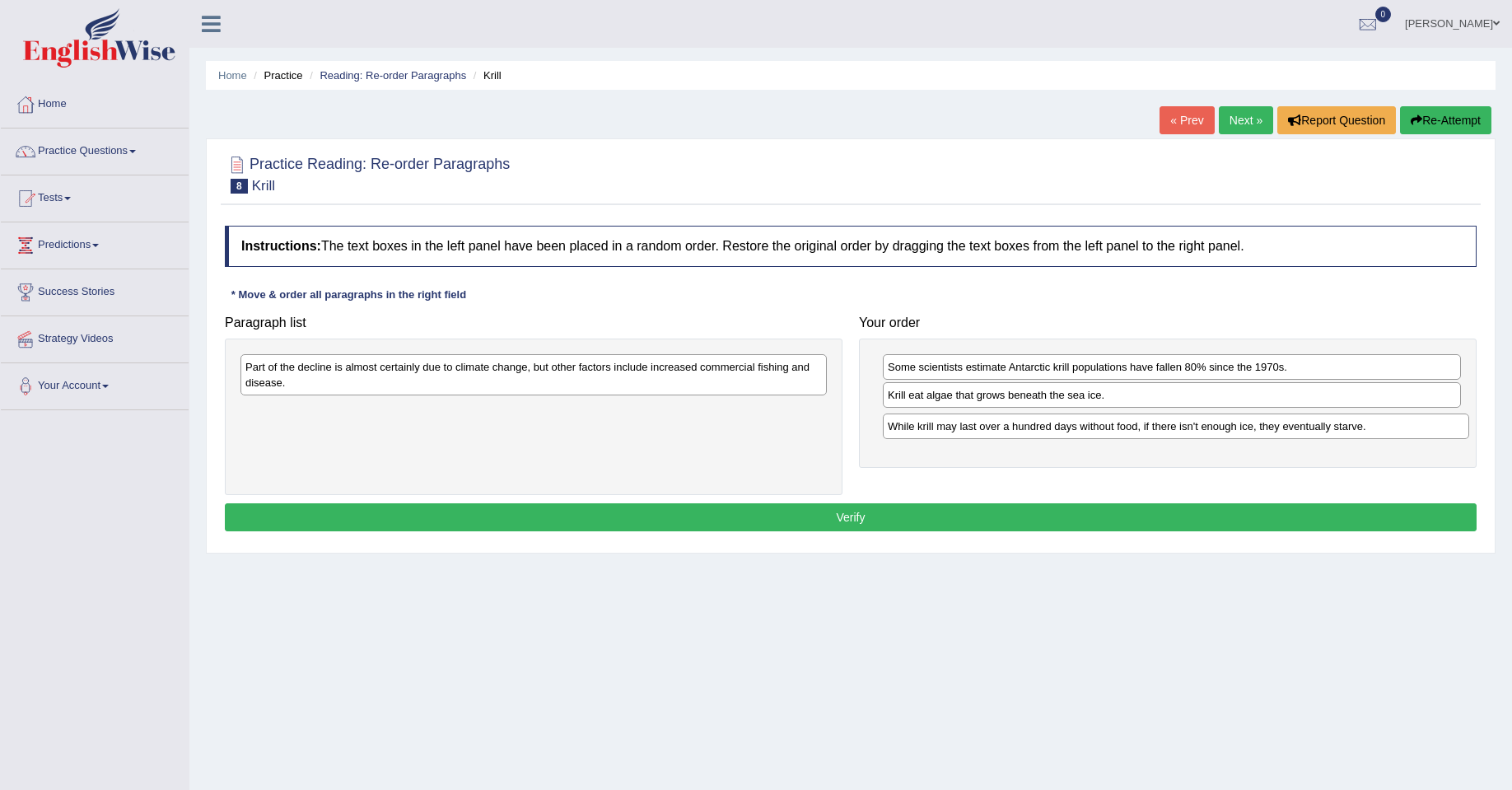
drag, startPoint x: 659, startPoint y: 377, endPoint x: 1291, endPoint y: 433, distance: 634.5
click at [1301, 435] on div "While krill may last over a hundred days without food, if there isn't enough ic…" at bounding box center [1176, 426] width 587 height 26
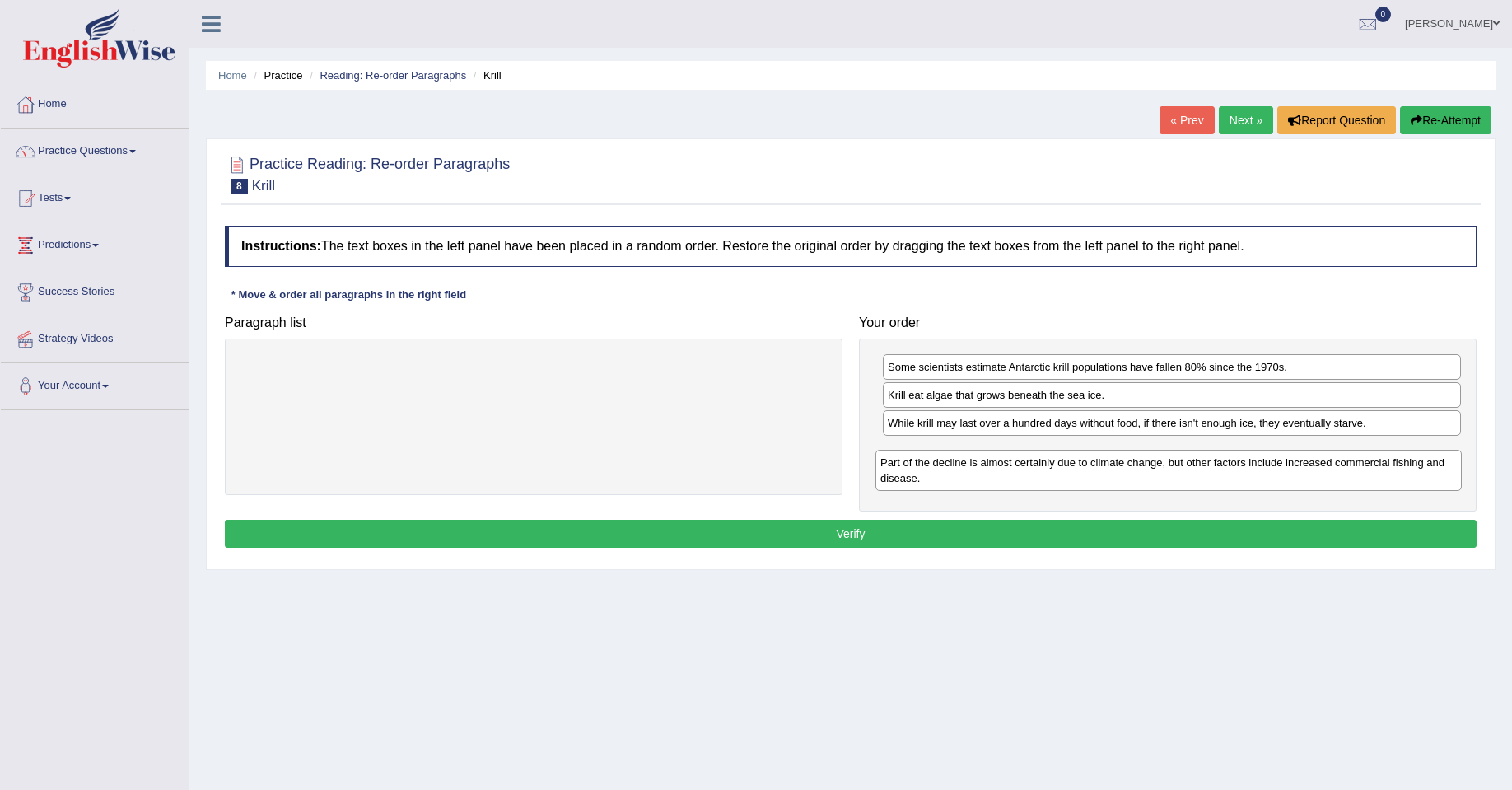
drag, startPoint x: 669, startPoint y: 386, endPoint x: 1308, endPoint y: 481, distance: 646.0
click at [1308, 481] on div "Part of the decline is almost certainly due to climate change, but other factor…" at bounding box center [1168, 471] width 587 height 41
click at [853, 536] on button "Verify" at bounding box center [851, 534] width 1252 height 28
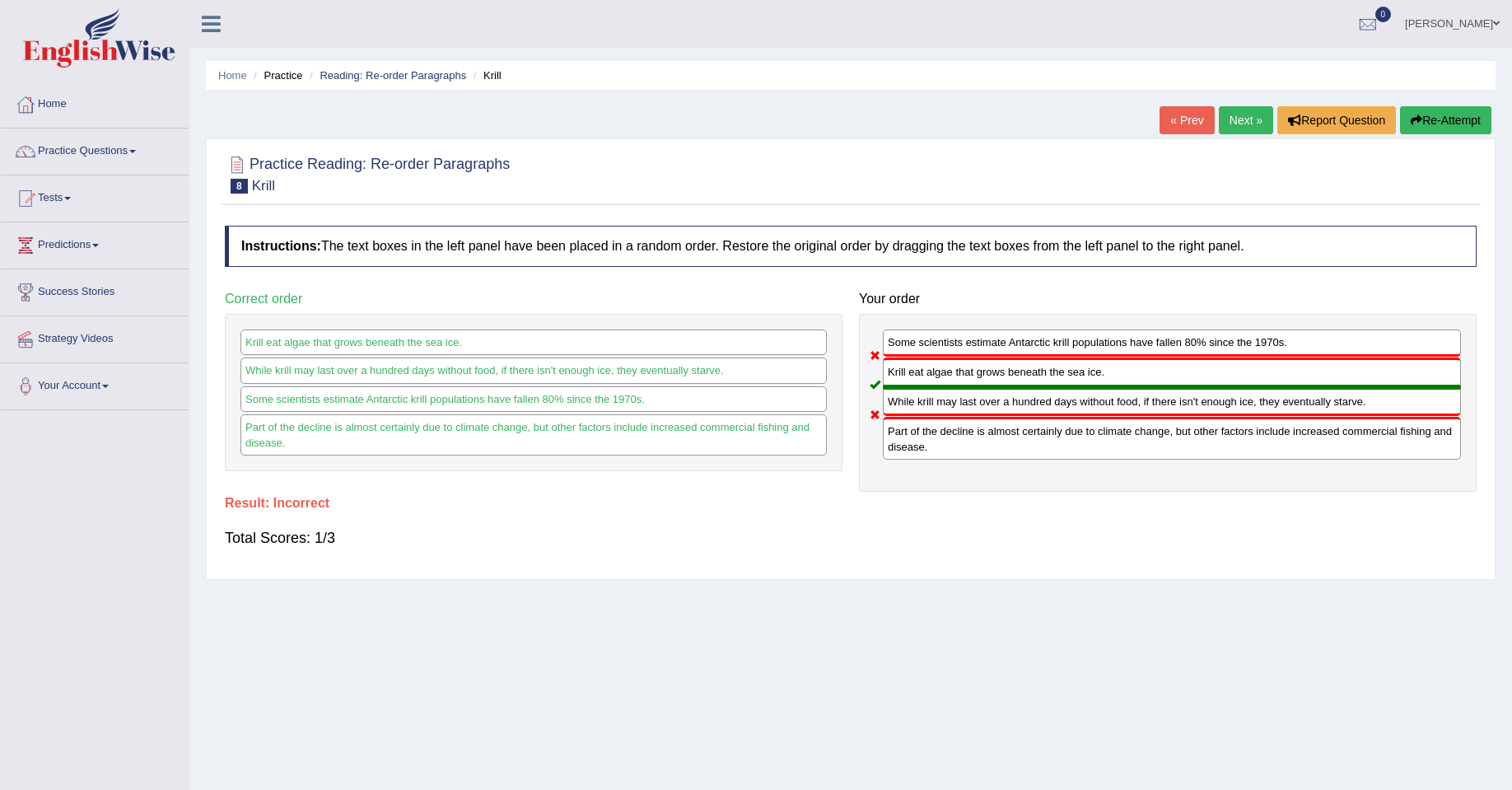
click at [1228, 118] on link "Next »" at bounding box center [1246, 120] width 54 height 28
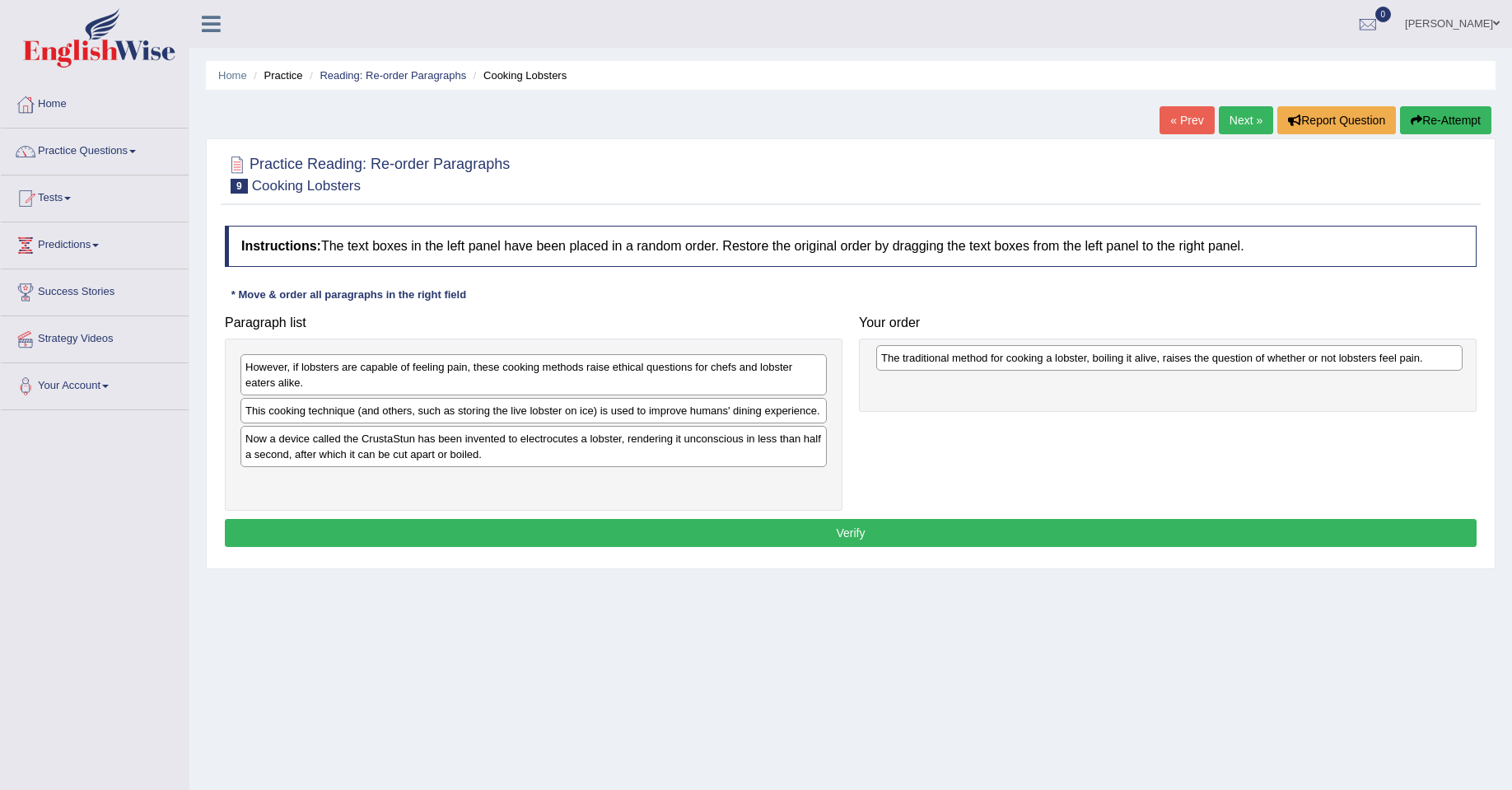
drag, startPoint x: 680, startPoint y: 444, endPoint x: 1316, endPoint y: 364, distance: 641.0
click at [1316, 364] on div "The traditional method for cooking a lobster, boiling it alive, raises the ques…" at bounding box center [1169, 358] width 587 height 26
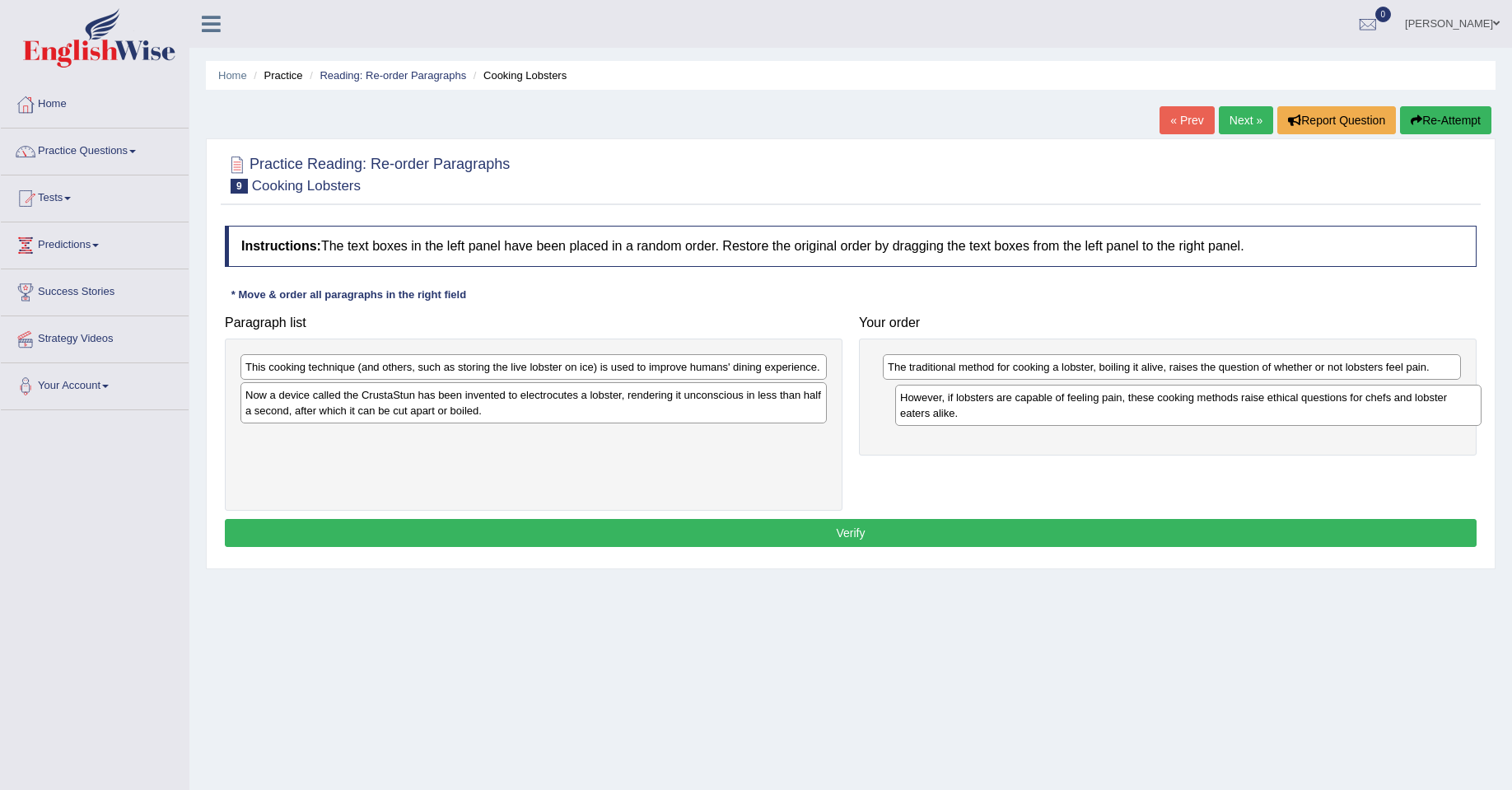
drag, startPoint x: 388, startPoint y: 379, endPoint x: 1038, endPoint y: 410, distance: 650.7
click at [1038, 410] on div "However, if lobsters are capable of feeling pain, these cooking methods raise e…" at bounding box center [1188, 405] width 587 height 41
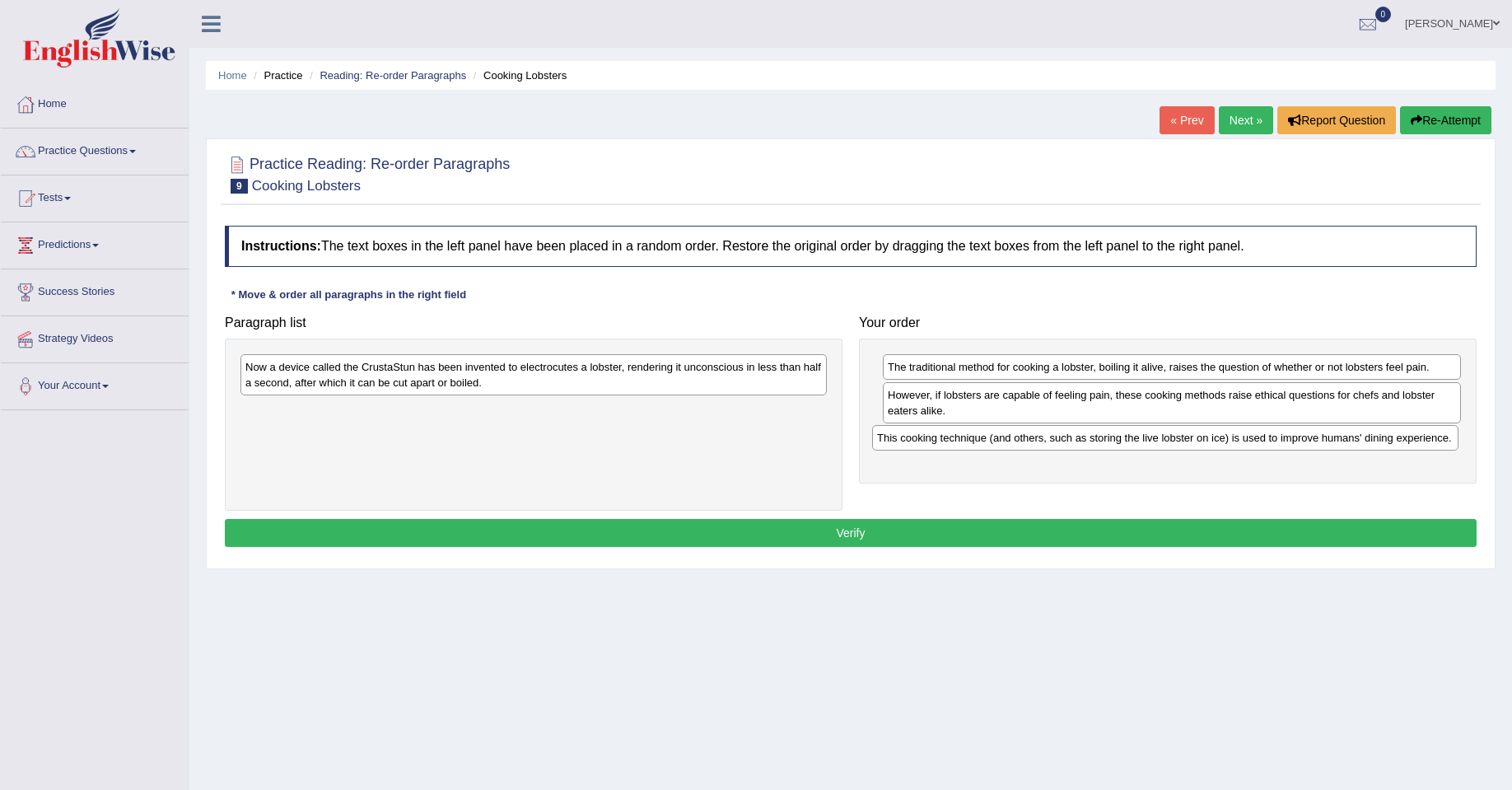
drag, startPoint x: 583, startPoint y: 367, endPoint x: 1216, endPoint y: 438, distance: 637.0
click at [1216, 438] on div "This cooking technique (and others, such as storing the live lobster on ice) is…" at bounding box center [1165, 438] width 587 height 26
drag, startPoint x: 1143, startPoint y: 405, endPoint x: 1142, endPoint y: 452, distance: 47.0
click at [1143, 454] on div "However, if lobsters are capable of feeling pain, these cooking methods raise e…" at bounding box center [1172, 453] width 578 height 41
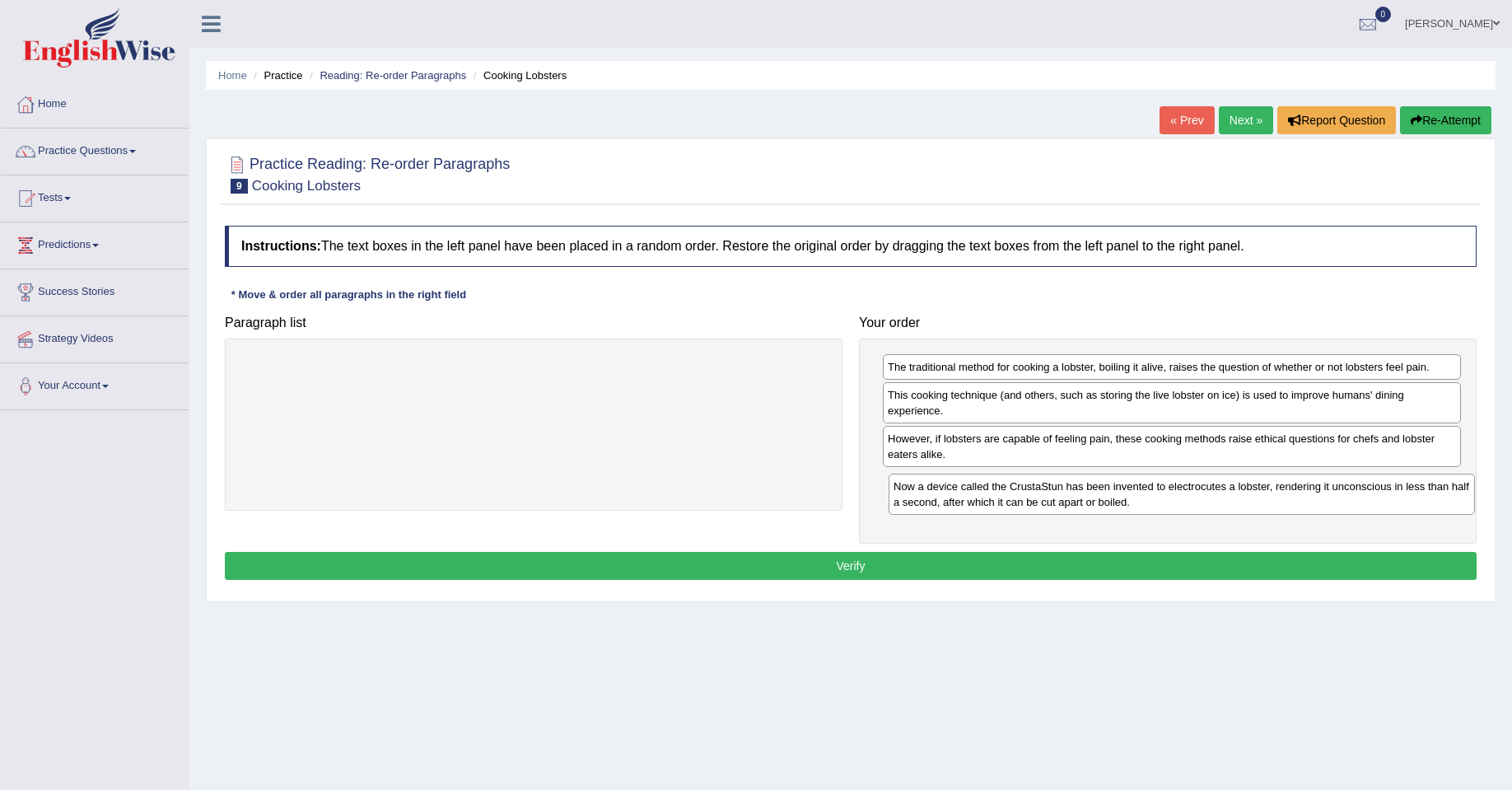
drag, startPoint x: 514, startPoint y: 383, endPoint x: 1162, endPoint y: 502, distance: 658.8
click at [1162, 502] on div "Now a device called the CrustaStun has been invented to electrocutes a lobster,…" at bounding box center [1181, 494] width 587 height 41
click at [809, 568] on button "Verify" at bounding box center [851, 566] width 1252 height 28
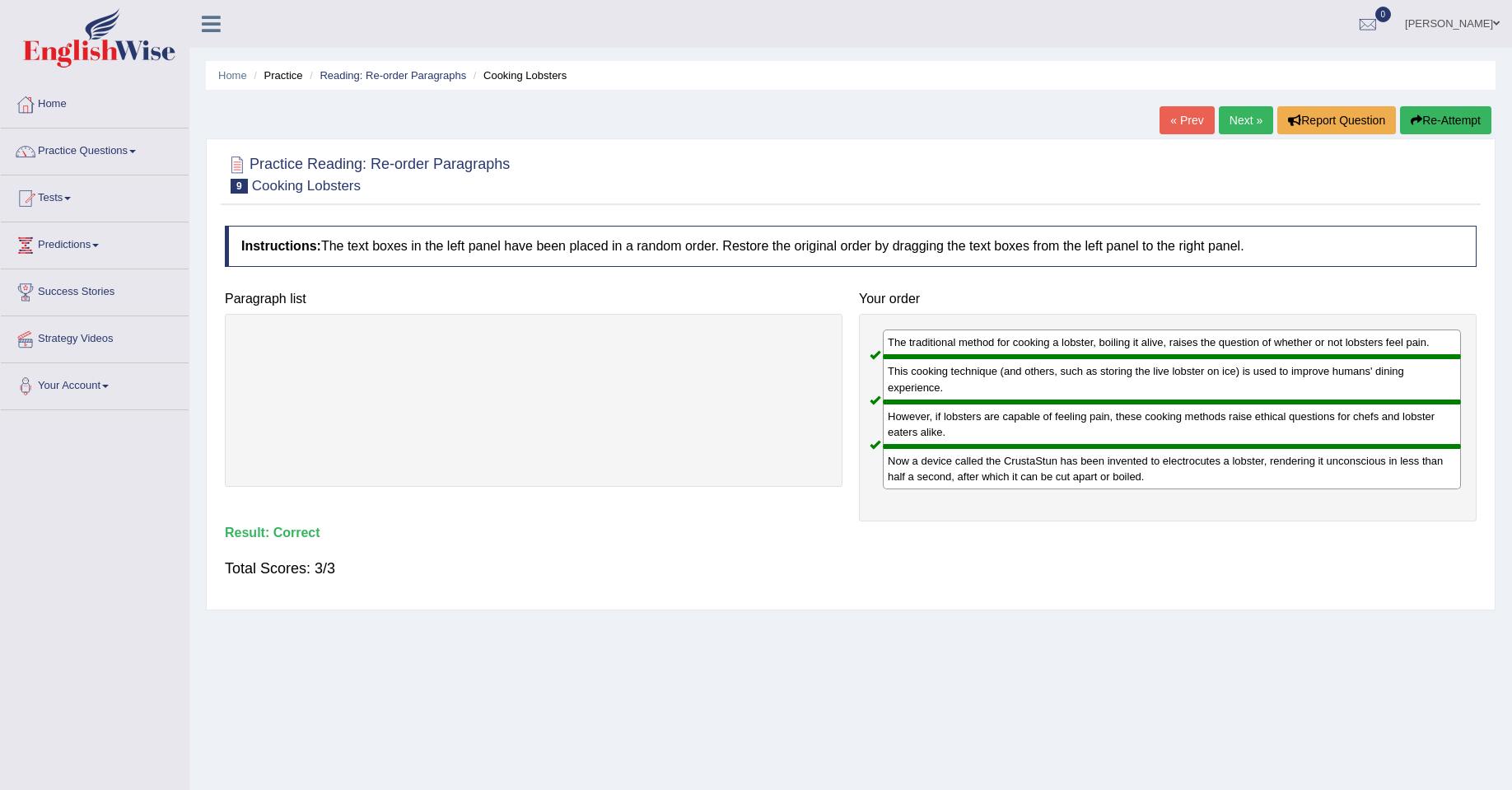
click at [1246, 121] on link "Next »" at bounding box center [1246, 120] width 54 height 28
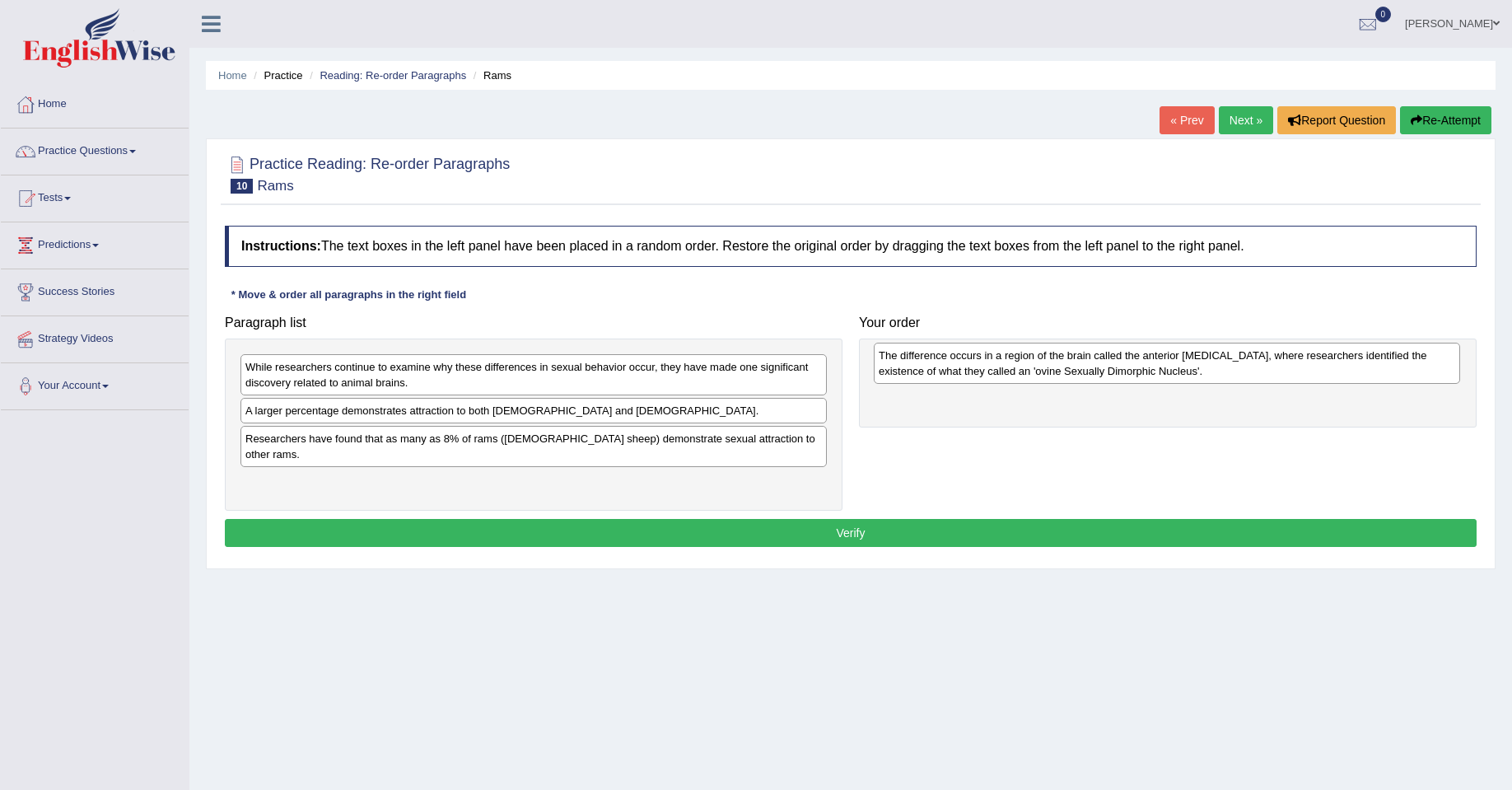
drag, startPoint x: 746, startPoint y: 422, endPoint x: 1378, endPoint y: 367, distance: 634.4
click at [1378, 367] on div "The difference occurs in a region of the brain called the anterior [MEDICAL_DAT…" at bounding box center [1166, 364] width 587 height 41
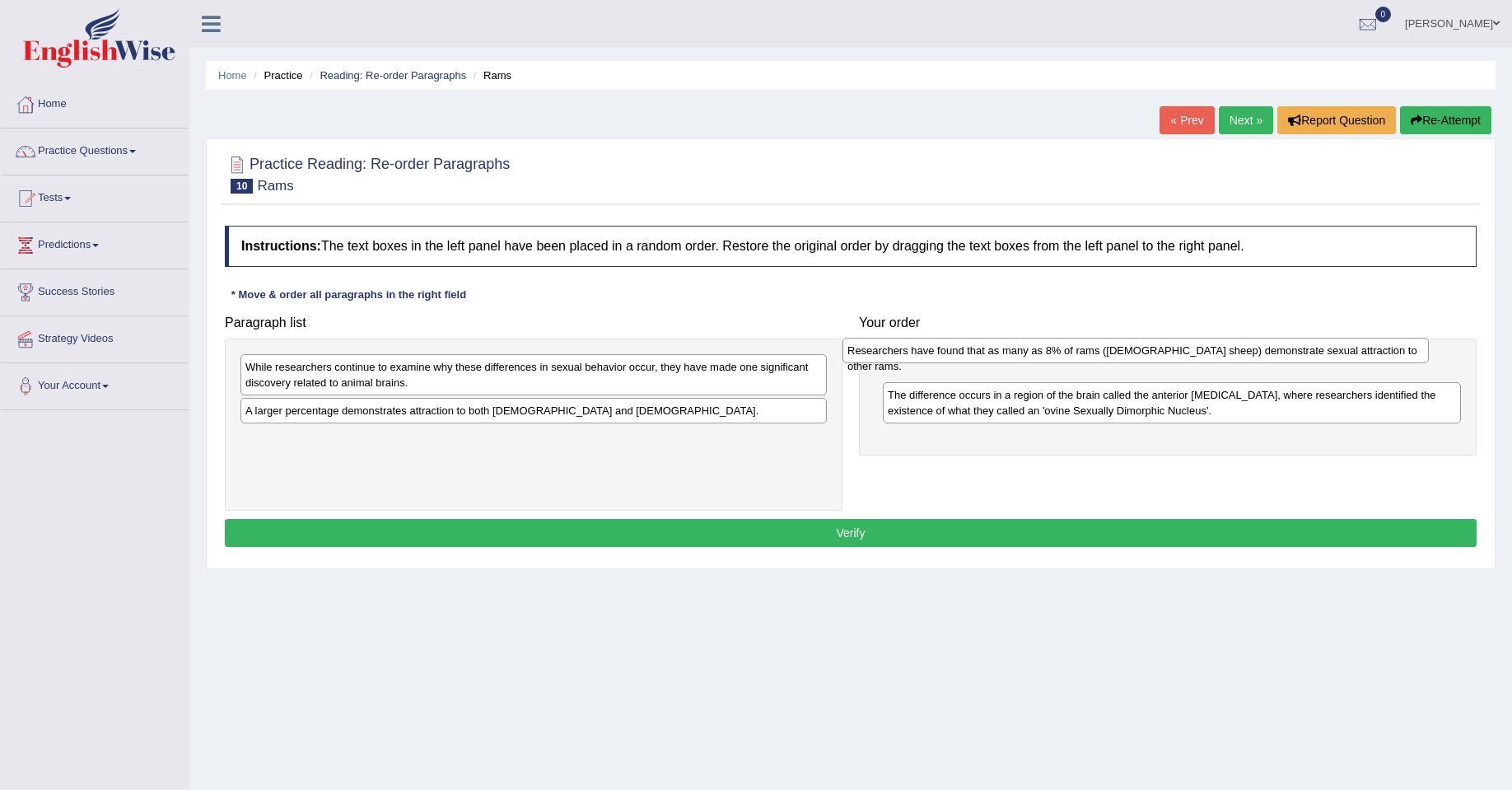
drag, startPoint x: 486, startPoint y: 441, endPoint x: 1088, endPoint y: 354, distance: 608.3
click at [1088, 354] on div "Researchers have found that as many as 8% of rams ([DEMOGRAPHIC_DATA] sheep) de…" at bounding box center [1136, 351] width 587 height 26
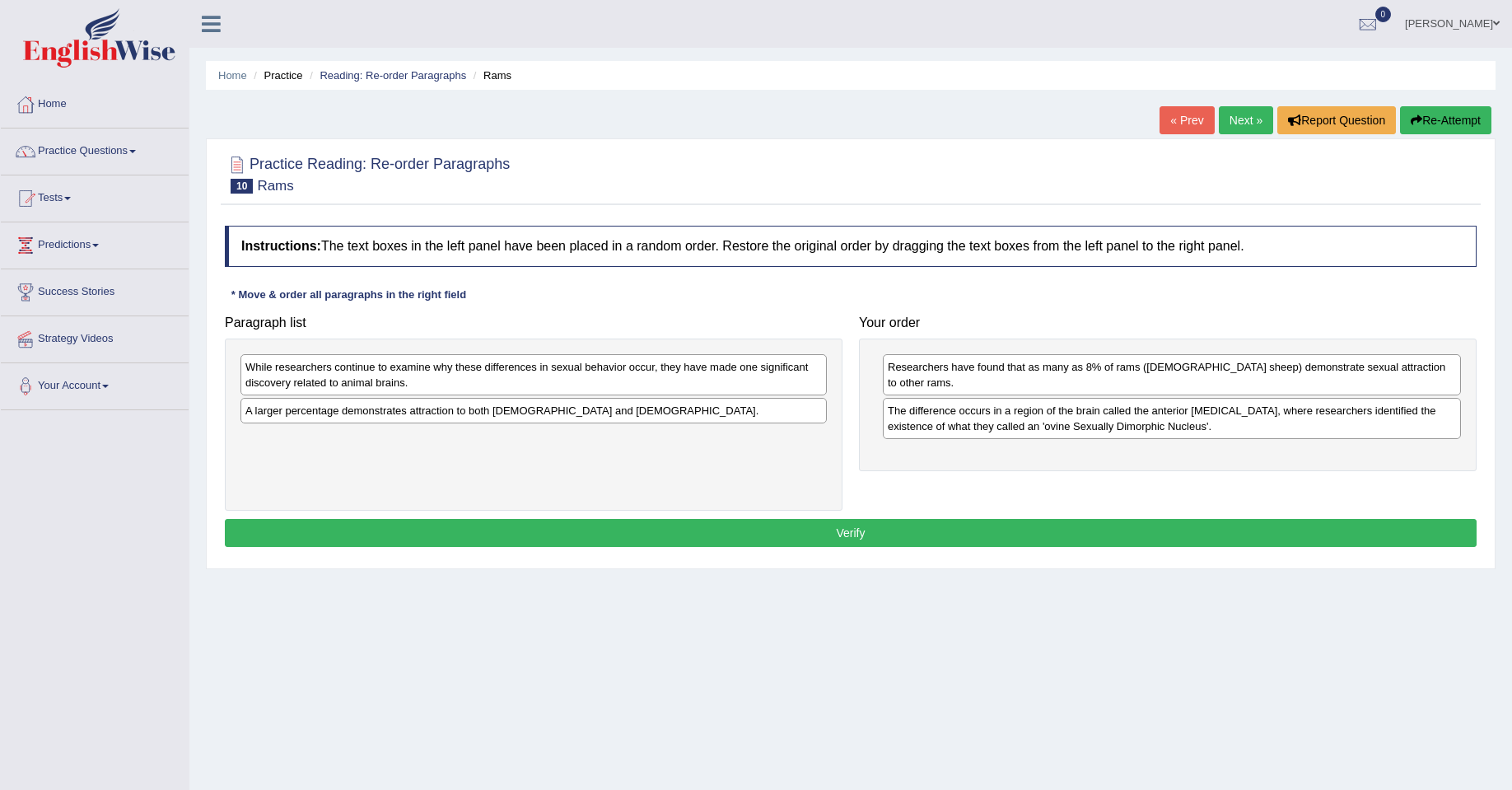
click at [1092, 412] on div "The difference occurs in a region of the brain called the anterior hypothalamus…" at bounding box center [1172, 419] width 578 height 41
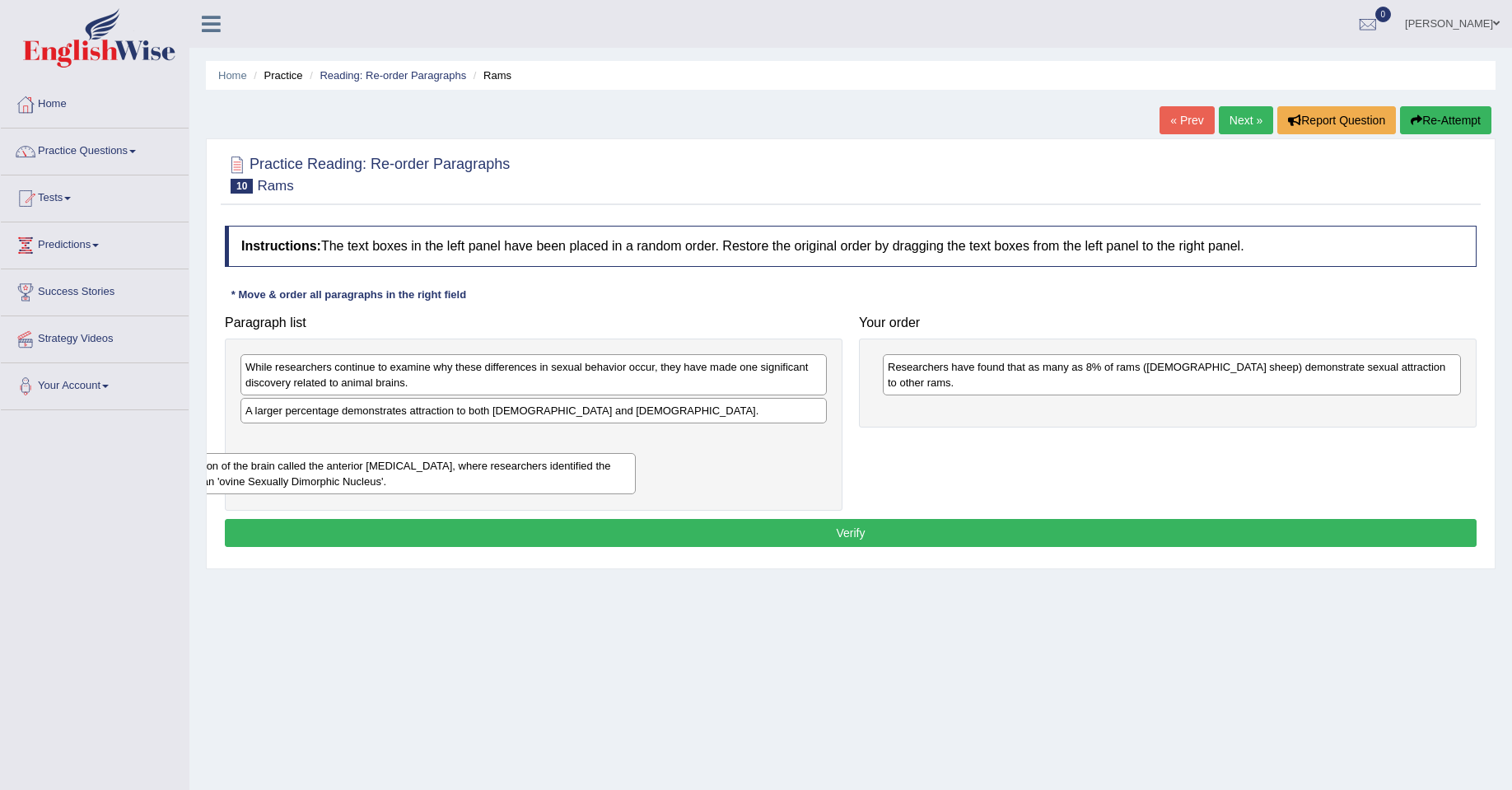
drag, startPoint x: 1089, startPoint y: 412, endPoint x: 264, endPoint y: 482, distance: 828.0
click at [264, 482] on div "The difference occurs in a region of the brain called the anterior hypothalamus…" at bounding box center [347, 474] width 578 height 41
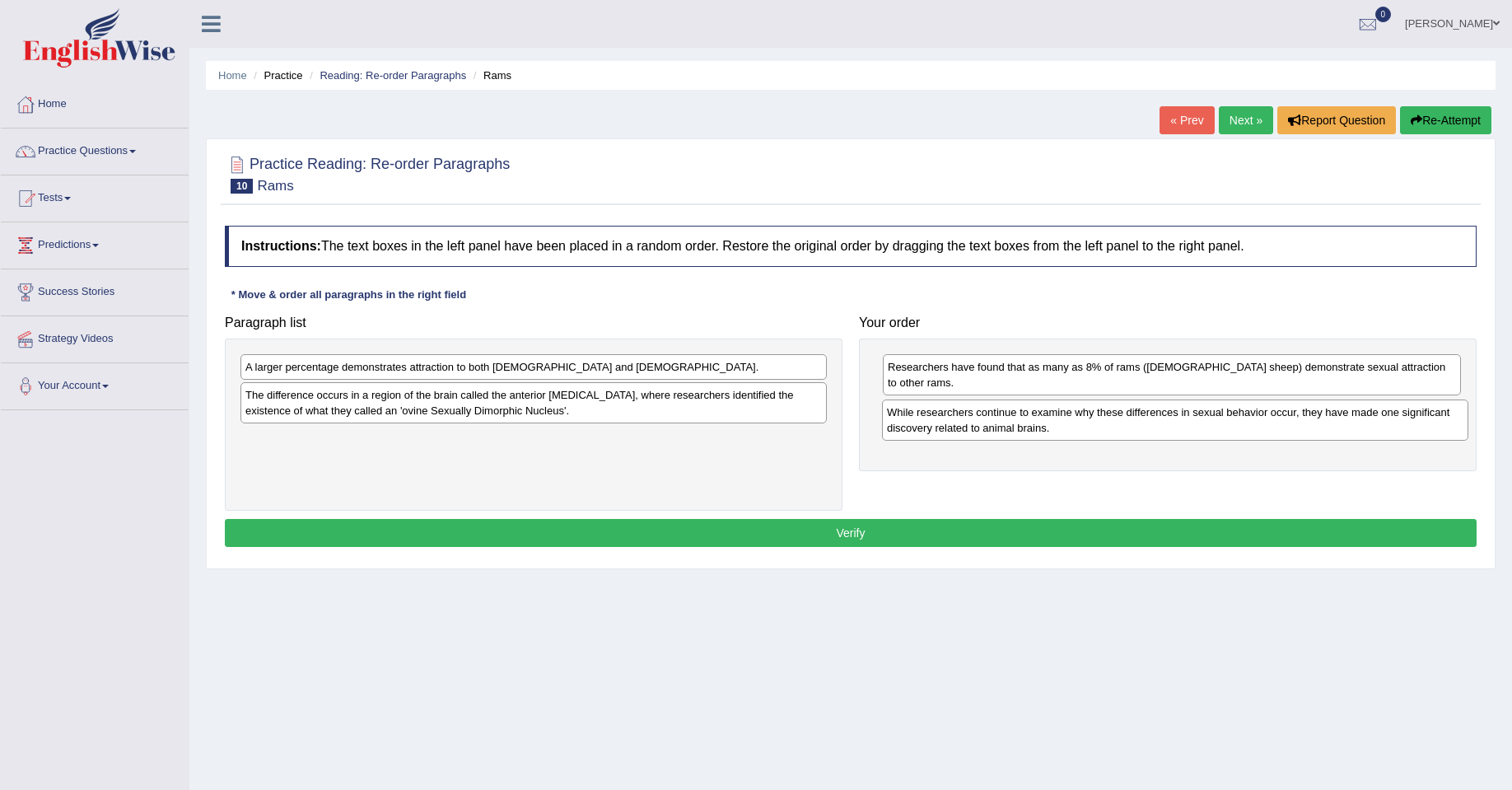
drag, startPoint x: 462, startPoint y: 386, endPoint x: 1106, endPoint y: 428, distance: 645.4
click at [1105, 430] on div "While researchers continue to examine why these differences in sexual behavior …" at bounding box center [1175, 421] width 587 height 41
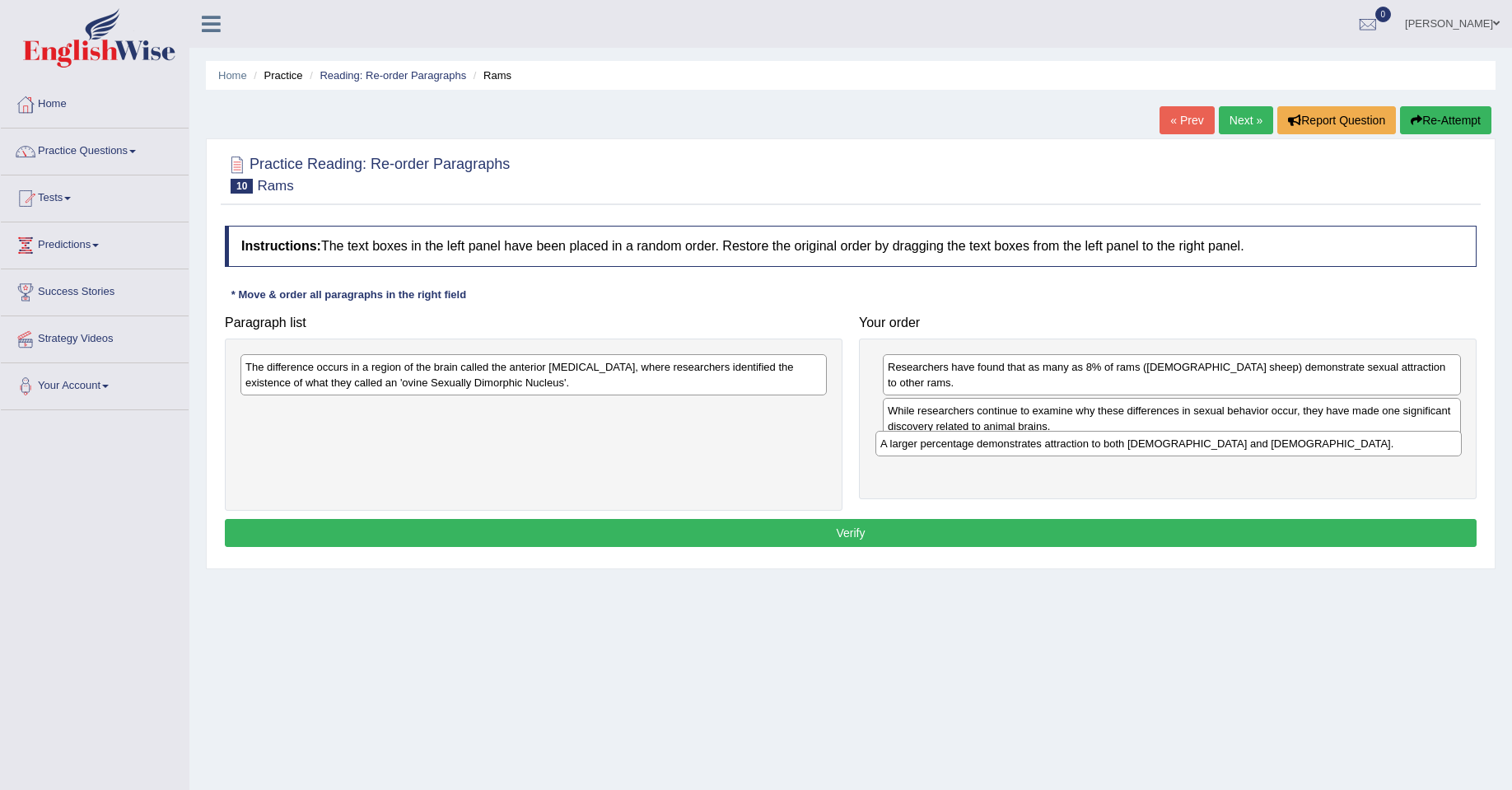
drag, startPoint x: 415, startPoint y: 366, endPoint x: 1052, endPoint y: 439, distance: 641.2
click at [1052, 439] on div "A larger percentage demonstrates attraction to both males and females." at bounding box center [1168, 443] width 587 height 26
drag, startPoint x: 1080, startPoint y: 415, endPoint x: 1077, endPoint y: 448, distance: 33.1
click at [1077, 448] on div "While researchers continue to examine why these differences in sexual behavior …" at bounding box center [1169, 438] width 578 height 41
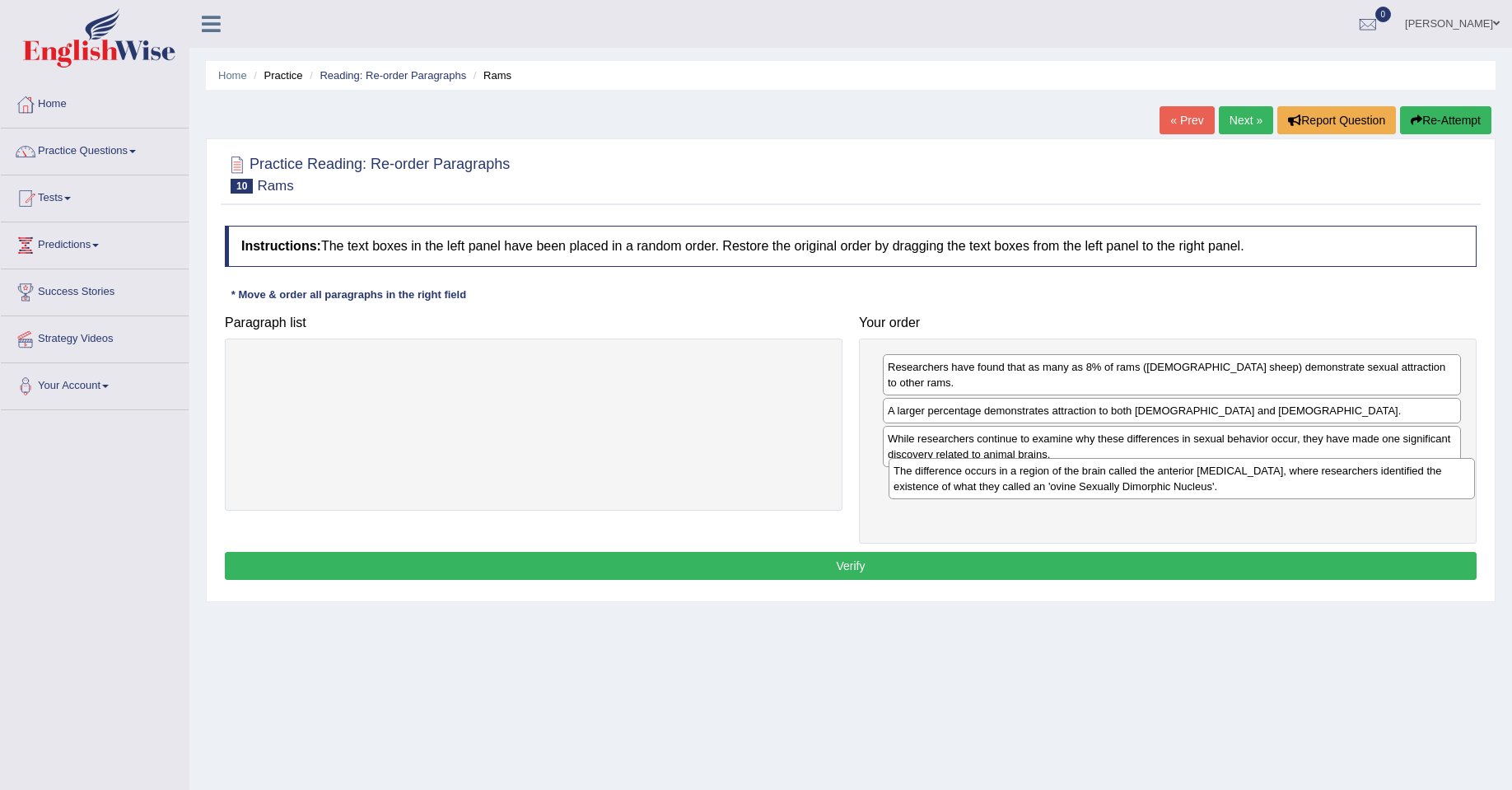
drag, startPoint x: 470, startPoint y: 379, endPoint x: 1117, endPoint y: 483, distance: 655.3
click at [1117, 483] on div "The difference occurs in a region of the brain called the anterior hypothalamus…" at bounding box center [1181, 479] width 587 height 41
click at [897, 552] on button "Verify" at bounding box center [851, 566] width 1252 height 28
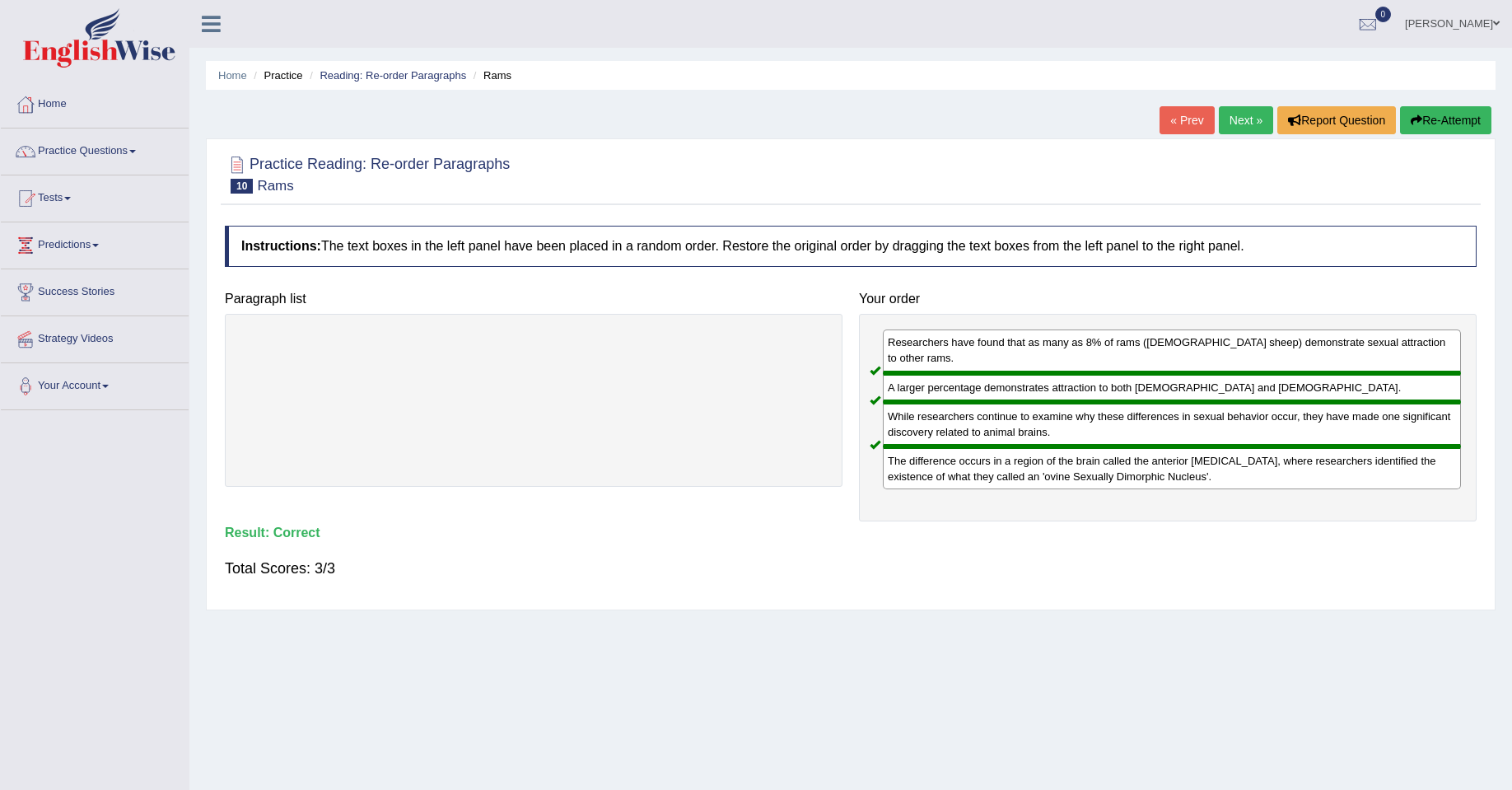
click at [1235, 122] on link "Next »" at bounding box center [1246, 120] width 54 height 28
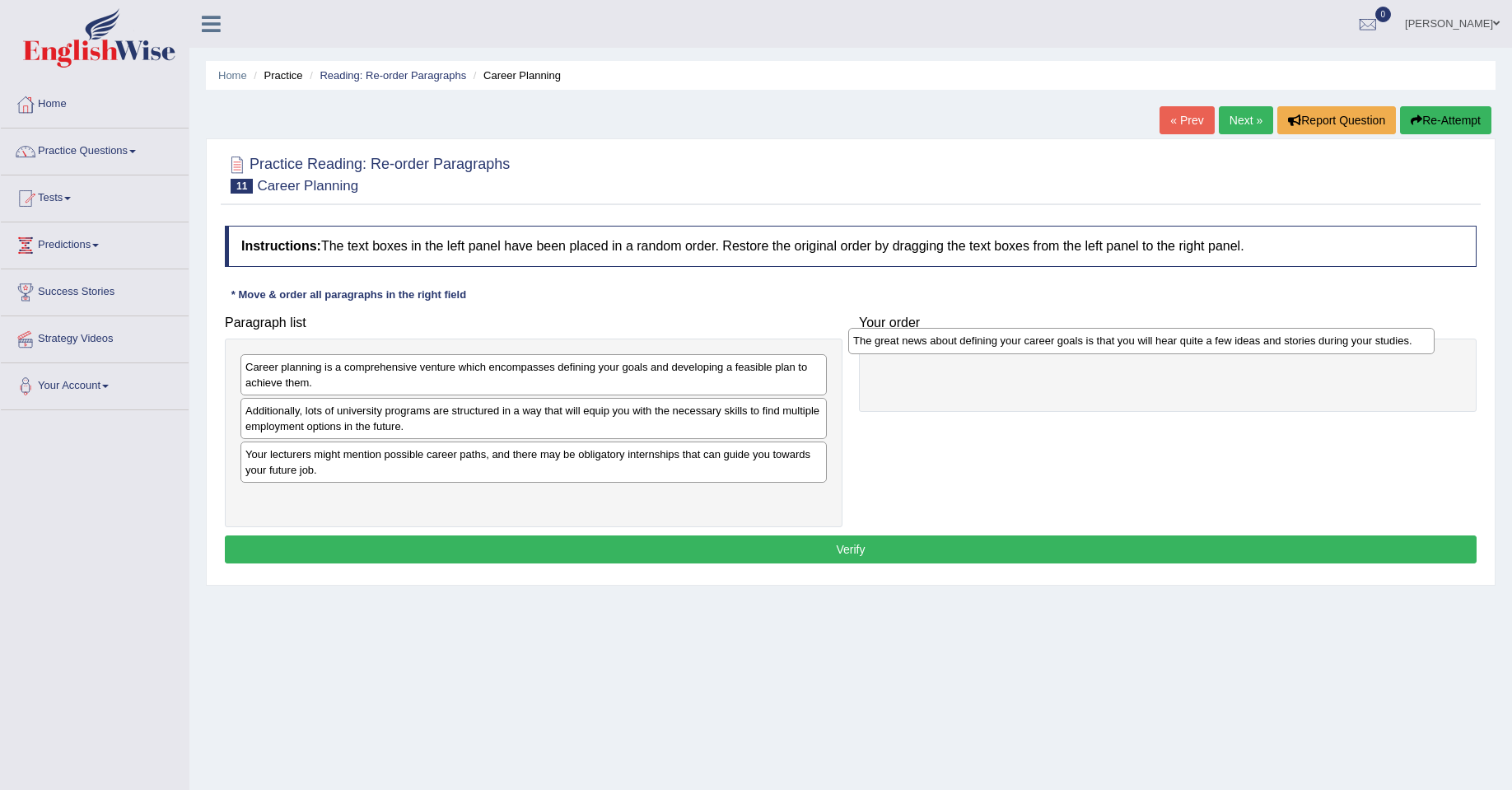
drag, startPoint x: 536, startPoint y: 503, endPoint x: 1144, endPoint y: 346, distance: 627.9
click at [1144, 346] on div "The great news about defining your career goals is that you will hear quite a f…" at bounding box center [1141, 341] width 587 height 26
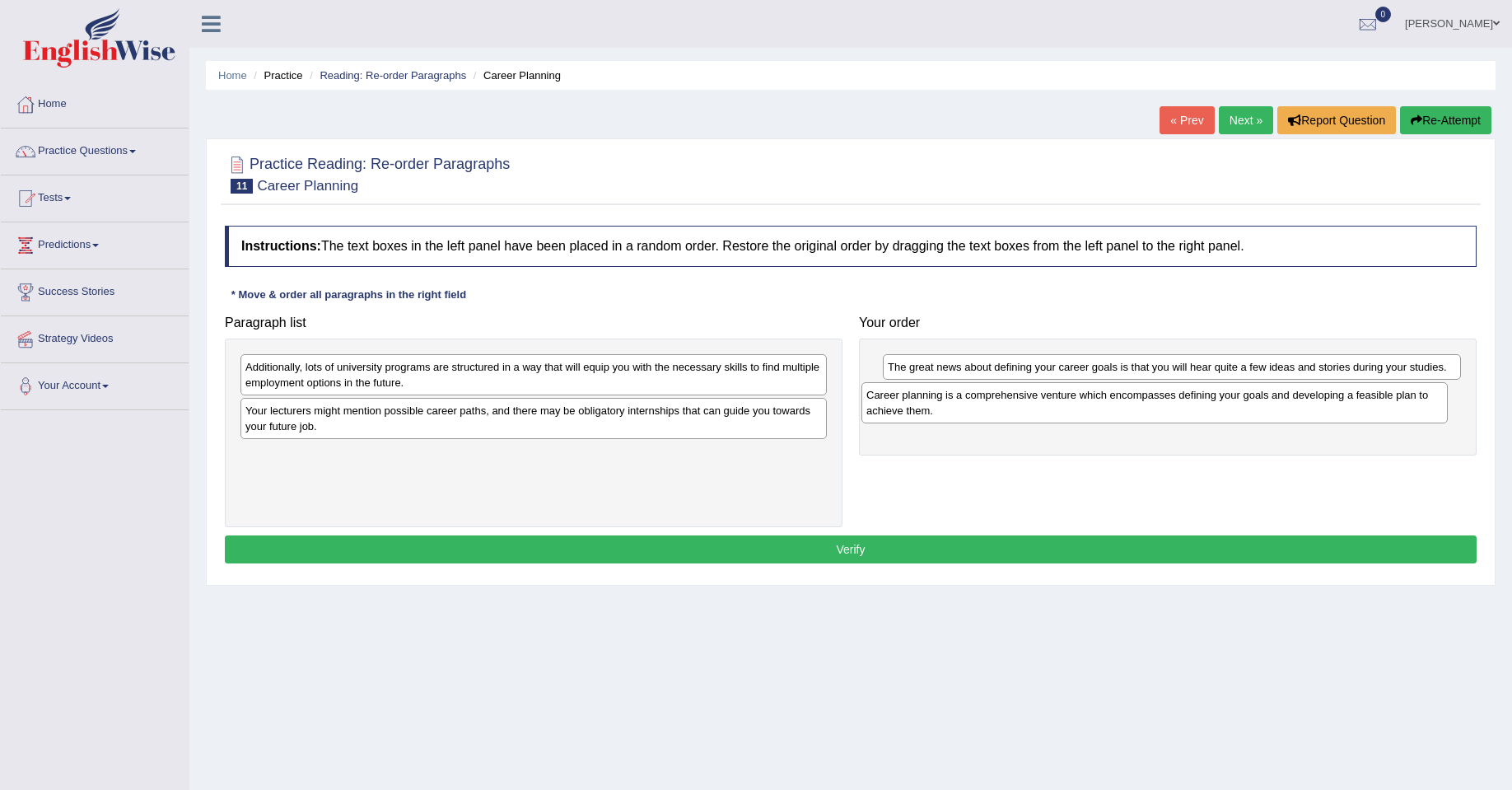
drag, startPoint x: 654, startPoint y: 386, endPoint x: 1275, endPoint y: 415, distance: 621.7
click at [1275, 415] on div "Career planning is a comprehensive venture which encompasses defining your goal…" at bounding box center [1154, 403] width 587 height 41
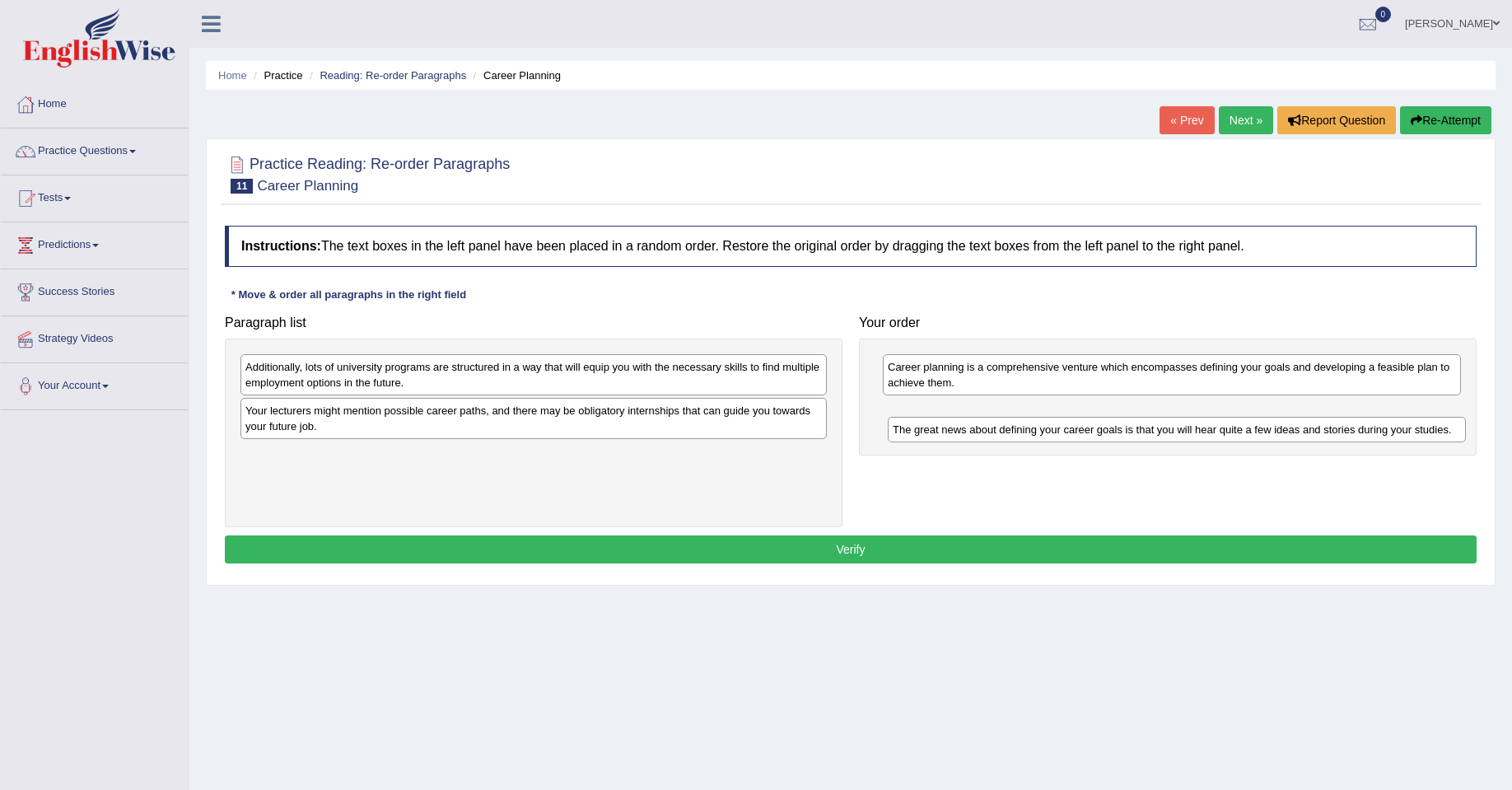
drag, startPoint x: 1095, startPoint y: 365, endPoint x: 1092, endPoint y: 415, distance: 50.1
click at [1093, 419] on div "The great news about defining your career goals is that you will hear quite a f…" at bounding box center [1177, 429] width 578 height 26
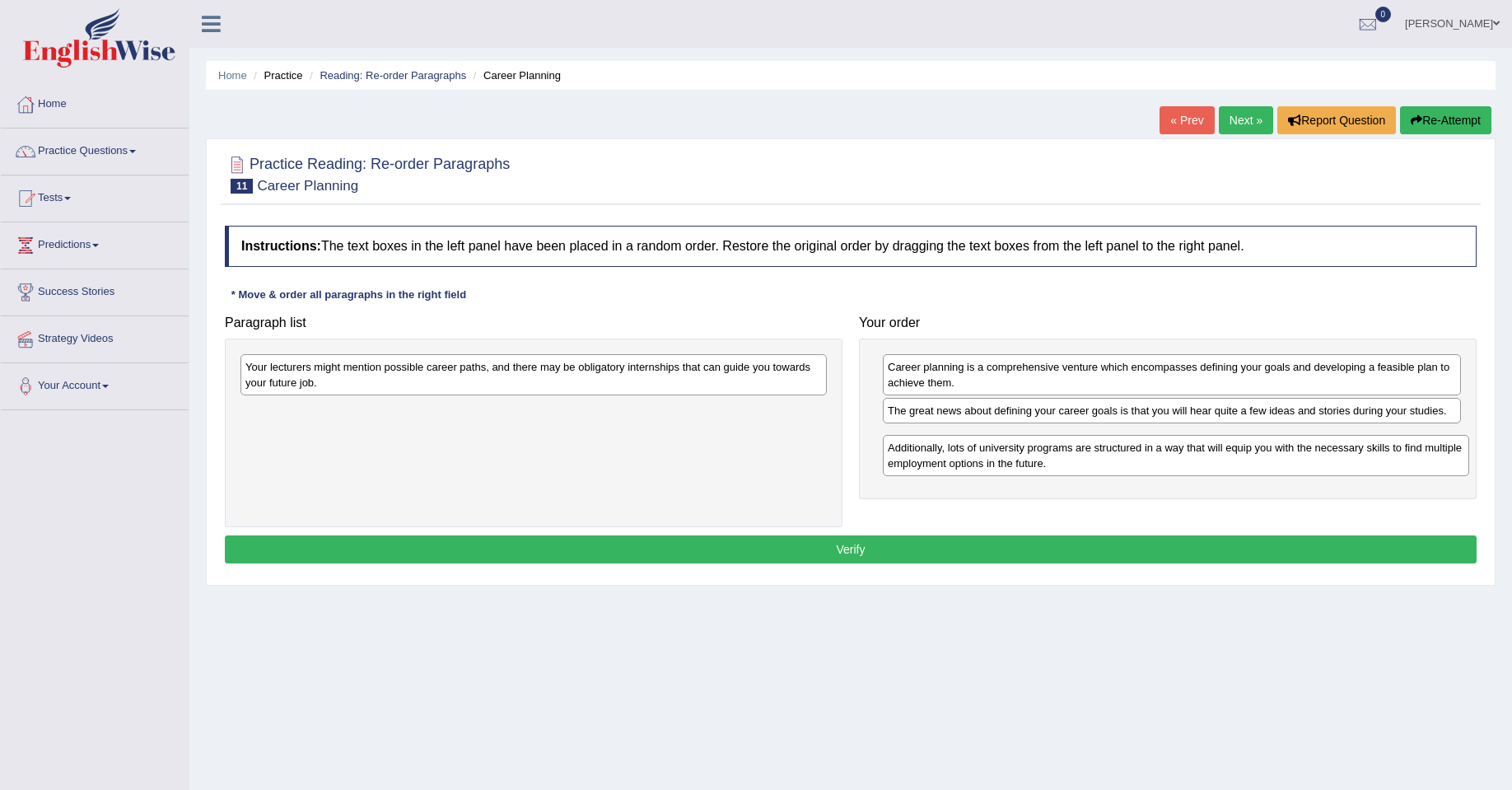
drag, startPoint x: 536, startPoint y: 375, endPoint x: 1179, endPoint y: 456, distance: 648.1
click at [1179, 456] on div "Additionally, lots of university programs are structured in a way that will equ…" at bounding box center [1176, 456] width 587 height 41
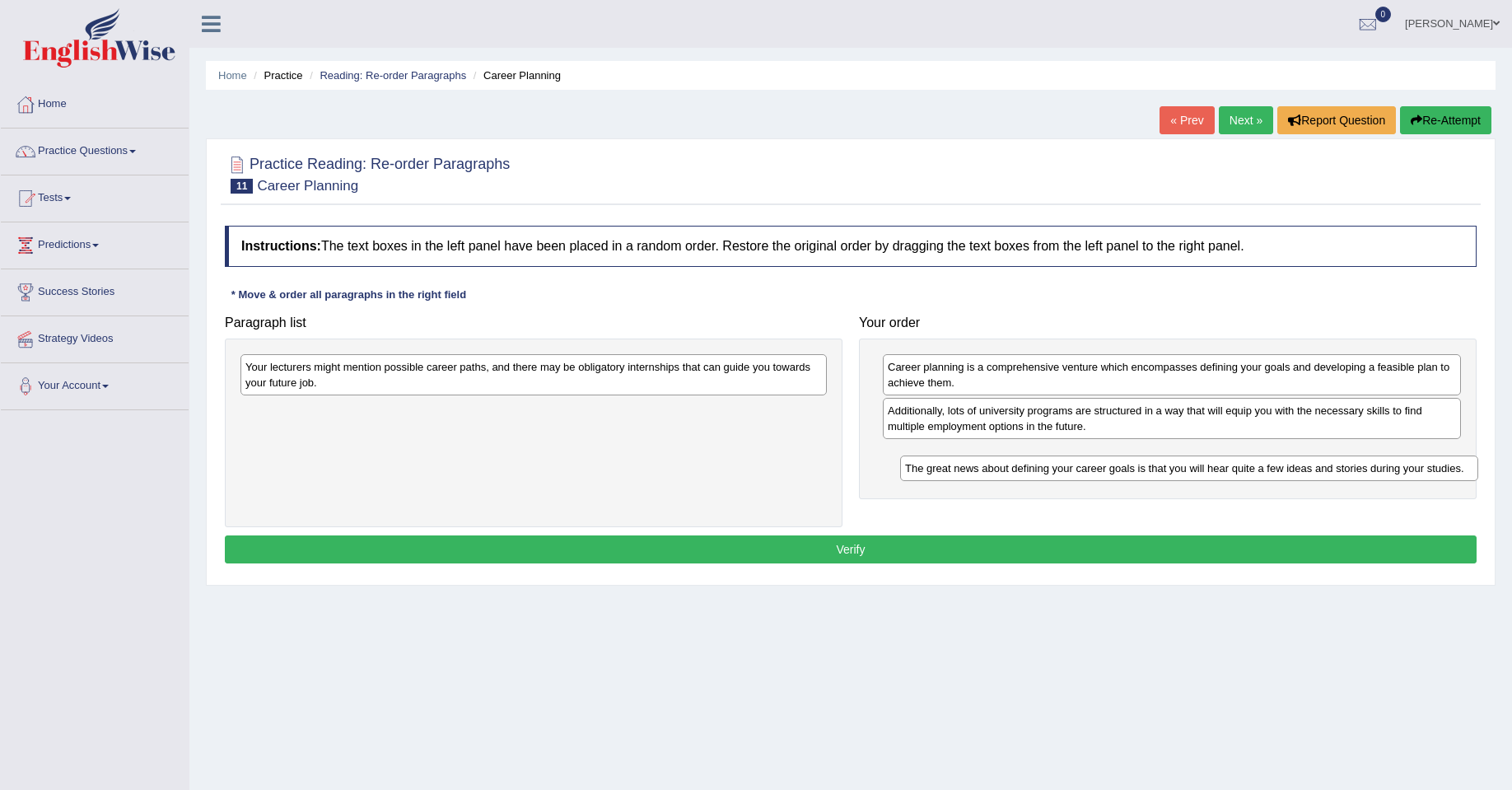
drag, startPoint x: 1104, startPoint y: 418, endPoint x: 1121, endPoint y: 475, distance: 59.5
click at [1121, 476] on div "The great news about defining your career goals is that you will hear quite a f…" at bounding box center [1189, 469] width 578 height 26
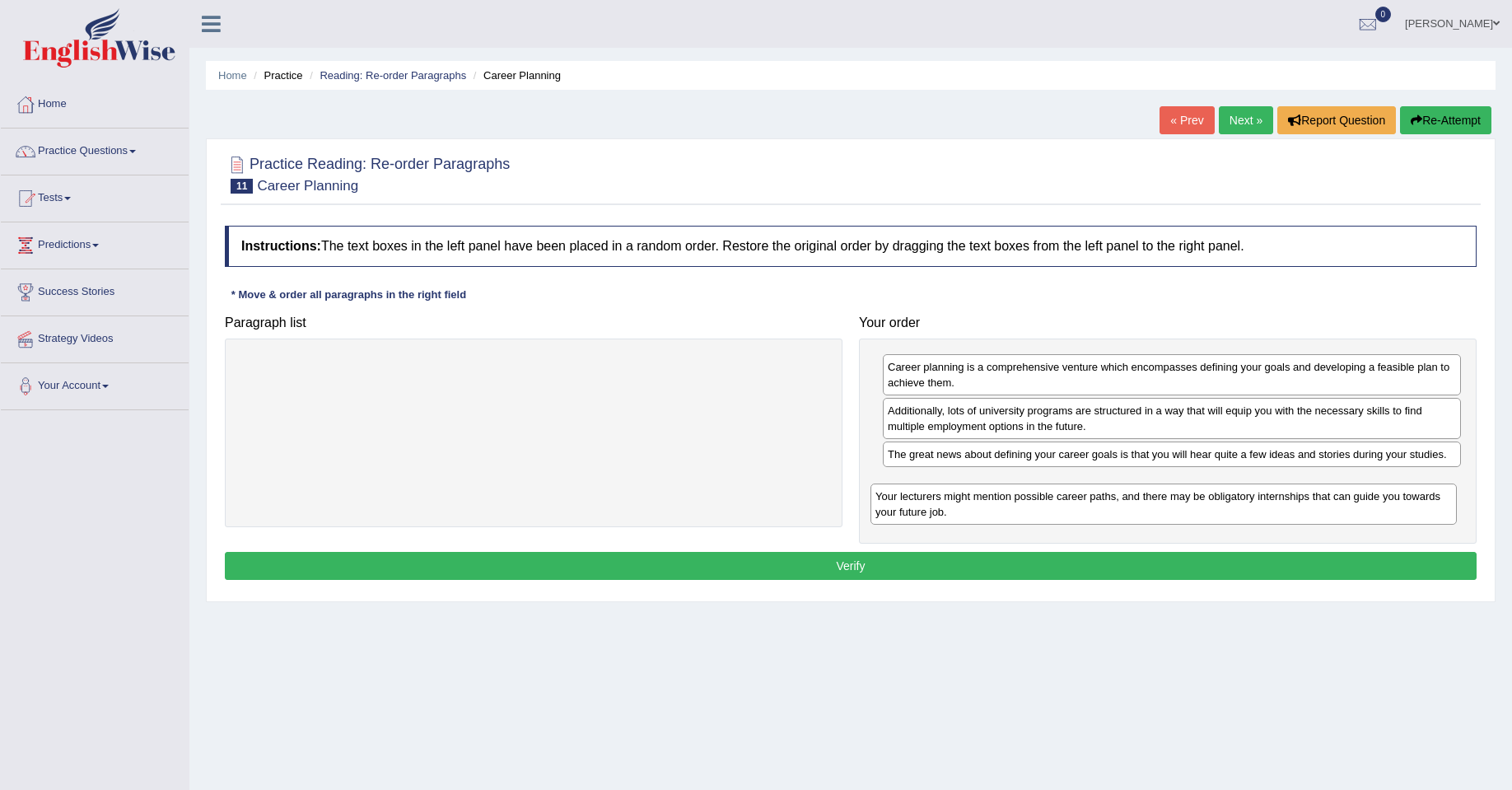
drag, startPoint x: 675, startPoint y: 384, endPoint x: 1310, endPoint y: 510, distance: 647.4
click at [1310, 510] on div "Your lecturers might mention possible career paths, and there may be obligatory…" at bounding box center [1163, 504] width 587 height 41
drag, startPoint x: 1155, startPoint y: 457, endPoint x: 1159, endPoint y: 510, distance: 53.2
click at [1160, 510] on div "The great news about defining your career goals is that you will hear quite a f…" at bounding box center [1177, 508] width 578 height 26
click at [854, 557] on button "Verify" at bounding box center [851, 566] width 1252 height 28
